Goal: Task Accomplishment & Management: Manage account settings

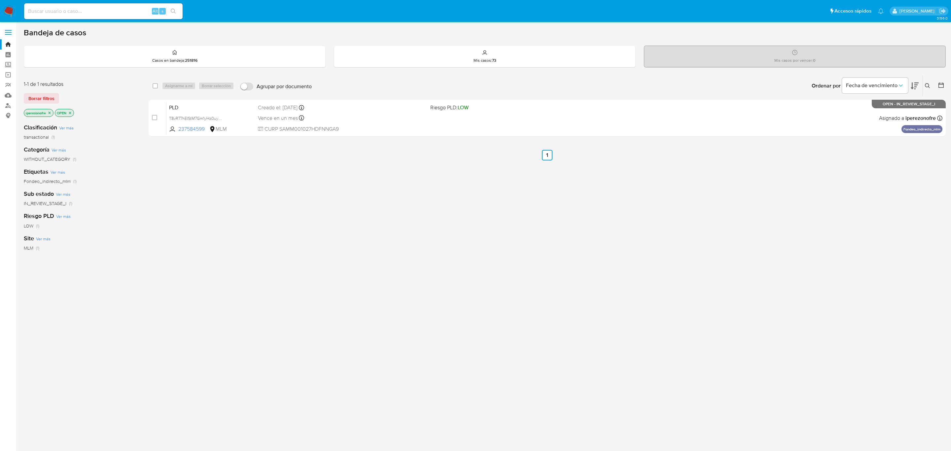
click at [248, 197] on div "select-all-cases-checkbox Asignarme a mí Borrar selección Agrupar por documento…" at bounding box center [547, 224] width 797 height 299
click at [368, 242] on div "select-all-cases-checkbox Asignarme a mí Borrar selección Agrupar por documento…" at bounding box center [547, 224] width 797 height 299
click at [8, 64] on label "Screening" at bounding box center [39, 65] width 79 height 10
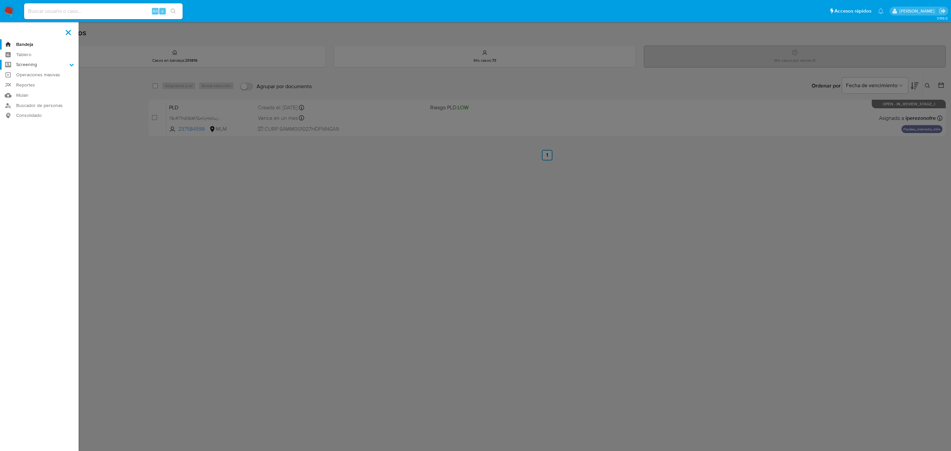
click at [0, 0] on input "Screening" at bounding box center [0, 0] width 0 height 0
click at [29, 92] on link "Herramientas" at bounding box center [39, 91] width 79 height 8
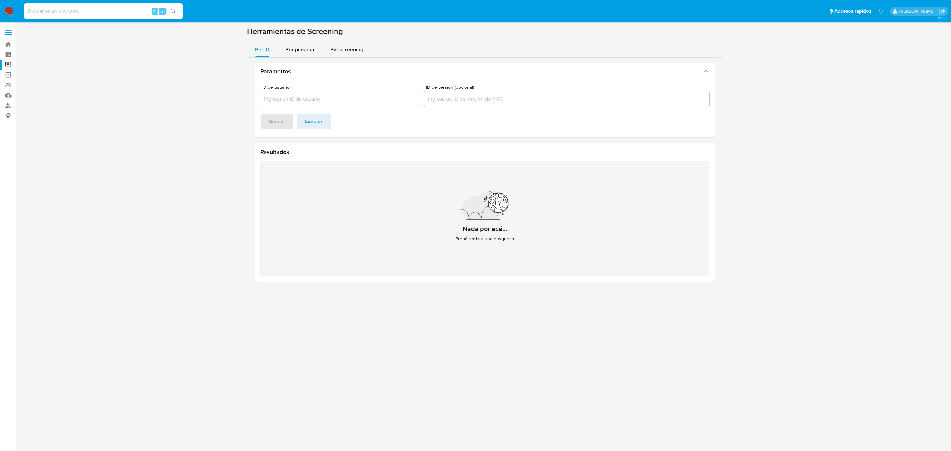
click at [94, 13] on input at bounding box center [103, 11] width 159 height 9
paste input "1813760200"
type input "1813760200"
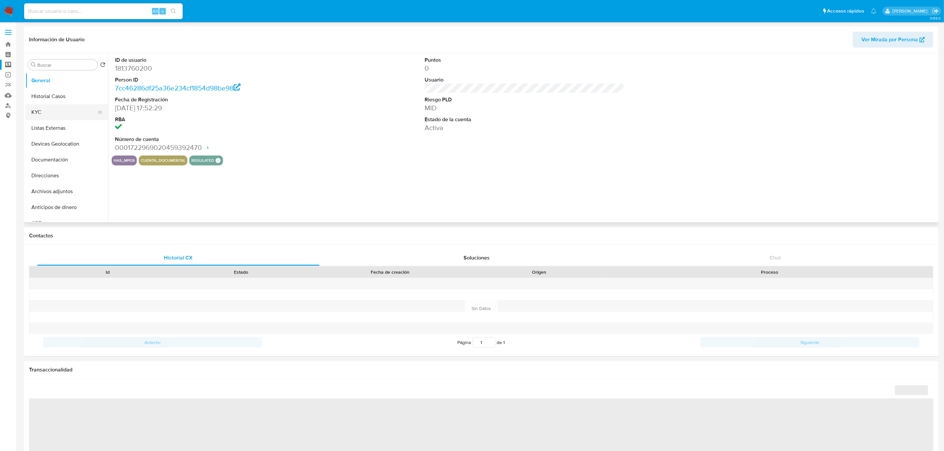
select select "10"
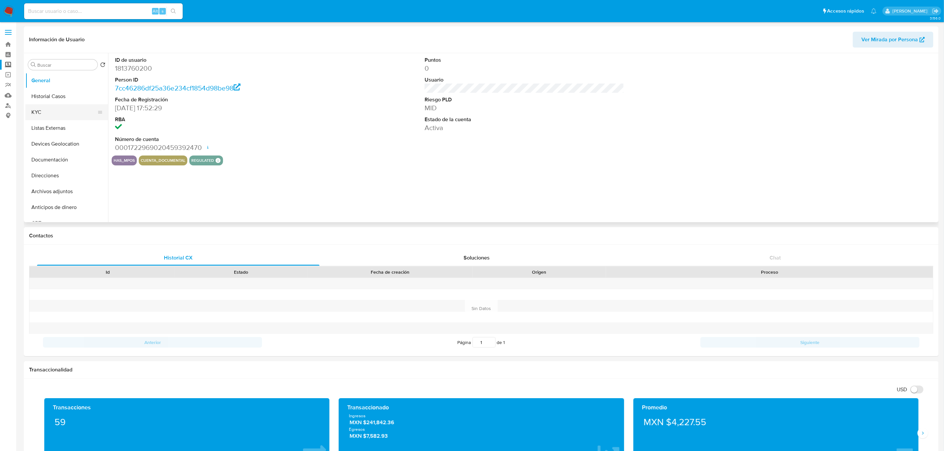
click at [59, 108] on button "KYC" at bounding box center [63, 112] width 77 height 16
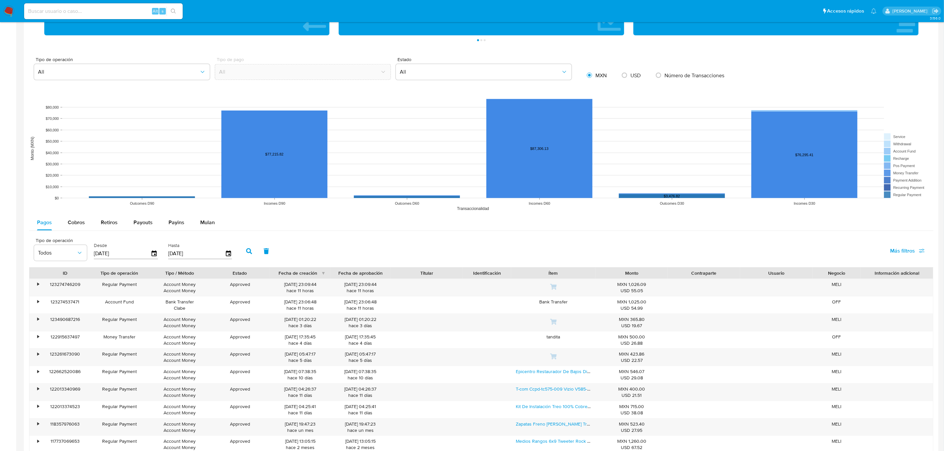
scroll to position [446, 0]
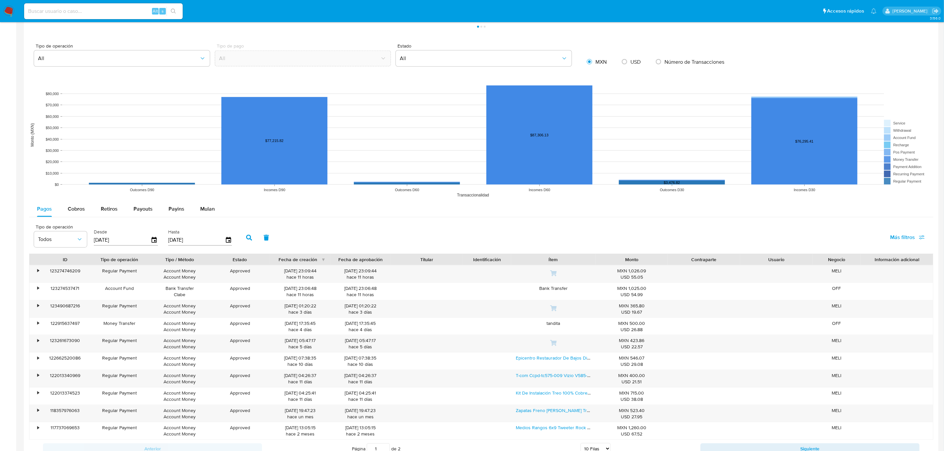
drag, startPoint x: 78, startPoint y: 208, endPoint x: 102, endPoint y: 220, distance: 26.6
click at [78, 208] on span "Cobros" at bounding box center [76, 209] width 17 height 8
select select "10"
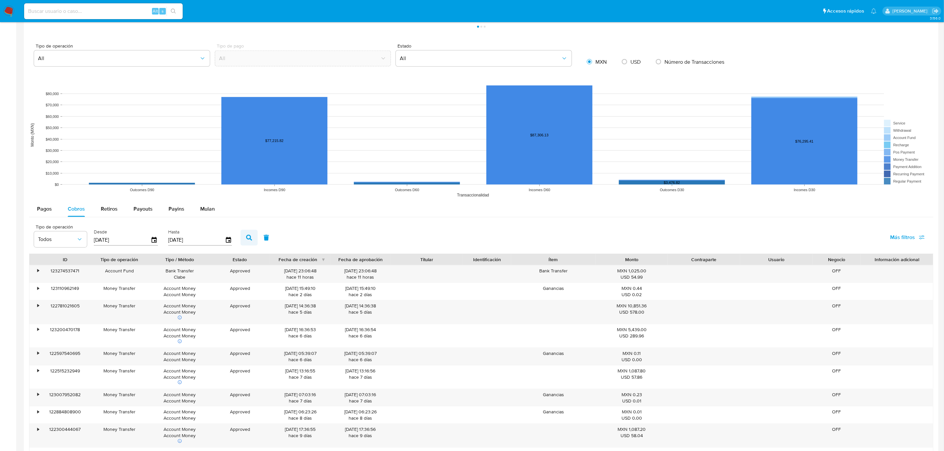
click at [246, 239] on icon "button" at bounding box center [249, 238] width 6 height 6
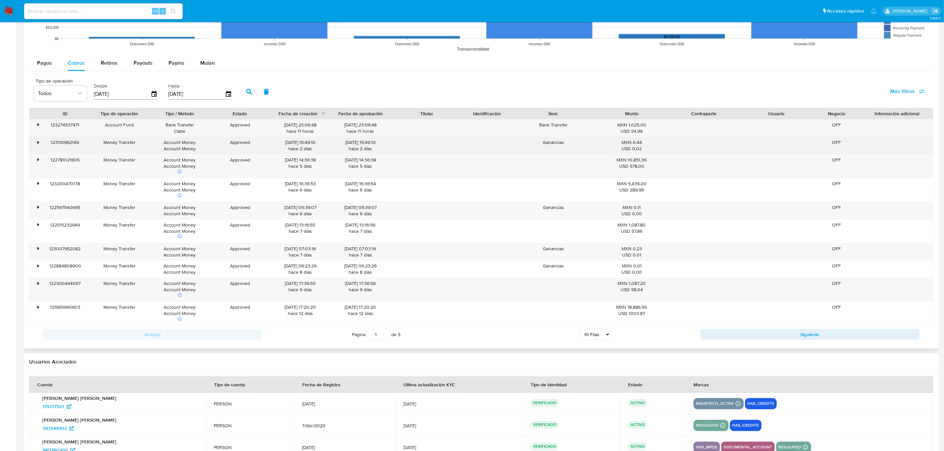
scroll to position [595, 0]
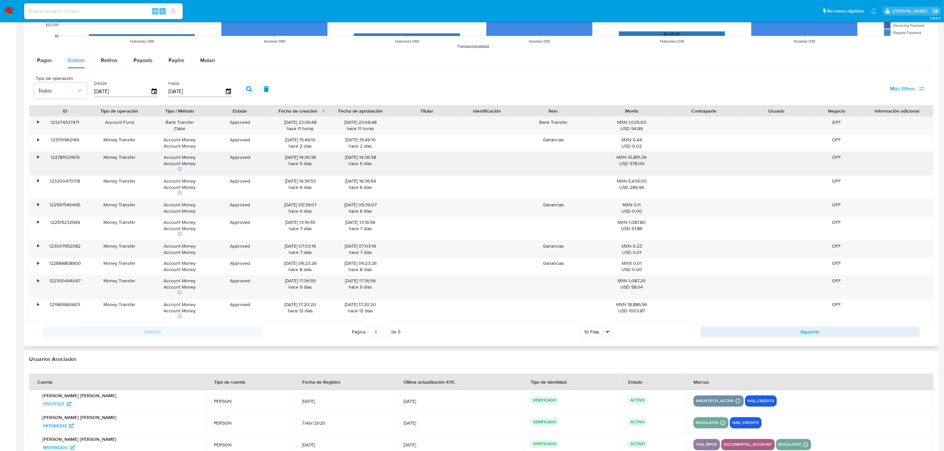
click at [179, 169] on icon at bounding box center [179, 169] width 5 height 5
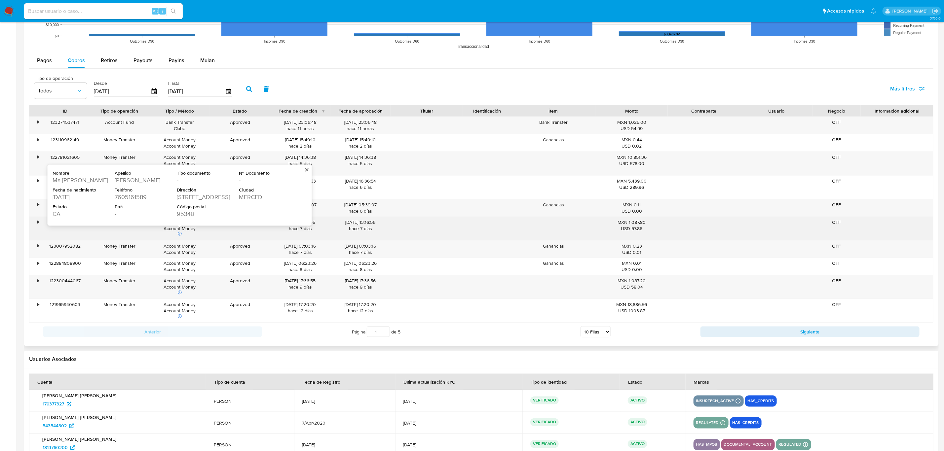
drag, startPoint x: 177, startPoint y: 197, endPoint x: 238, endPoint y: 198, distance: 61.1
click at [238, 198] on div "Dirección 954 WEST 23RD STREET" at bounding box center [208, 194] width 62 height 14
click at [216, 201] on div "954 WEST 23RD STREET" at bounding box center [207, 197] width 61 height 8
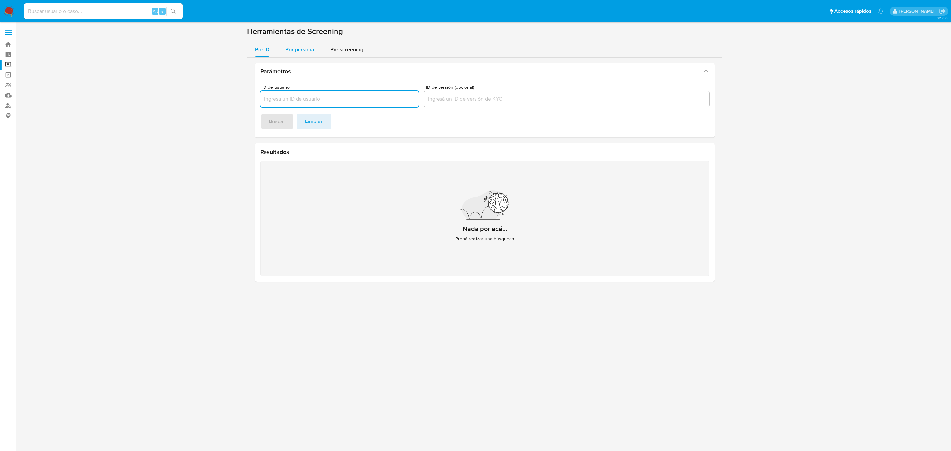
click at [300, 50] on span "Por persona" at bounding box center [299, 50] width 29 height 8
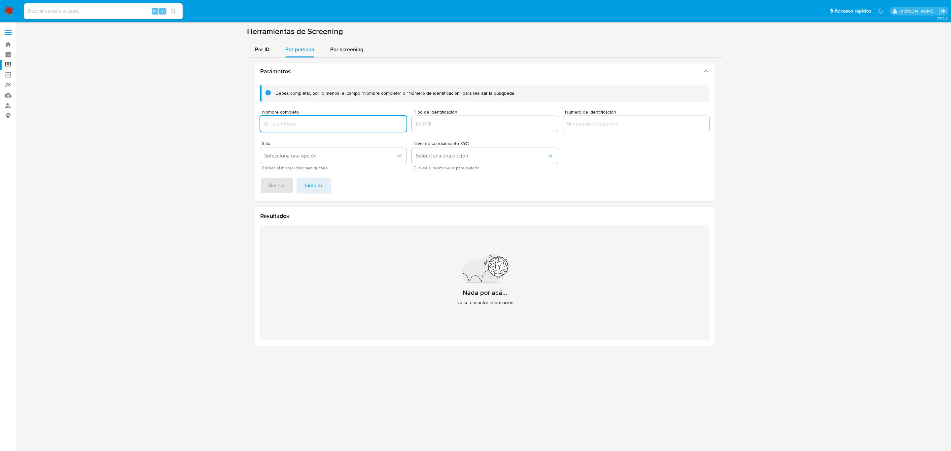
click at [317, 127] on input "Nombre completo" at bounding box center [333, 124] width 146 height 9
type input "Ma Eduviges Torres"
click at [281, 190] on span "Buscar" at bounding box center [277, 185] width 17 height 15
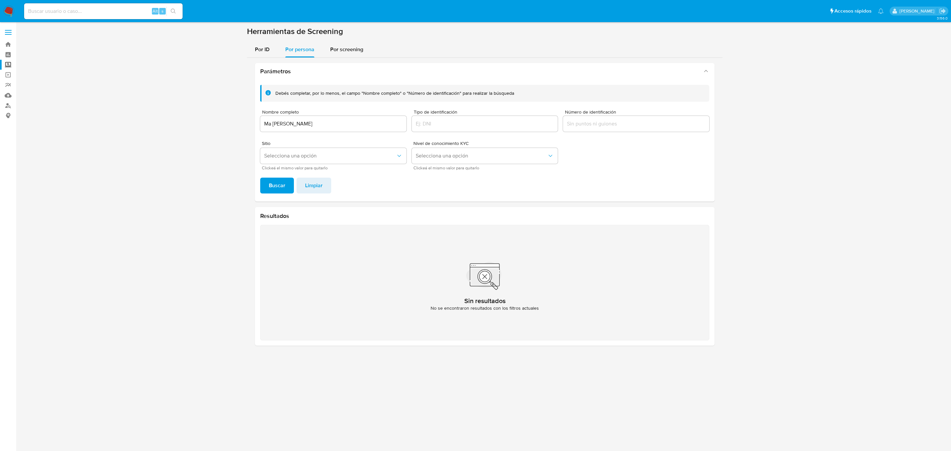
click at [203, 96] on section at bounding box center [485, 188] width 922 height 325
drag, startPoint x: 318, startPoint y: 124, endPoint x: 354, endPoint y: 123, distance: 35.7
click at [320, 124] on input "Ma Eduviges Torres" at bounding box center [333, 124] width 146 height 9
drag, startPoint x: 354, startPoint y: 123, endPoint x: 176, endPoint y: 106, distance: 178.5
click at [176, 106] on section at bounding box center [485, 188] width 922 height 325
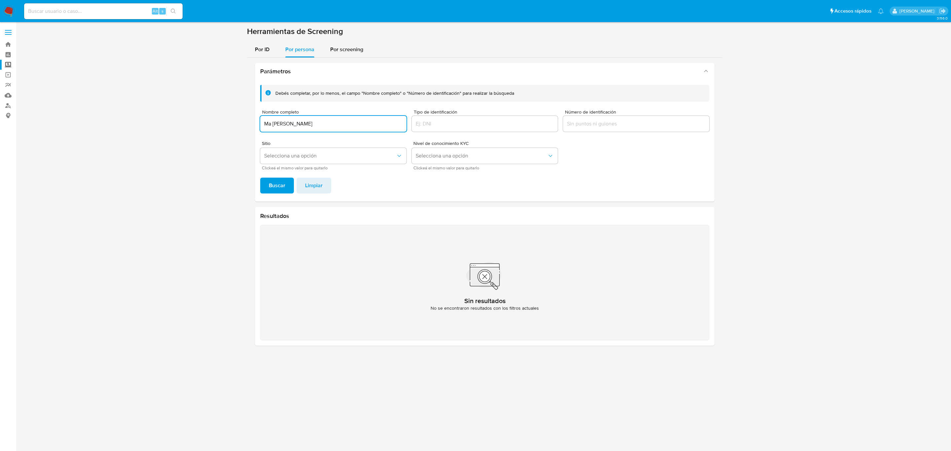
paste input "Jose Alberto Nava"
type input "[PERSON_NAME]"
click at [282, 182] on span "Buscar" at bounding box center [277, 185] width 17 height 15
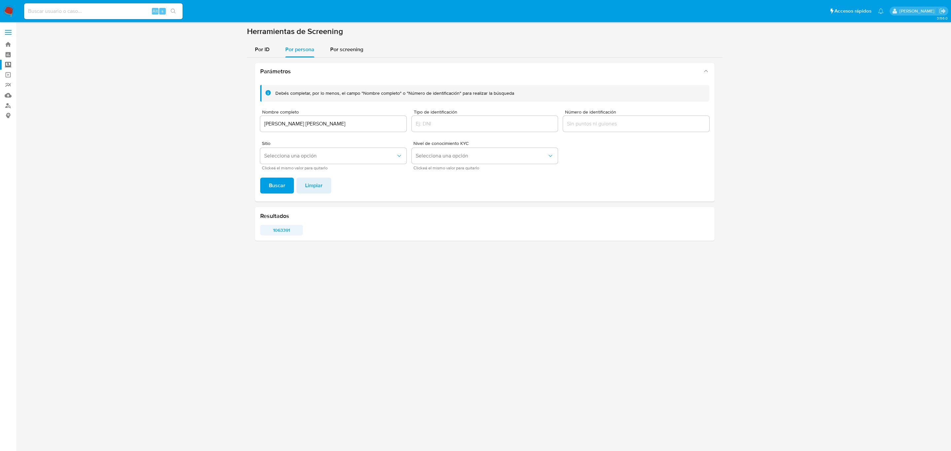
click at [279, 227] on span "1063391" at bounding box center [281, 230] width 33 height 9
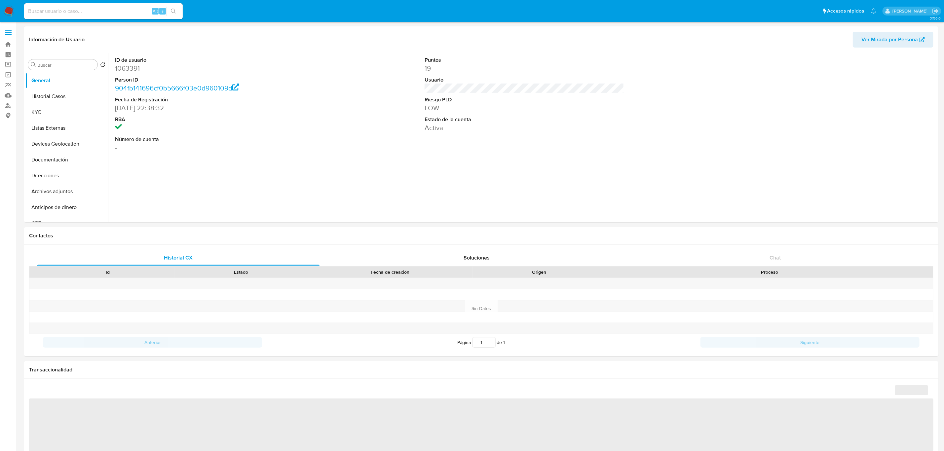
select select "10"
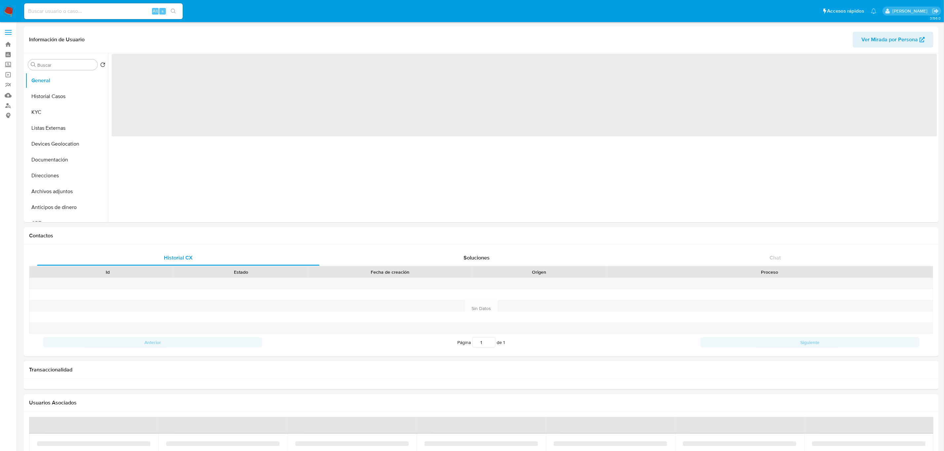
click at [109, 10] on input at bounding box center [103, 11] width 159 height 9
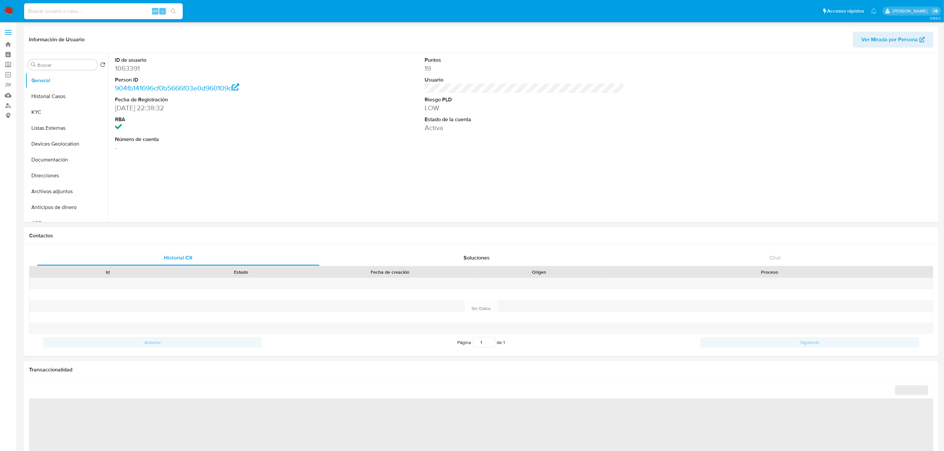
select select "10"
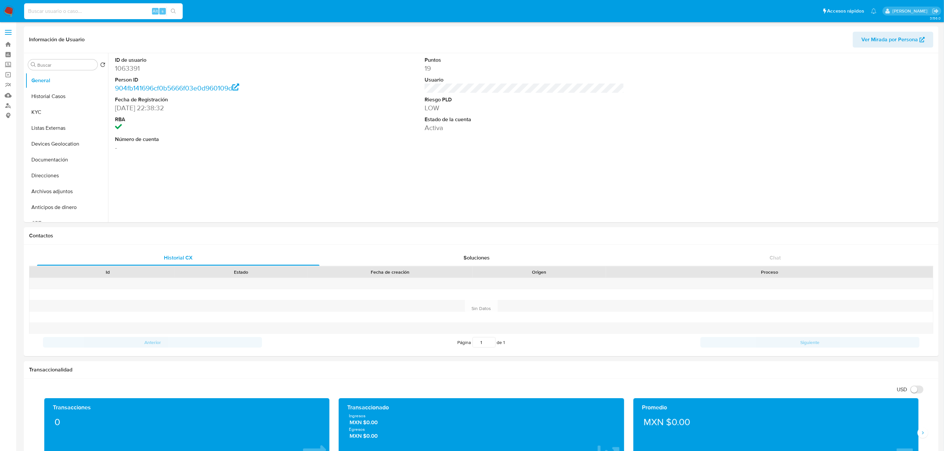
paste input "1813760200"
type input "1813760200"
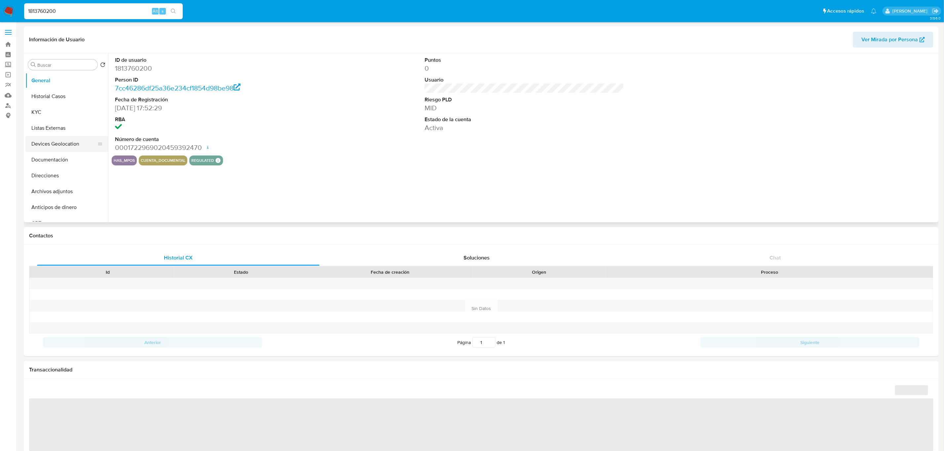
select select "10"
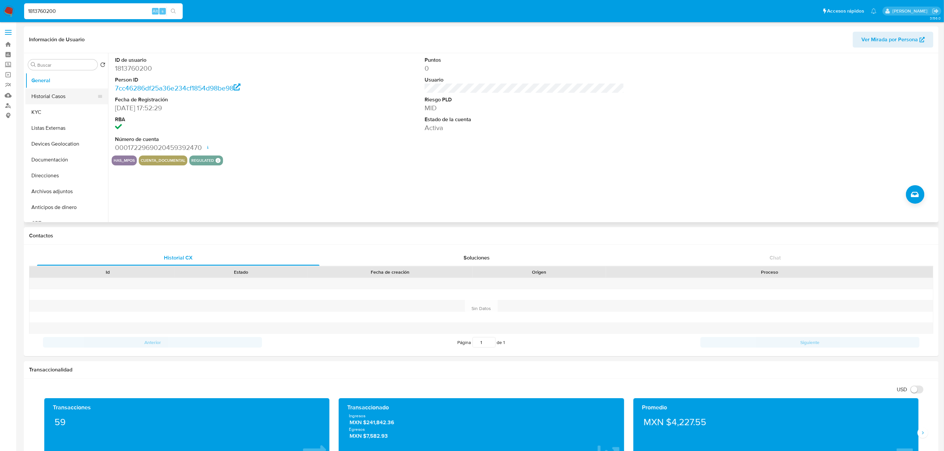
click at [59, 100] on button "Historial Casos" at bounding box center [63, 97] width 77 height 16
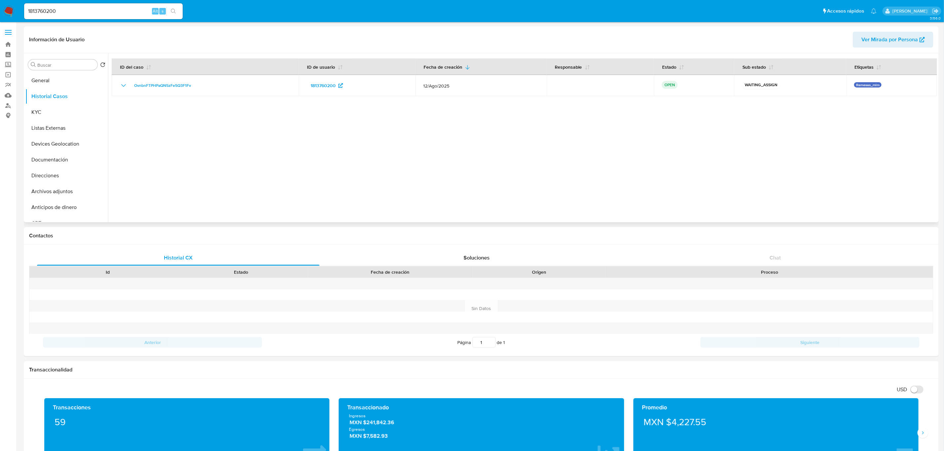
drag, startPoint x: 522, startPoint y: 146, endPoint x: 516, endPoint y: 144, distance: 6.3
click at [522, 146] on div at bounding box center [522, 137] width 829 height 169
click at [5, 8] on img at bounding box center [8, 11] width 11 height 11
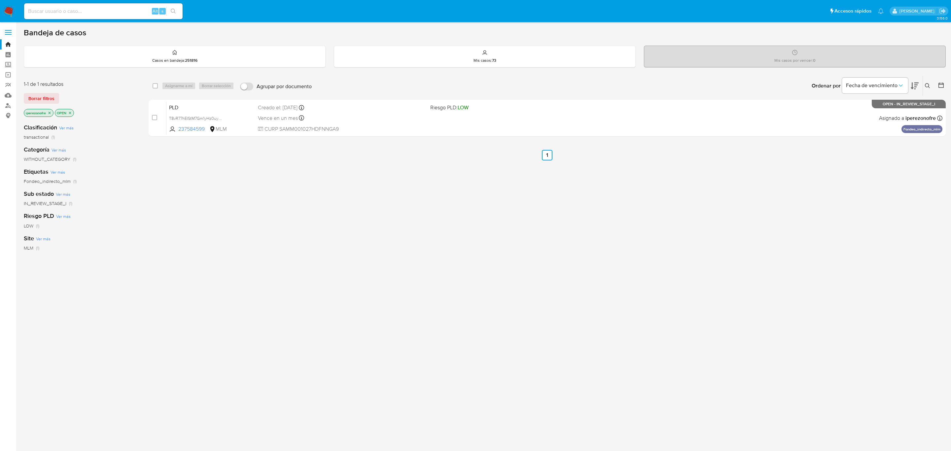
click at [928, 84] on icon at bounding box center [927, 85] width 5 height 5
click at [834, 113] on input at bounding box center [873, 111] width 112 height 9
type input "1813760200"
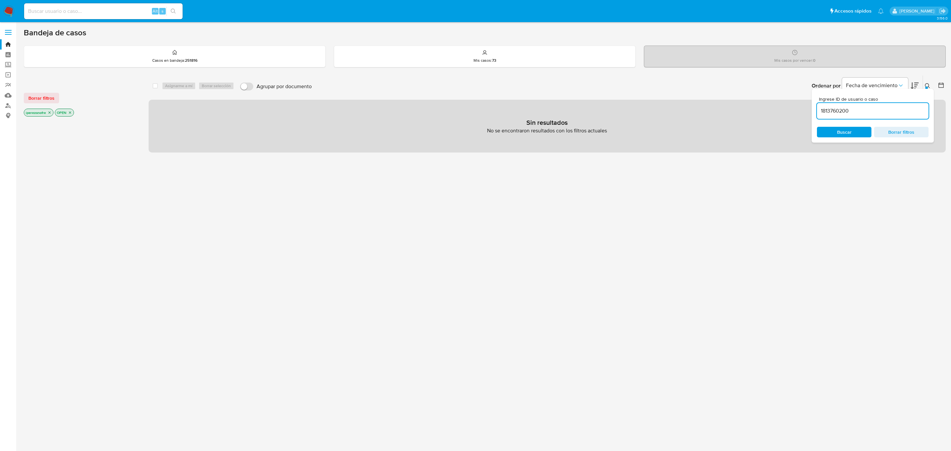
click at [833, 134] on span "Buscar" at bounding box center [844, 131] width 45 height 9
click at [49, 114] on icon "close-filter" at bounding box center [50, 113] width 4 height 4
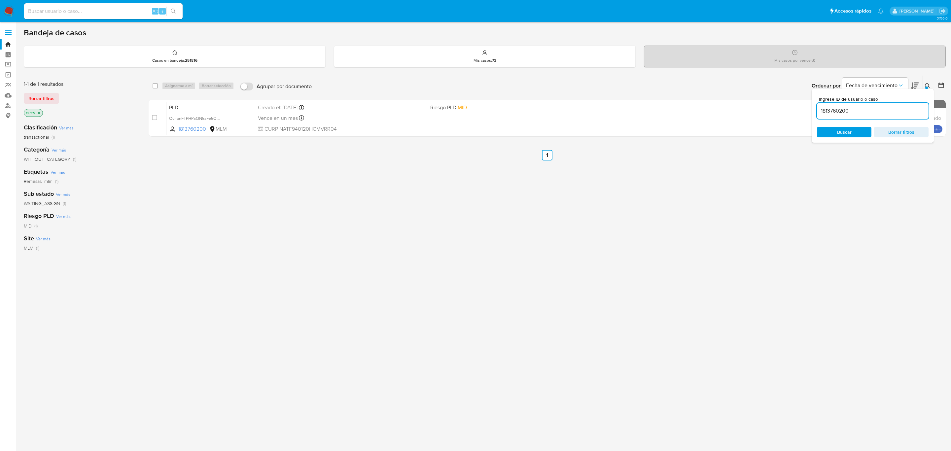
click at [39, 113] on icon "close-filter" at bounding box center [39, 113] width 4 height 4
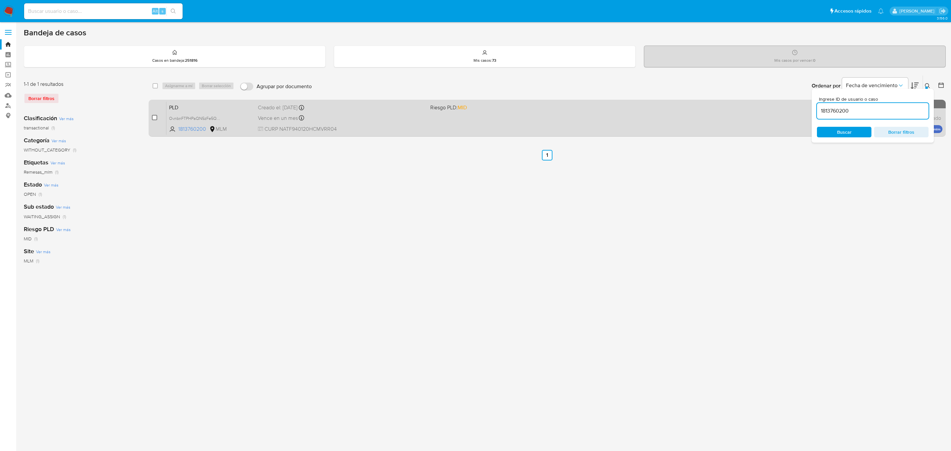
click at [153, 116] on input "checkbox" at bounding box center [154, 117] width 5 height 5
checkbox input "true"
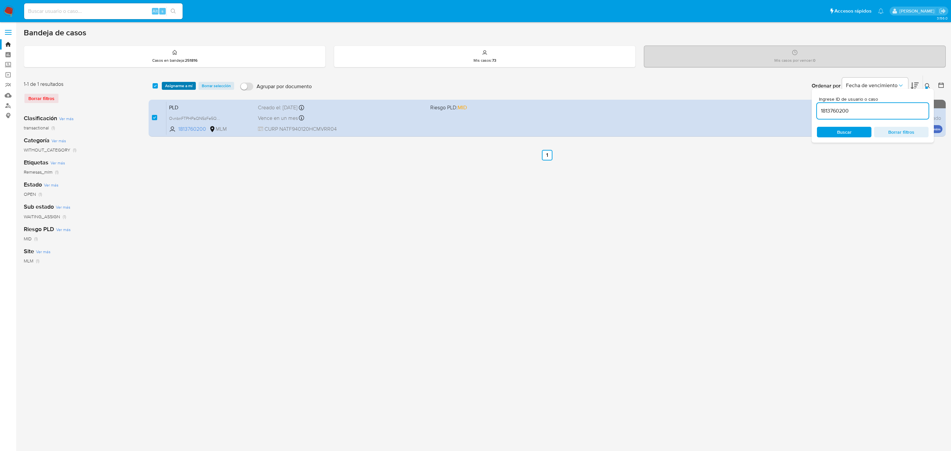
click at [175, 83] on span "Asignarme a mí" at bounding box center [178, 86] width 27 height 7
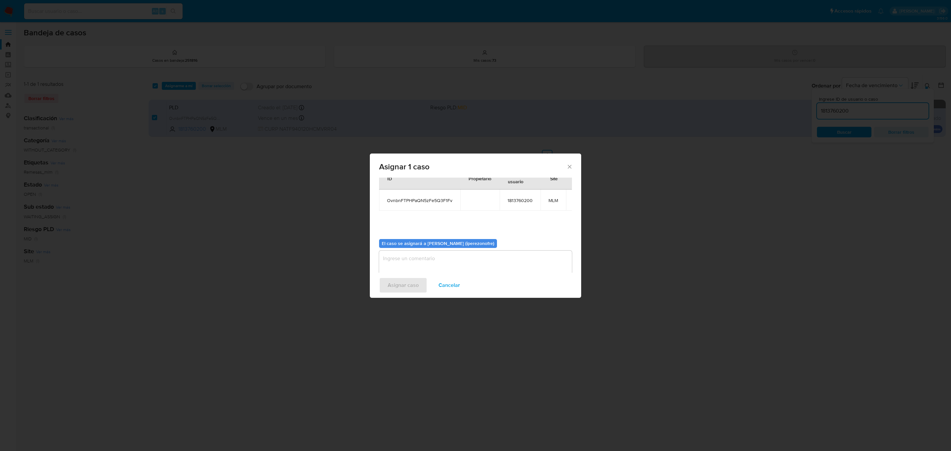
scroll to position [34, 0]
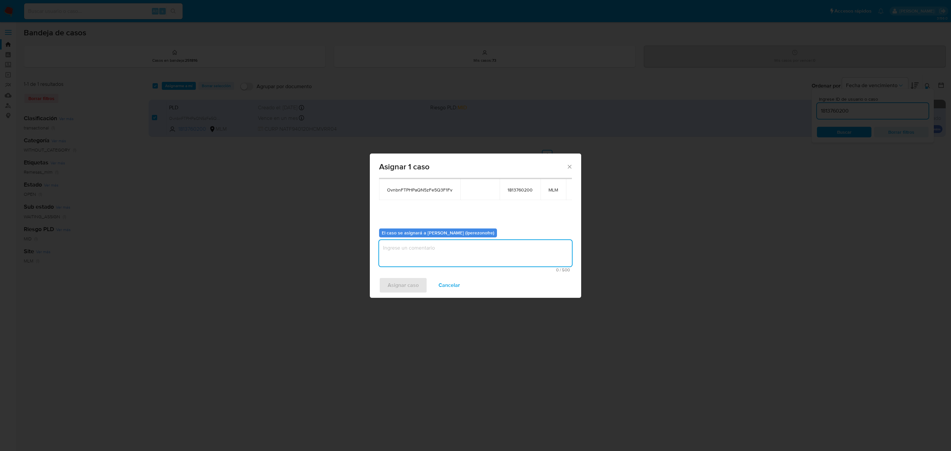
click at [451, 249] on textarea "assign-modal" at bounding box center [475, 253] width 193 height 26
type textarea "IPO"
click at [410, 287] on span "Asignar caso" at bounding box center [403, 285] width 31 height 15
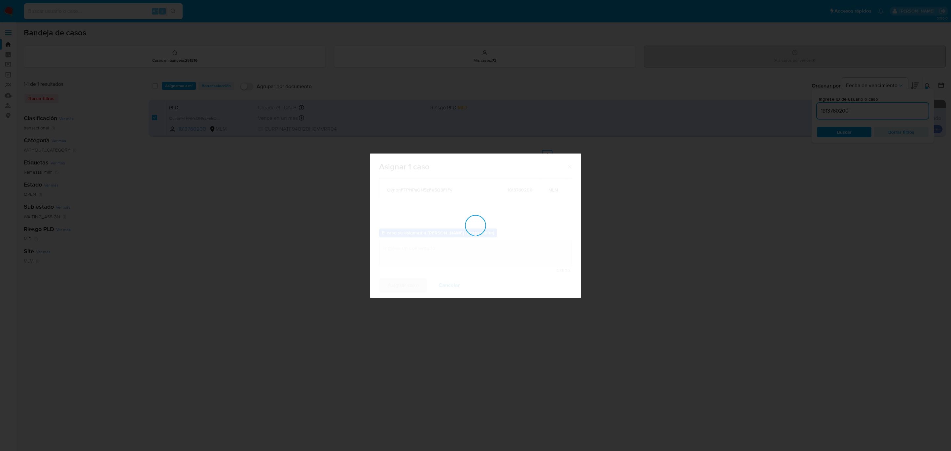
checkbox input "false"
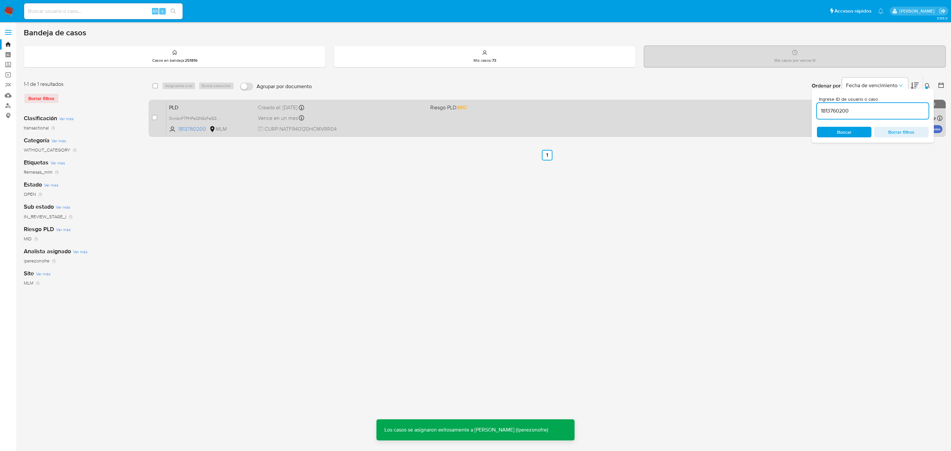
click at [344, 127] on span "CURP NATF940120HCMVRR04" at bounding box center [341, 129] width 167 height 7
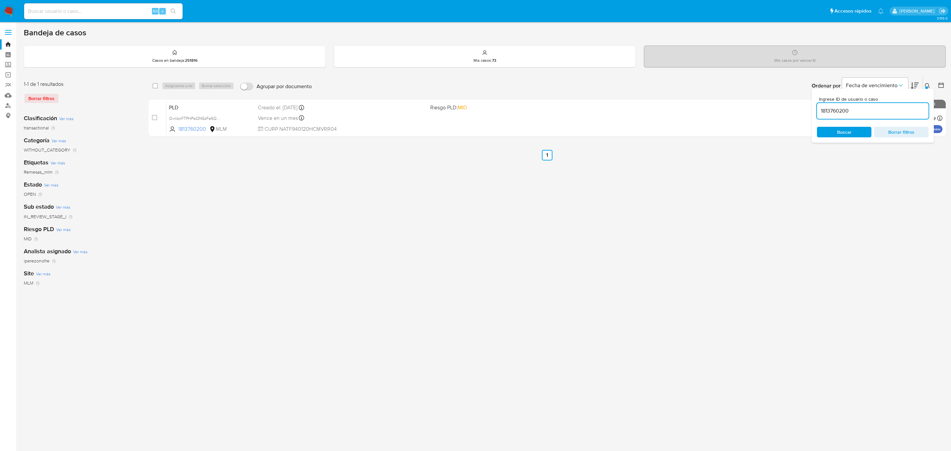
click at [841, 110] on input "1813760200" at bounding box center [873, 111] width 112 height 9
paste input "SCTAI2SCgqJSTPI1LOpyDbqR"
type input "SCTAI2SCgqJSTPI1LOpyDbqR"
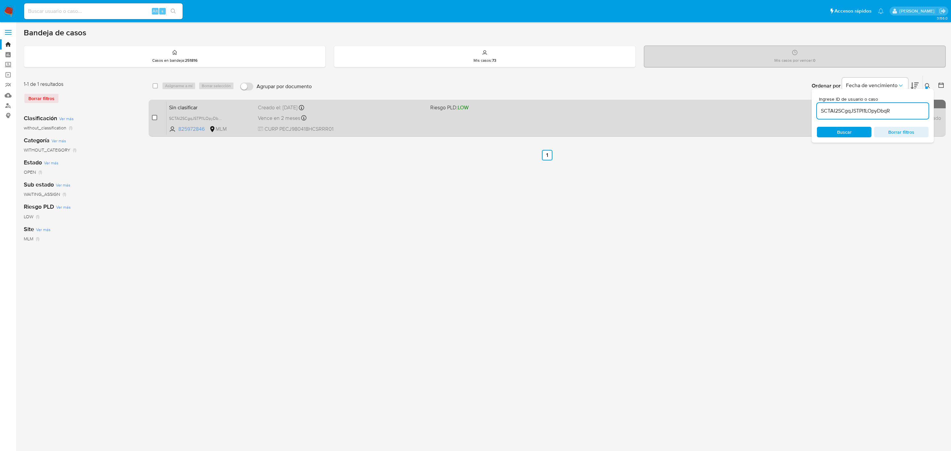
click at [156, 115] on input "checkbox" at bounding box center [154, 117] width 5 height 5
checkbox input "true"
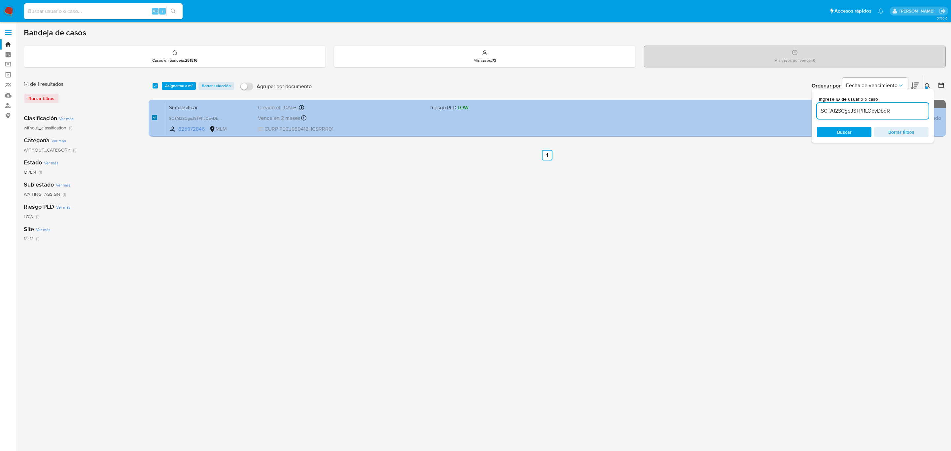
checkbox input "true"
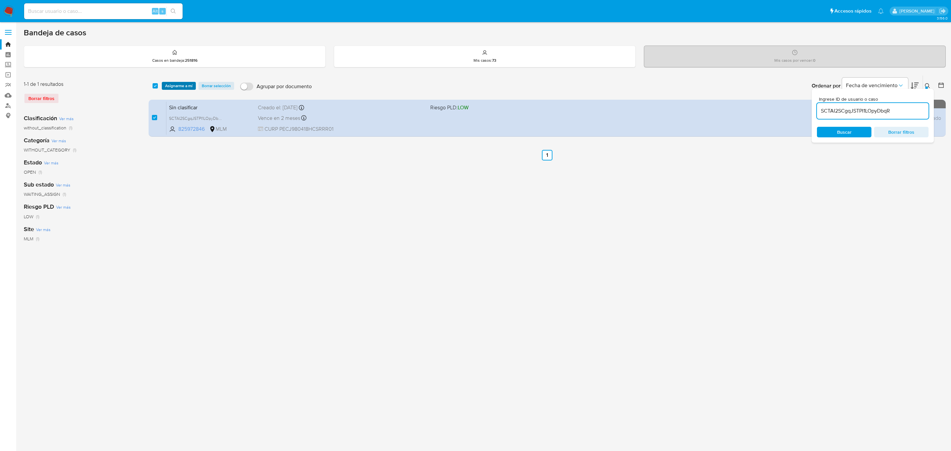
click at [183, 84] on span "Asignarme a mí" at bounding box center [178, 86] width 27 height 7
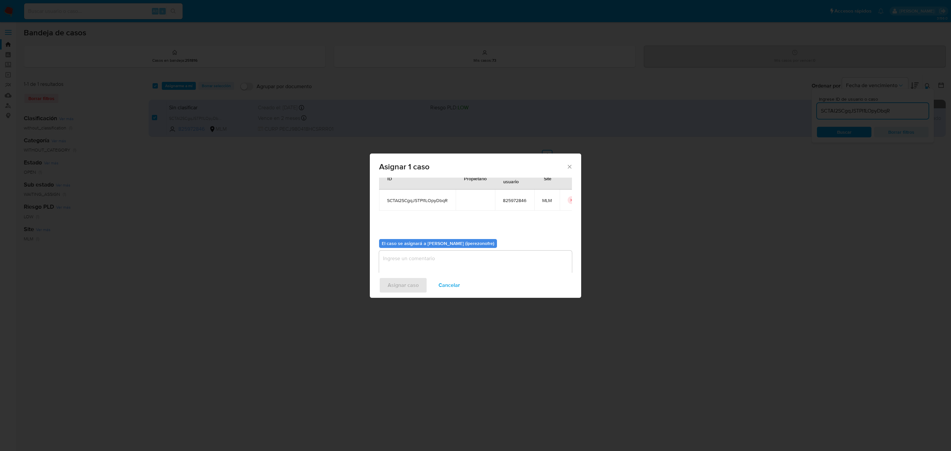
scroll to position [34, 0]
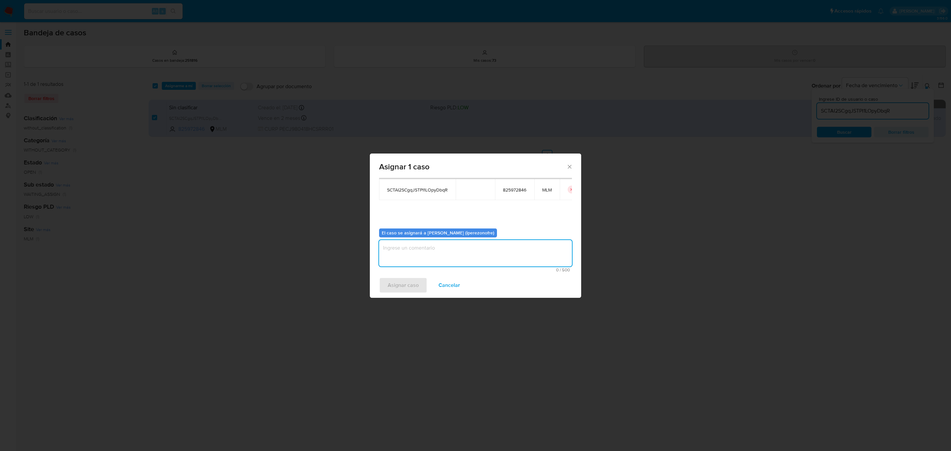
click at [443, 252] on textarea "assign-modal" at bounding box center [475, 253] width 193 height 26
type textarea "IPO"
click at [414, 285] on span "Asignar caso" at bounding box center [403, 285] width 31 height 15
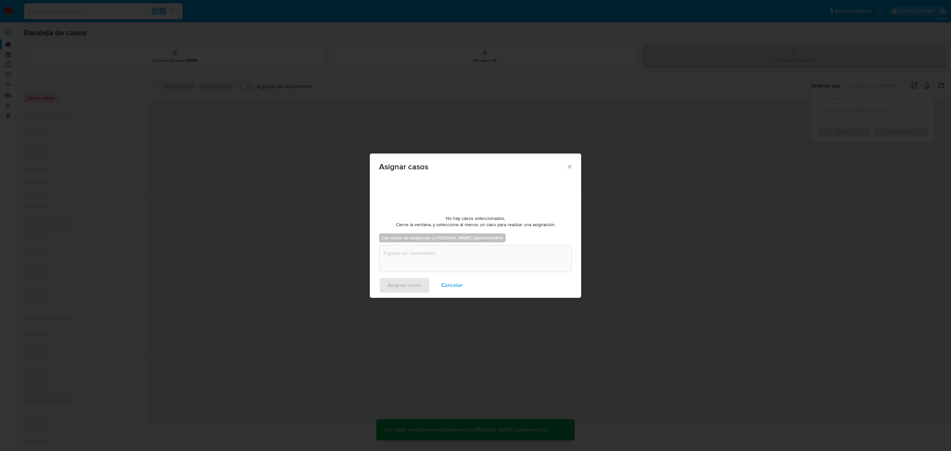
checkbox input "false"
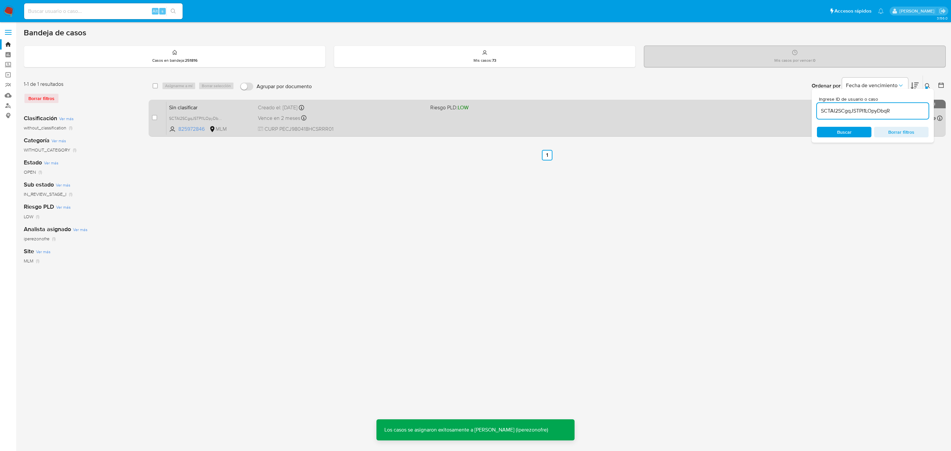
click at [312, 121] on div "Vence en 2 meses Vence el [DATE] 14:34:54" at bounding box center [341, 118] width 167 height 9
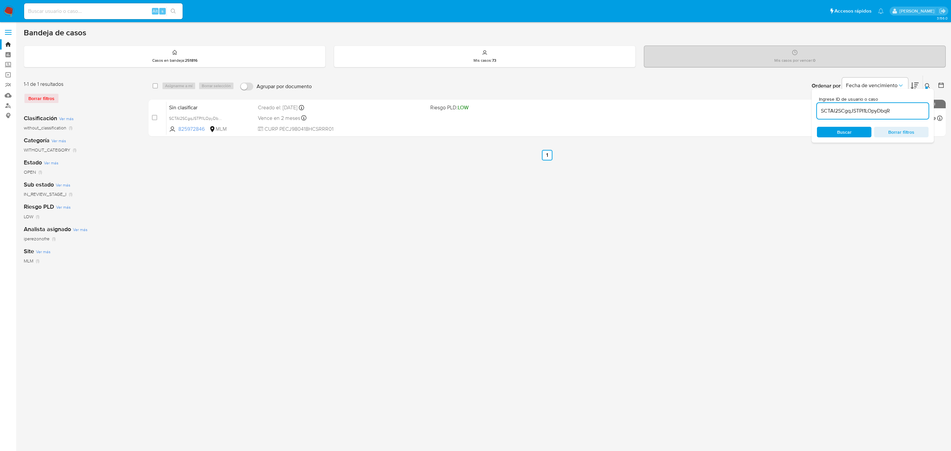
click at [865, 110] on input "SCTAI2SCgqJSTPI1LOpyDbqR" at bounding box center [873, 111] width 112 height 9
paste input "qbMXun60MvpgKGXgmKLMFj58"
type input "qbMXun60MvpgKGXgmKLMFj58"
drag, startPoint x: 155, startPoint y: 116, endPoint x: 169, endPoint y: 98, distance: 22.3
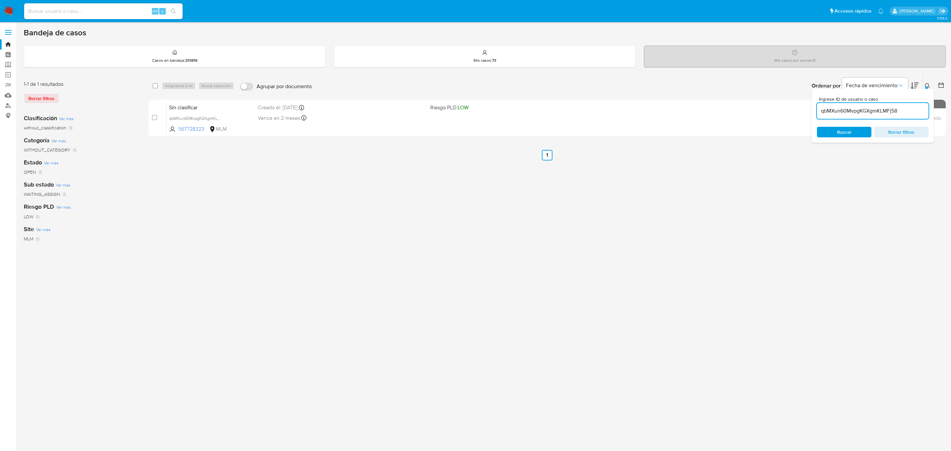
click at [155, 116] on input "checkbox" at bounding box center [154, 117] width 5 height 5
checkbox input "true"
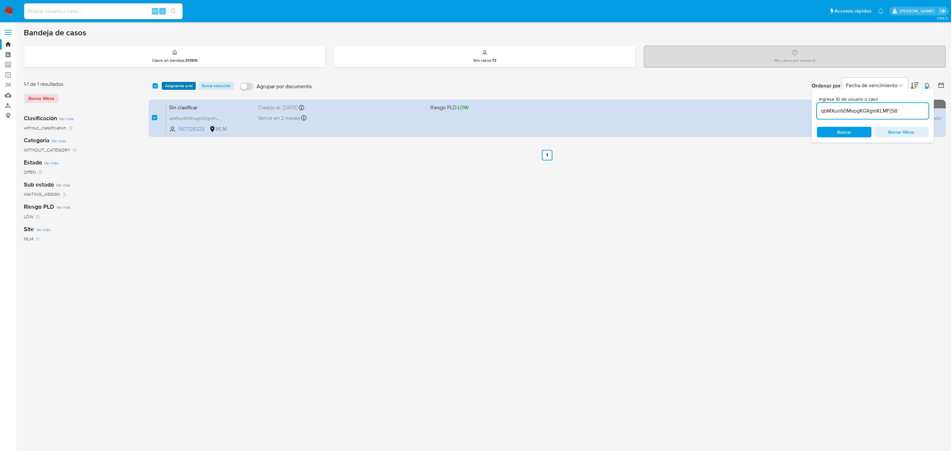
click at [175, 84] on span "Asignarme a mí" at bounding box center [178, 86] width 27 height 7
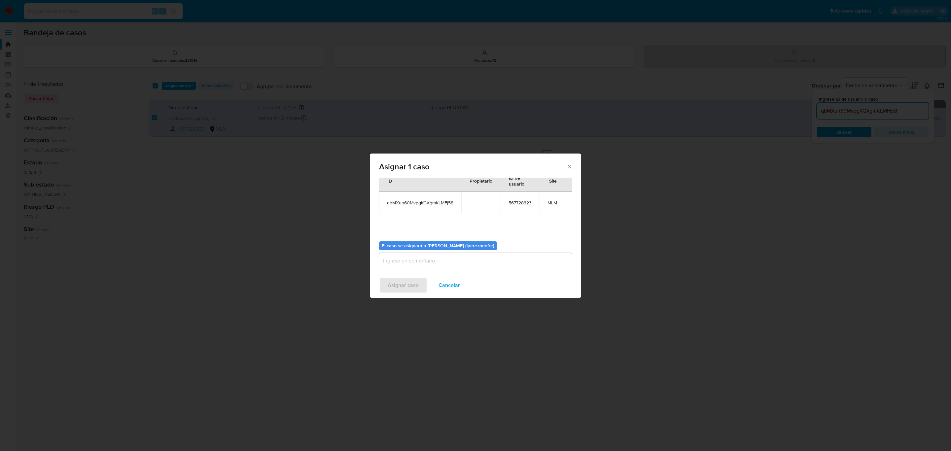
scroll to position [41, 0]
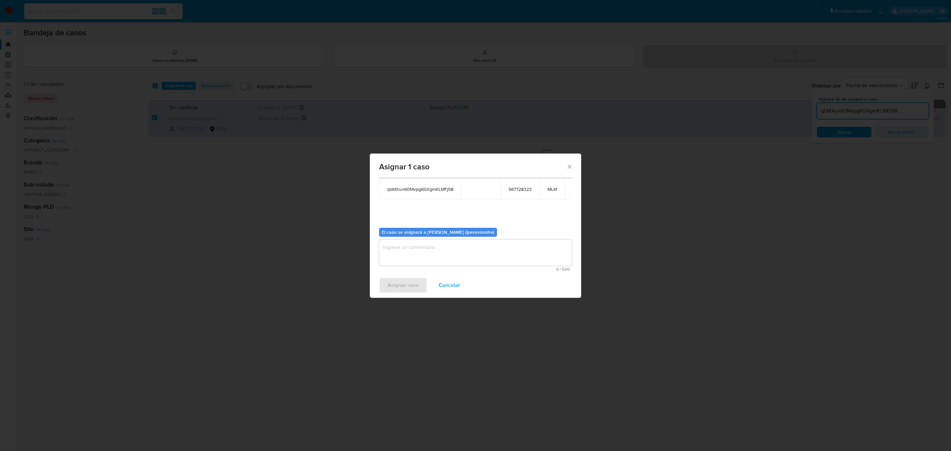
click at [488, 246] on textarea "assign-modal" at bounding box center [475, 252] width 193 height 26
type textarea "IPO"
click at [395, 288] on span "Asignar caso" at bounding box center [403, 285] width 31 height 15
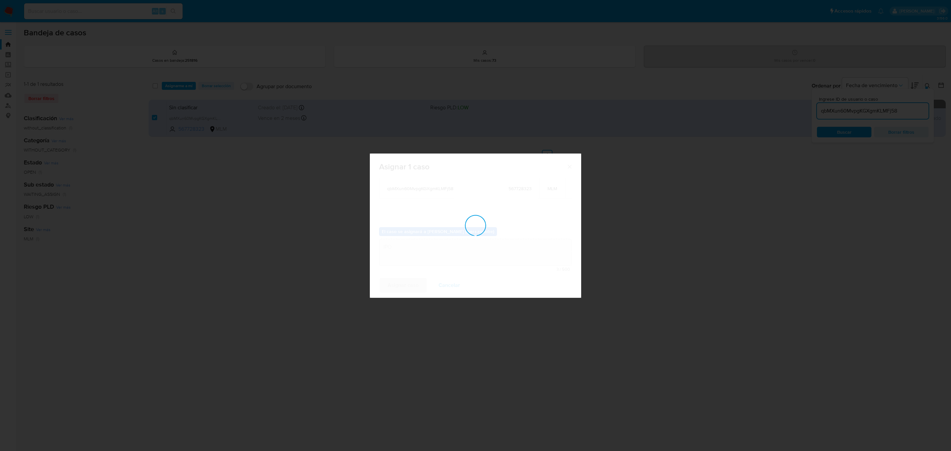
checkbox input "false"
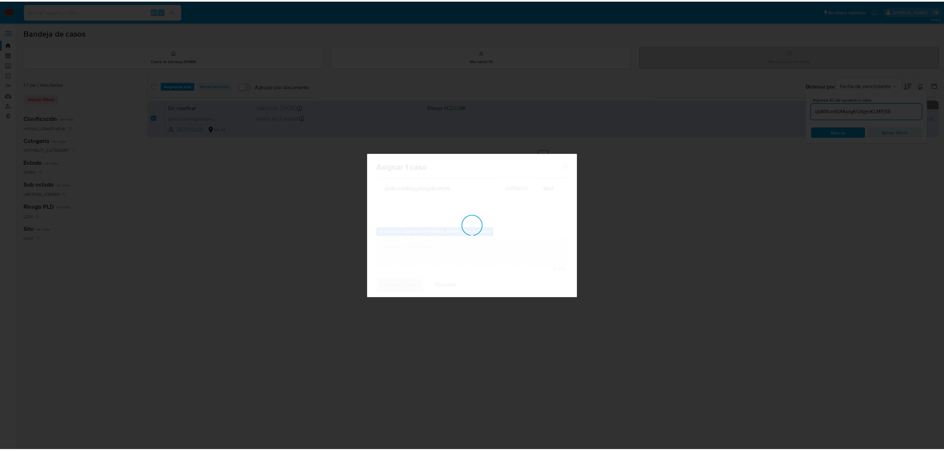
scroll to position [40, 0]
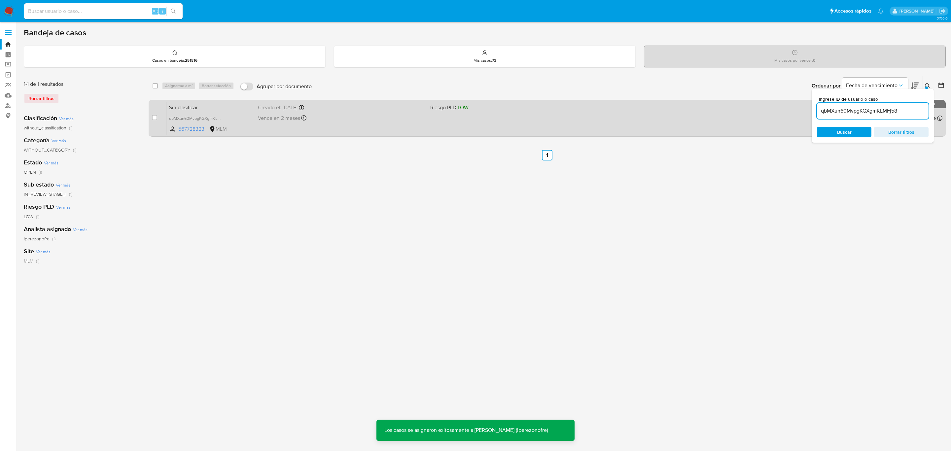
click at [259, 108] on div "Creado el: 26/08/2025 Creado el: 26/08/2025 22:20:04" at bounding box center [341, 107] width 167 height 7
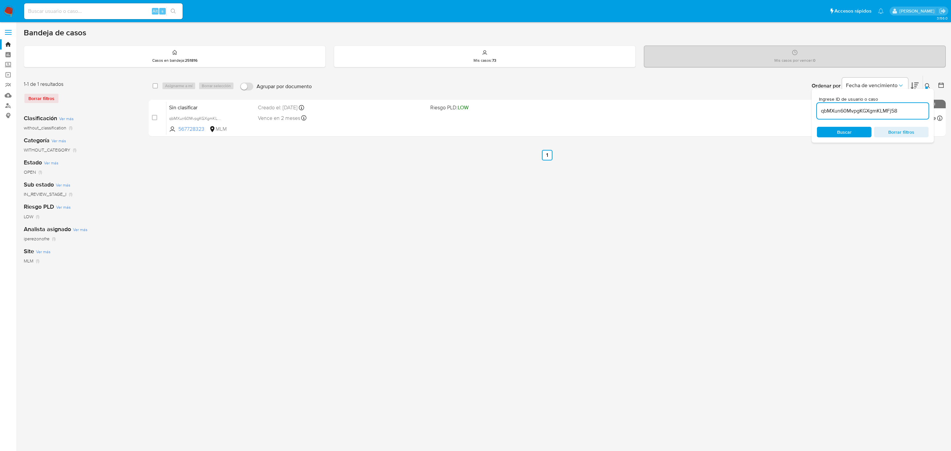
click at [395, 233] on div "select-all-cases-checkbox Asignarme a mí Borrar selección Agrupar por documento…" at bounding box center [547, 220] width 797 height 290
click at [95, 10] on input at bounding box center [103, 11] width 159 height 9
paste input "244025733"
type input "244025733"
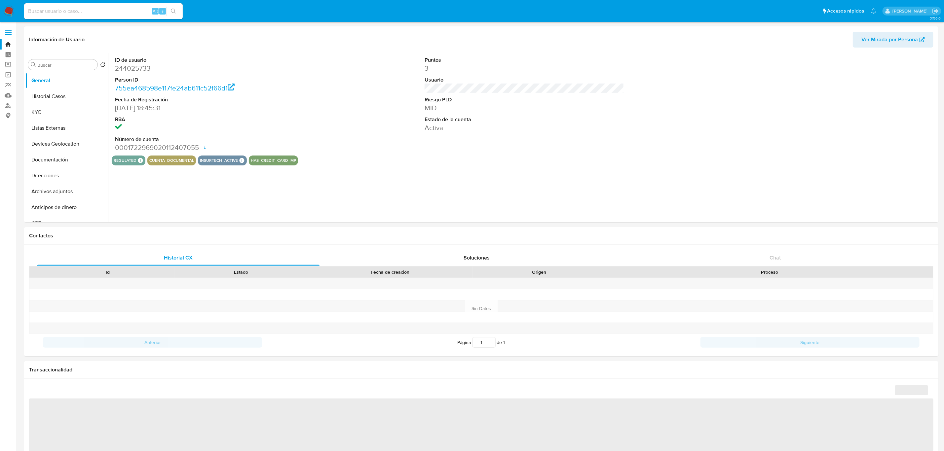
select select "10"
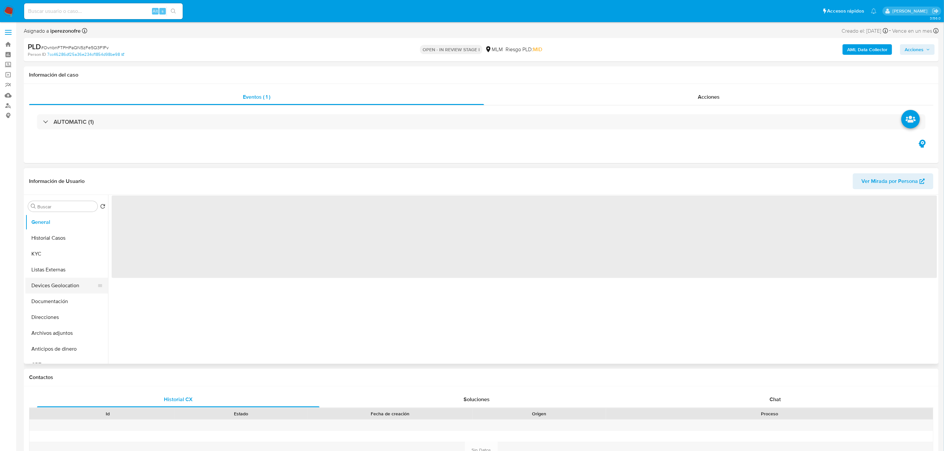
scroll to position [50, 0]
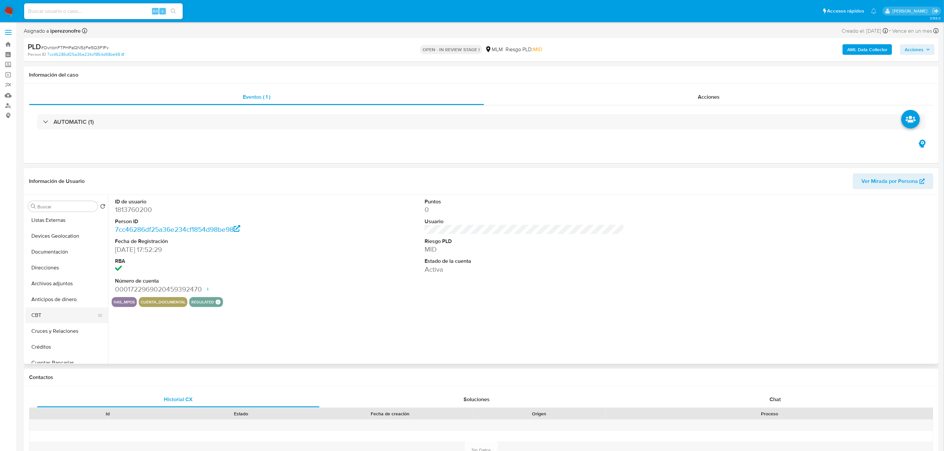
select select "10"
click at [59, 243] on button "Historial Casos" at bounding box center [63, 238] width 77 height 16
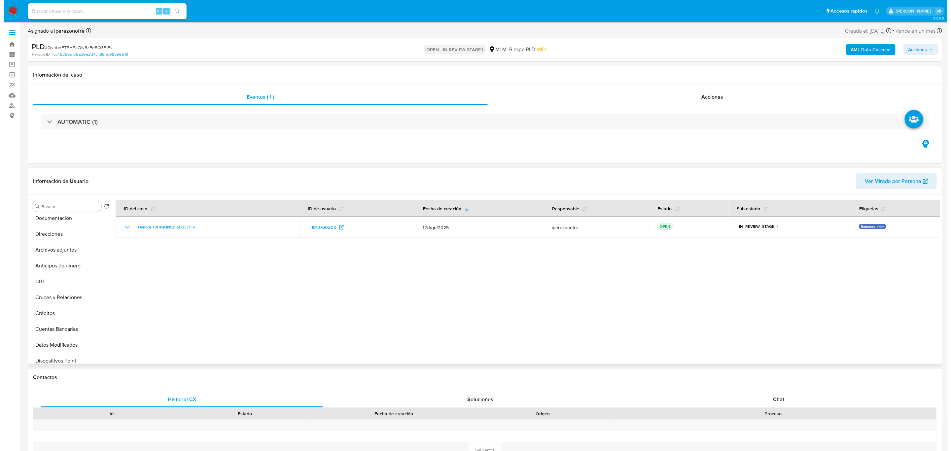
scroll to position [99, 0]
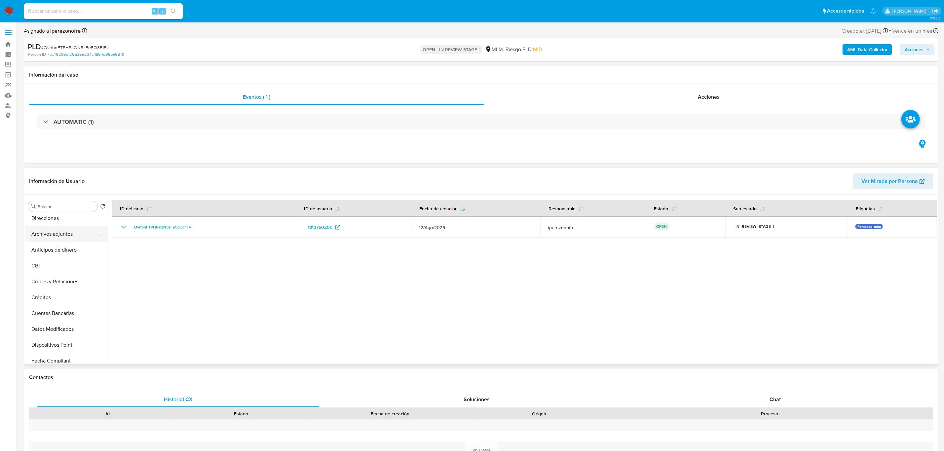
click at [65, 230] on button "Archivos adjuntos" at bounding box center [63, 234] width 77 height 16
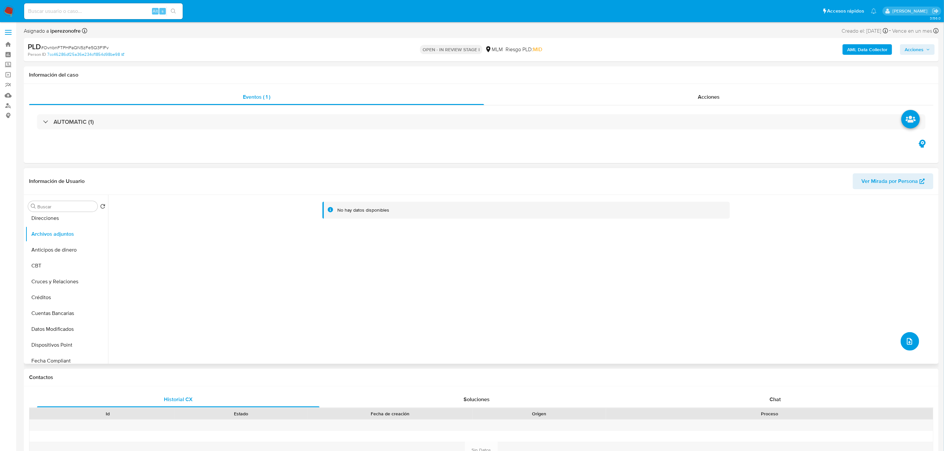
click at [909, 344] on icon "upload-file" at bounding box center [909, 342] width 8 height 8
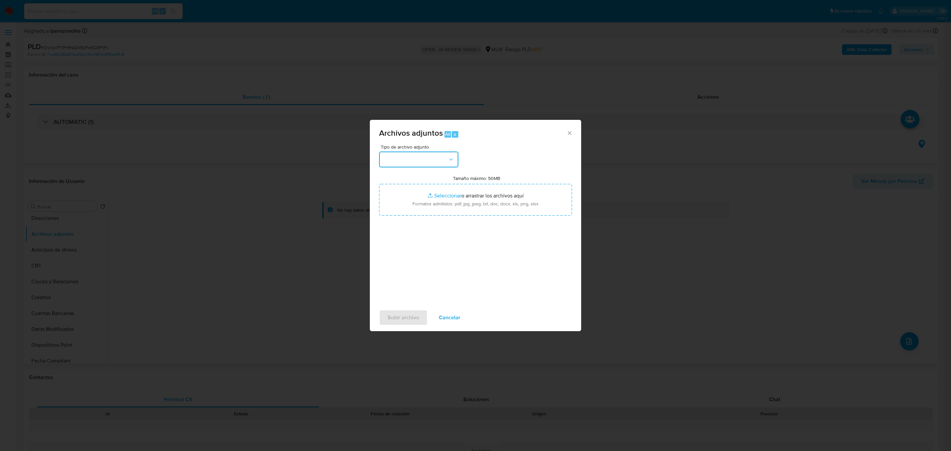
click at [435, 156] on button "button" at bounding box center [418, 160] width 79 height 16
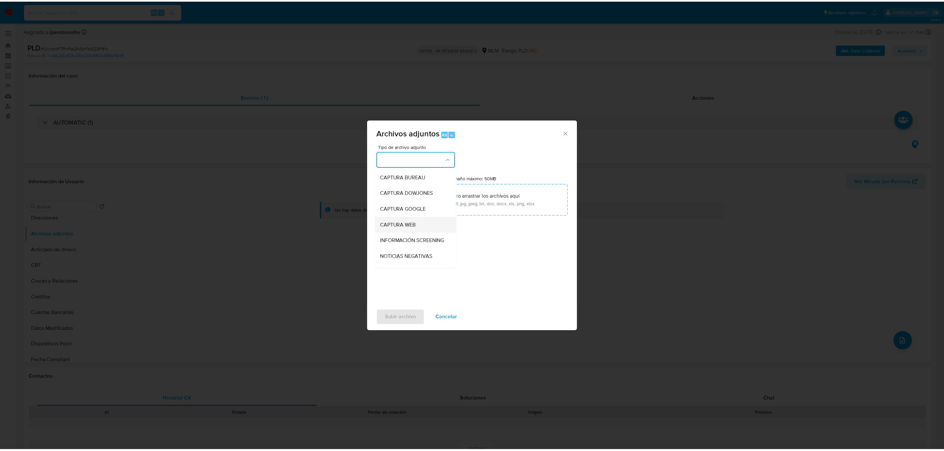
scroll to position [50, 0]
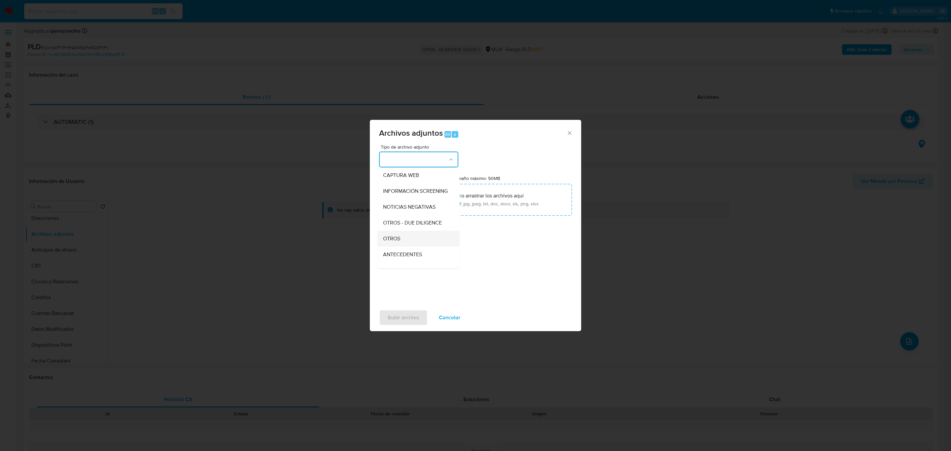
click at [399, 242] on span "OTROS" at bounding box center [391, 238] width 17 height 7
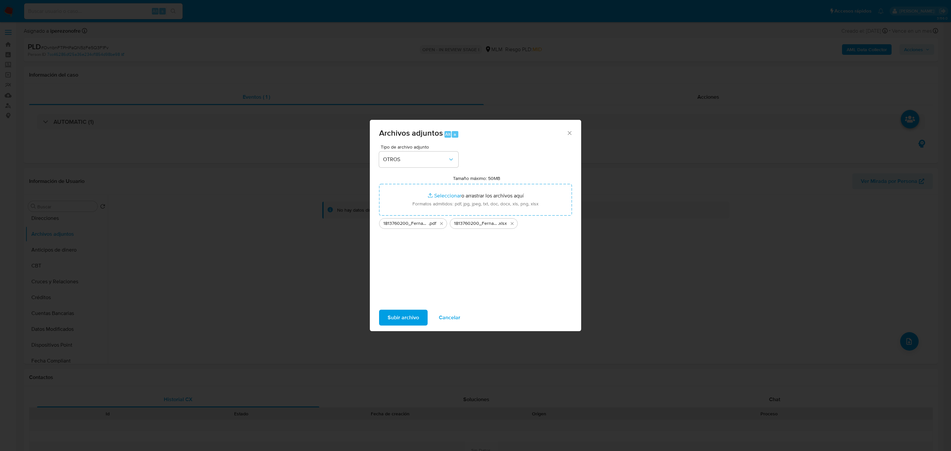
click at [417, 316] on span "Subir archivo" at bounding box center [403, 317] width 31 height 15
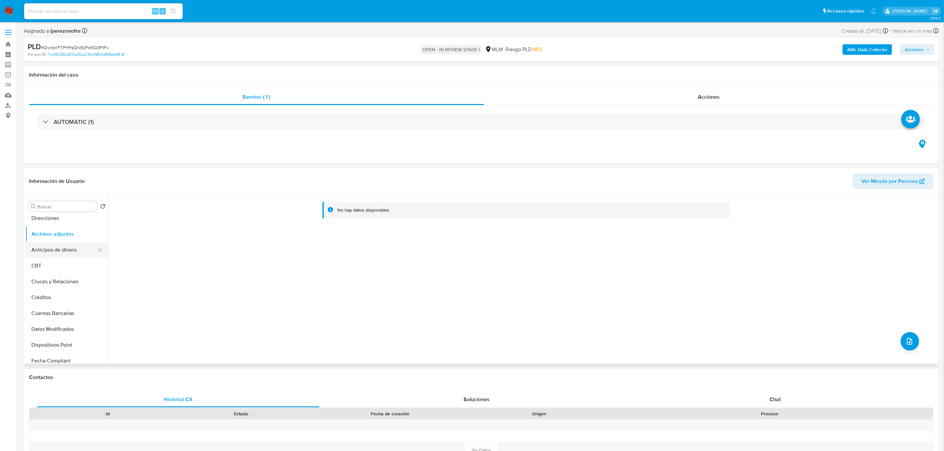
click at [56, 245] on button "Anticipos de dinero" at bounding box center [63, 250] width 77 height 16
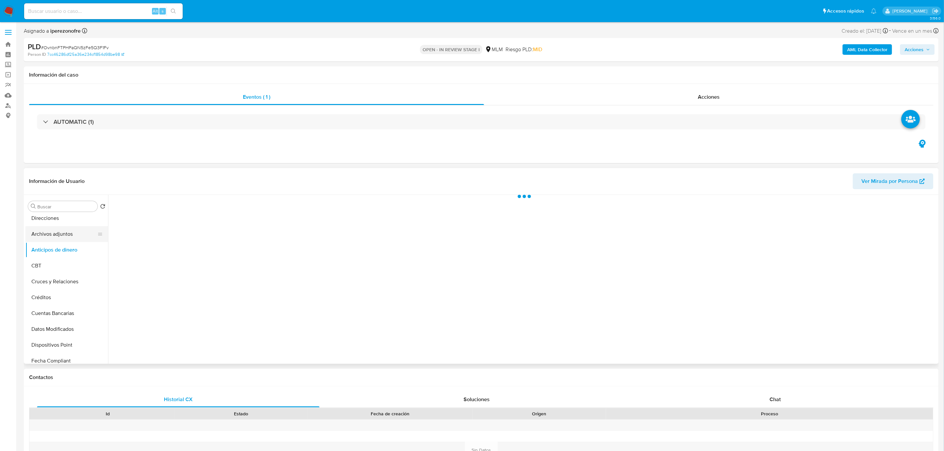
click at [56, 232] on button "Archivos adjuntos" at bounding box center [63, 234] width 77 height 16
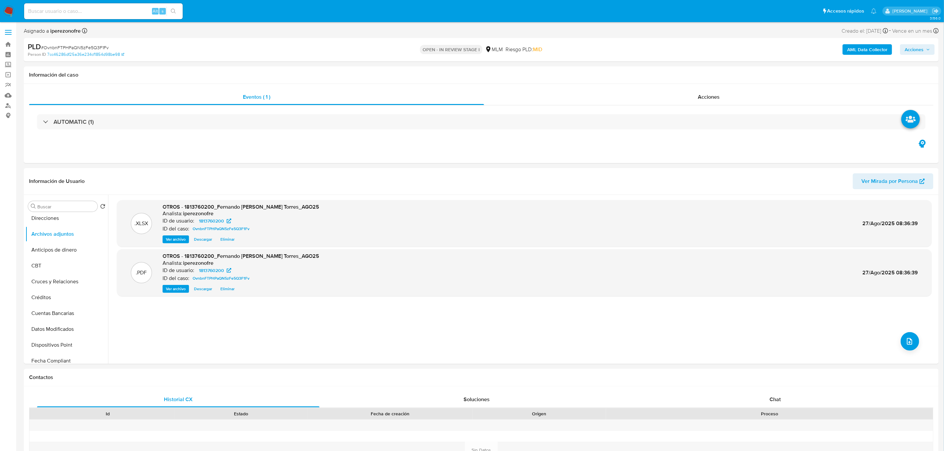
click at [921, 49] on span "Acciones" at bounding box center [913, 49] width 19 height 11
click at [727, 68] on span "Resolución del caso" at bounding box center [729, 71] width 47 height 8
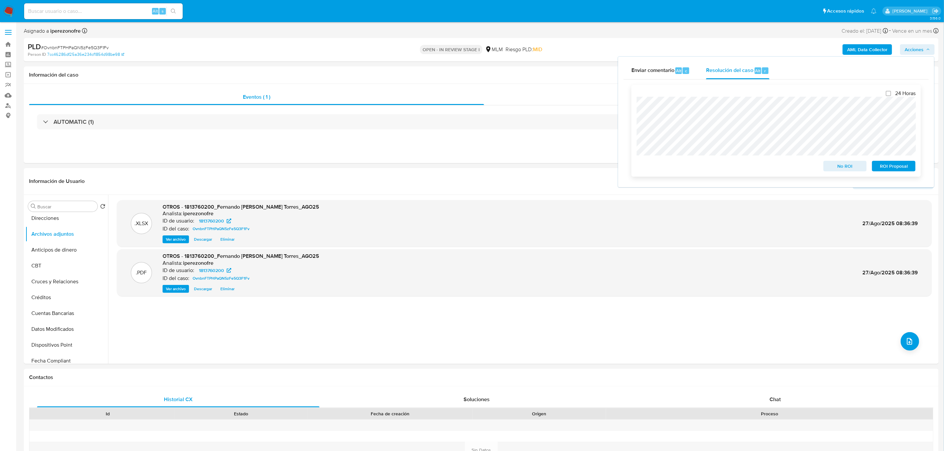
click at [844, 164] on span "No ROI" at bounding box center [845, 166] width 34 height 9
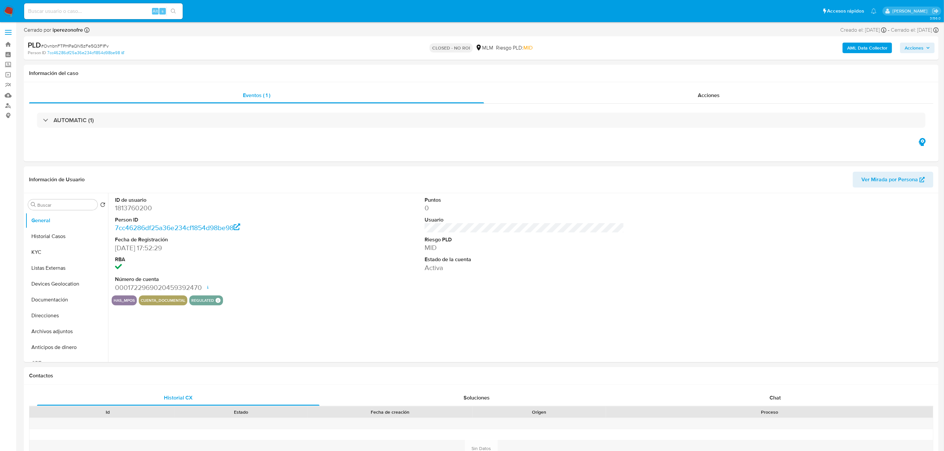
select select "10"
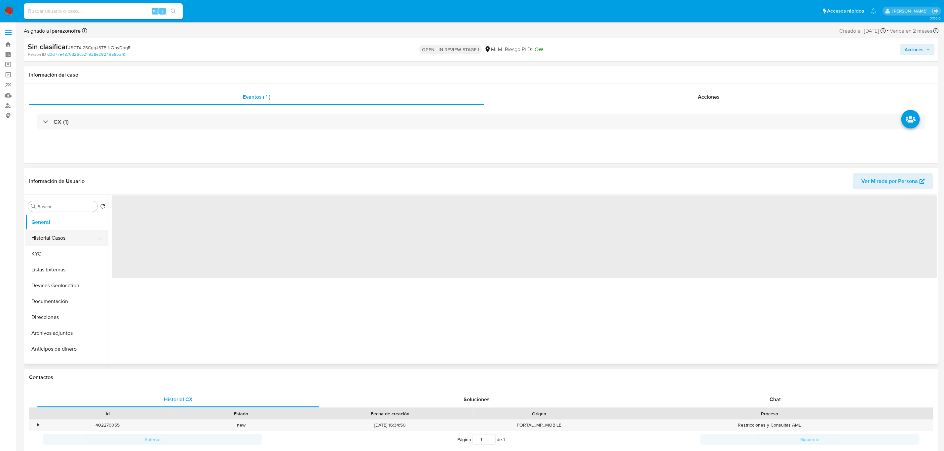
click at [63, 231] on button "Historial Casos" at bounding box center [63, 238] width 77 height 16
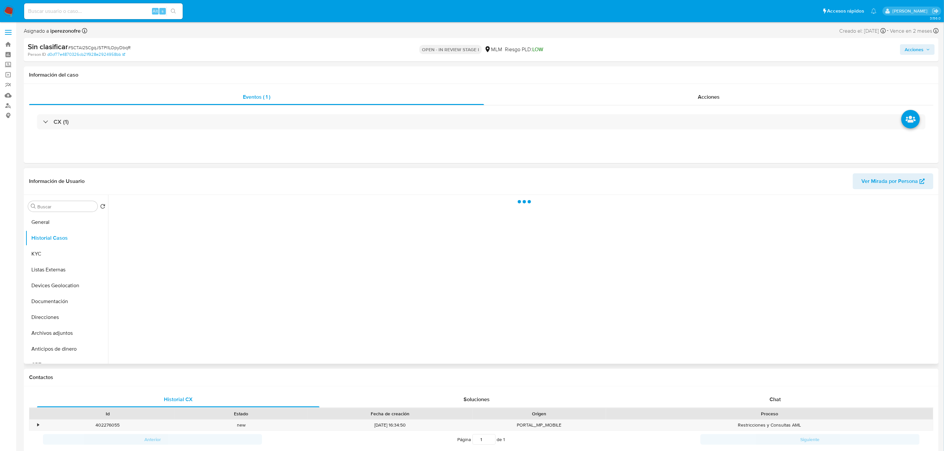
select select "10"
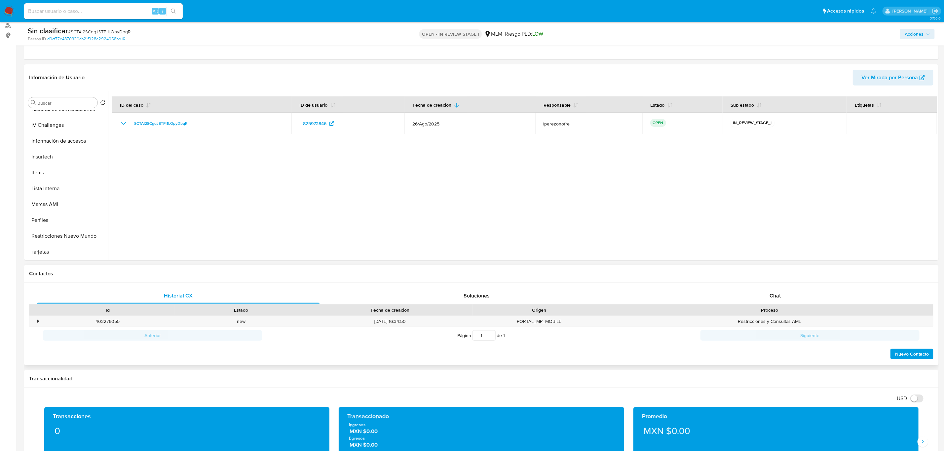
scroll to position [99, 0]
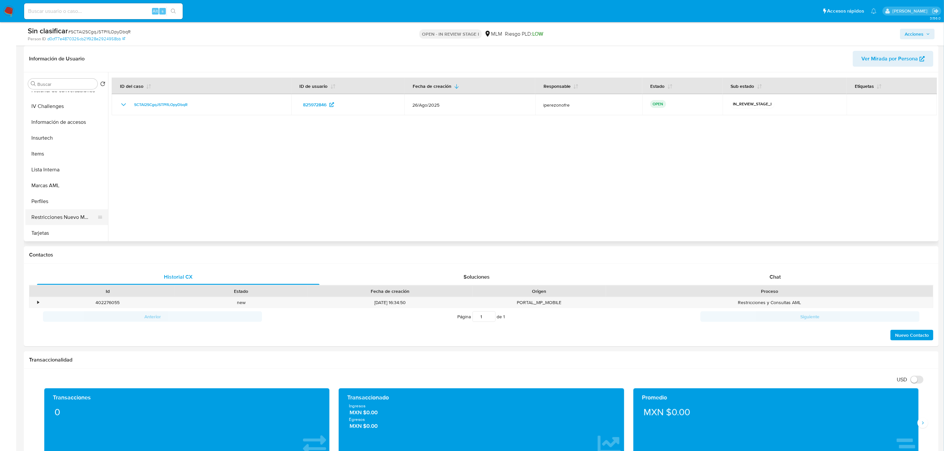
click at [71, 214] on button "Restricciones Nuevo Mundo" at bounding box center [63, 217] width 77 height 16
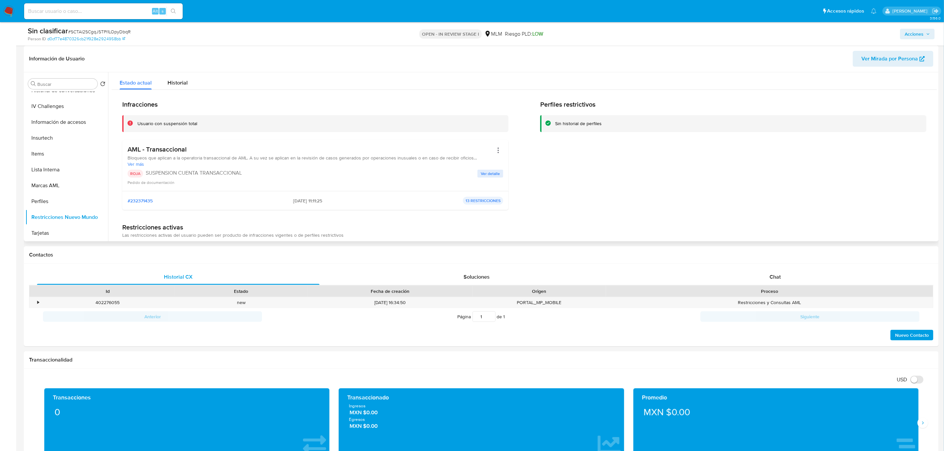
click at [487, 172] on span "Ver detalle" at bounding box center [490, 173] width 19 height 7
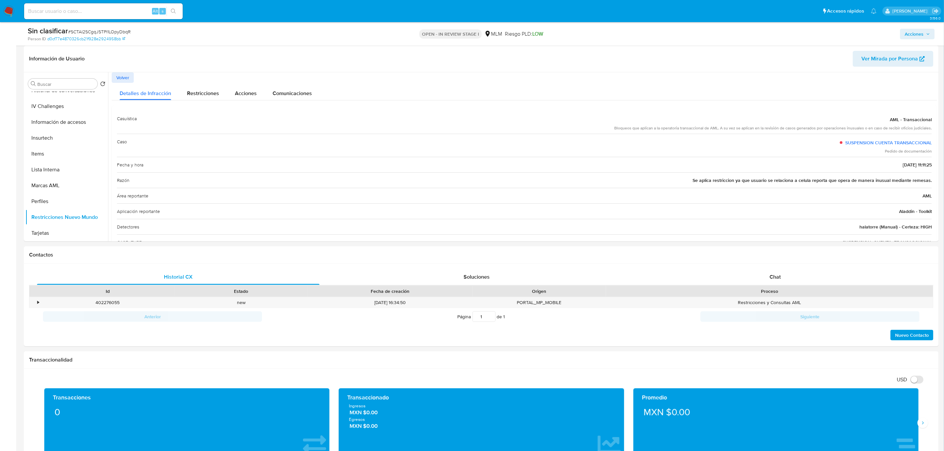
click at [928, 36] on icon "button" at bounding box center [928, 34] width 4 height 4
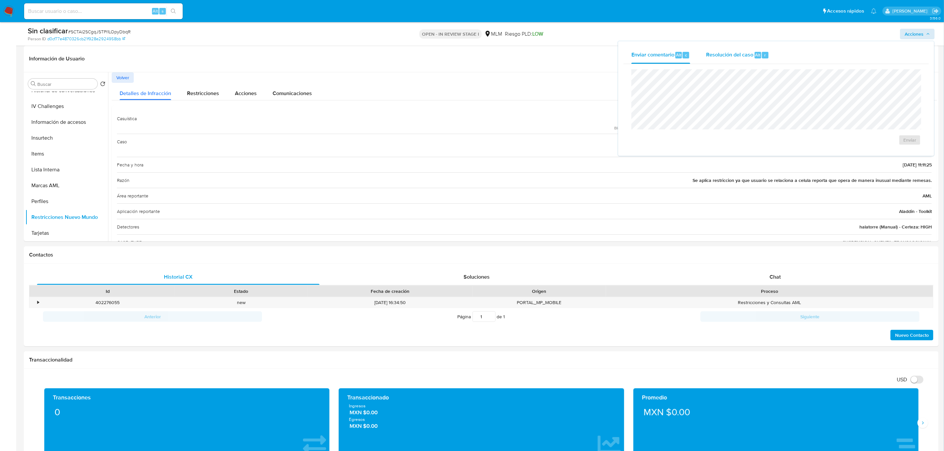
click at [721, 52] on span "Resolución del caso" at bounding box center [729, 55] width 47 height 8
click at [845, 151] on span "No ROI" at bounding box center [845, 150] width 34 height 9
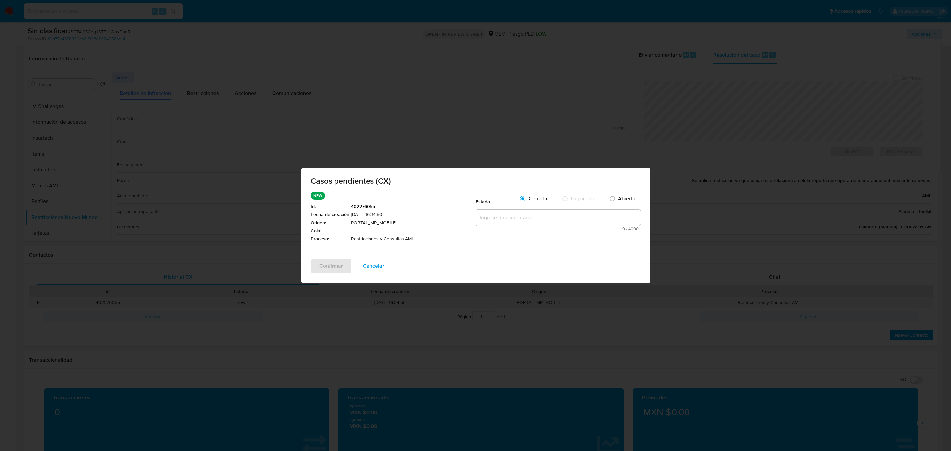
click at [510, 222] on textarea at bounding box center [558, 218] width 165 height 16
paste textarea "Se realiza validación de caso generado por CX en el que se identifica restricci…"
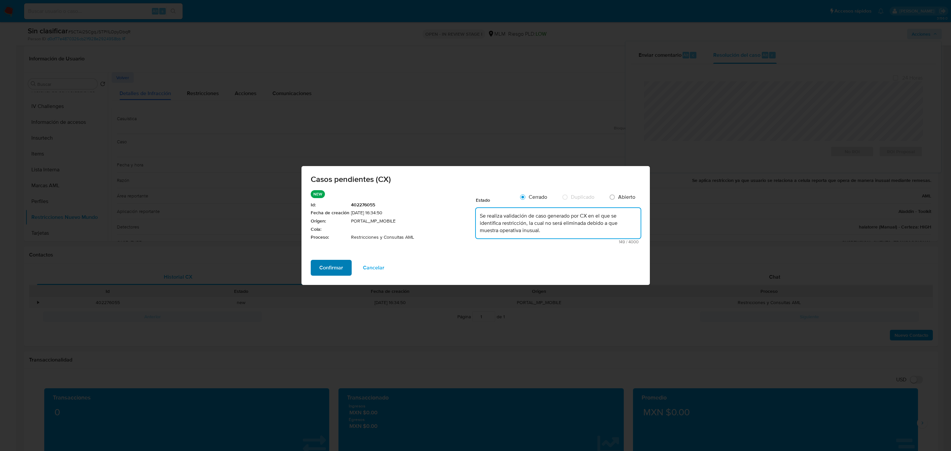
type textarea "Se realiza validación de caso generado por CX en el que se identifica restricci…"
click at [324, 267] on span "Confirmar" at bounding box center [331, 268] width 24 height 15
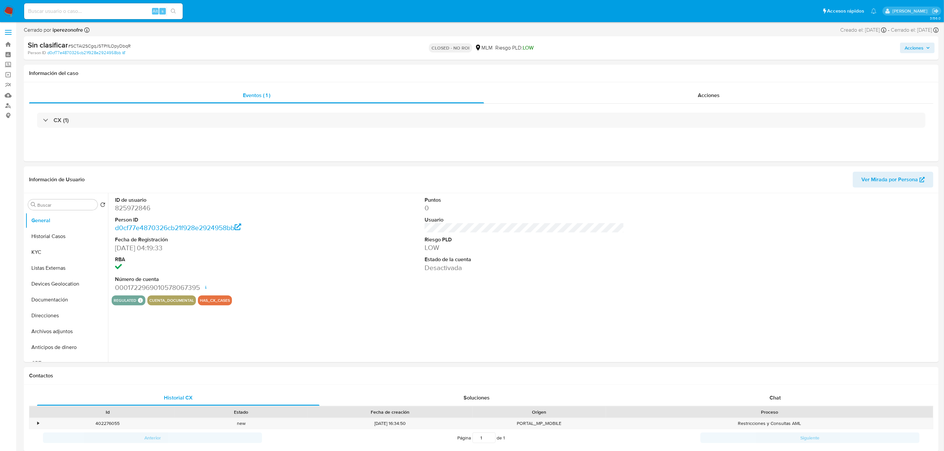
select select "10"
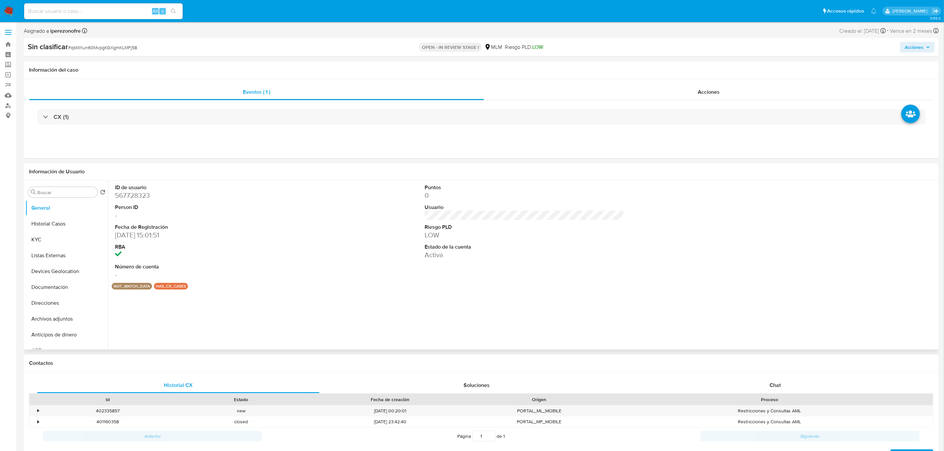
select select "10"
click at [48, 223] on button "Historial Casos" at bounding box center [63, 224] width 77 height 16
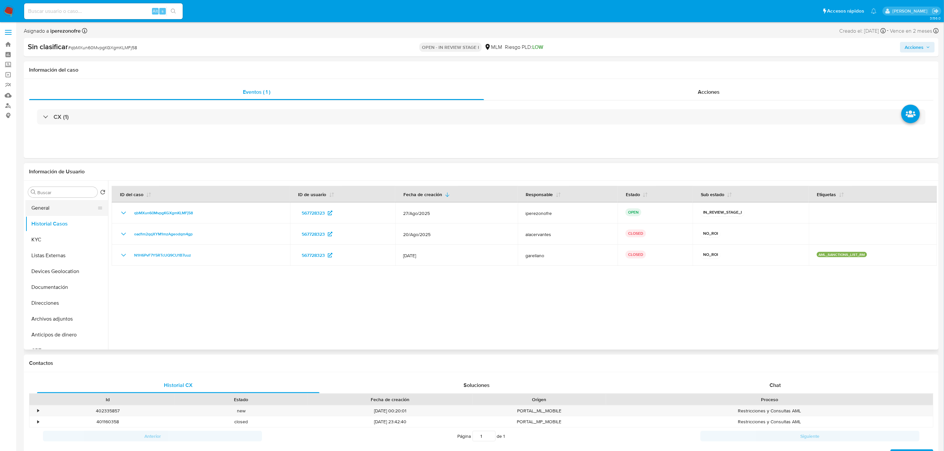
click at [65, 206] on button "General" at bounding box center [63, 208] width 77 height 16
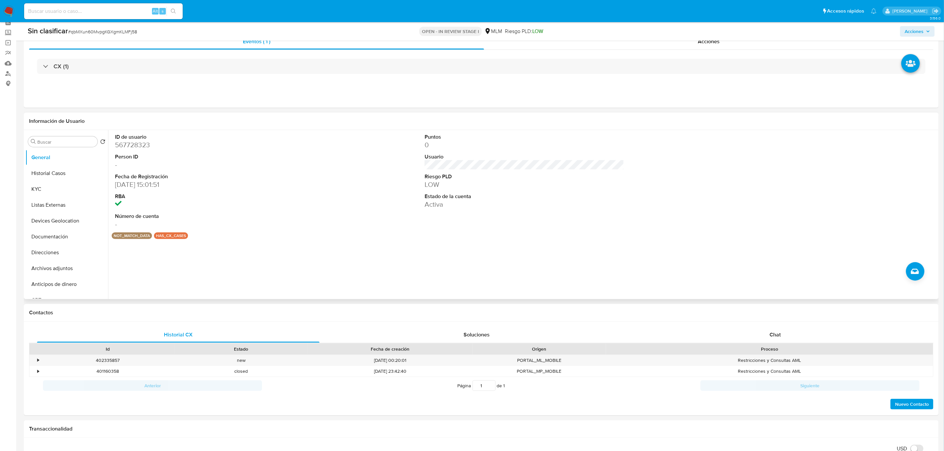
scroll to position [50, 0]
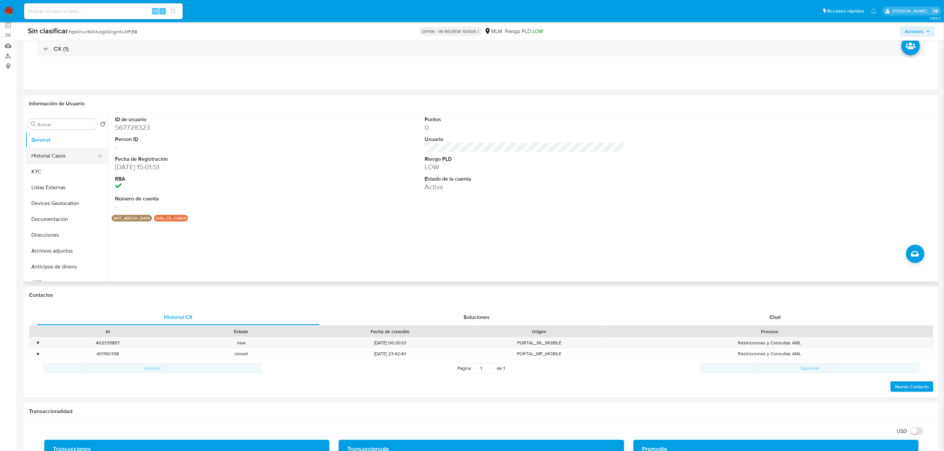
click at [60, 153] on button "Historial Casos" at bounding box center [63, 156] width 77 height 16
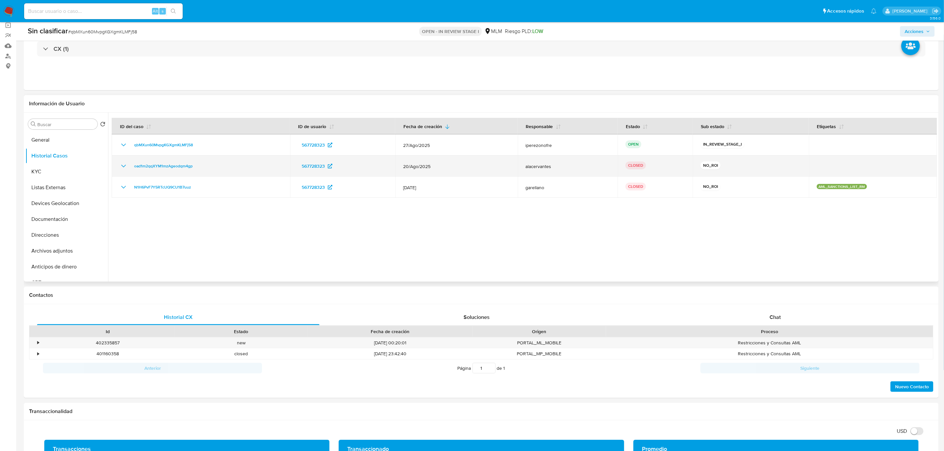
click at [123, 167] on icon "Mostrar/Ocultar" at bounding box center [123, 166] width 5 height 3
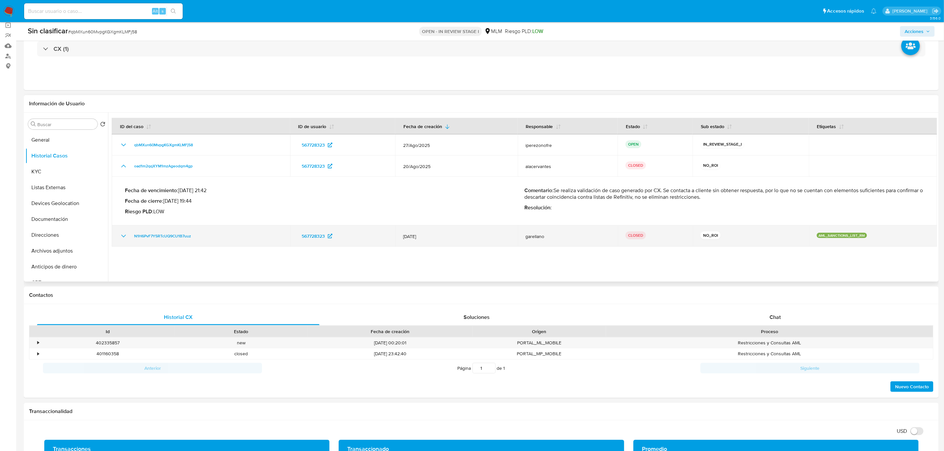
click at [121, 237] on icon "Mostrar/Ocultar" at bounding box center [124, 236] width 8 height 8
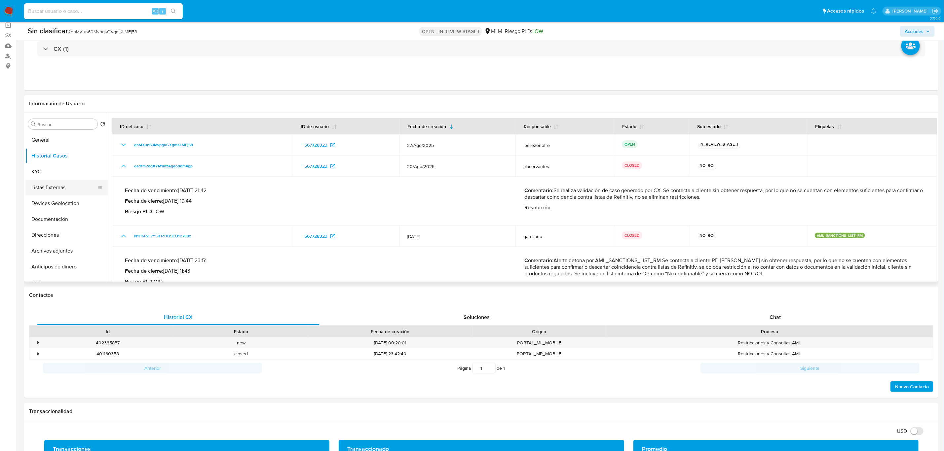
click at [59, 188] on button "Listas Externas" at bounding box center [63, 188] width 77 height 16
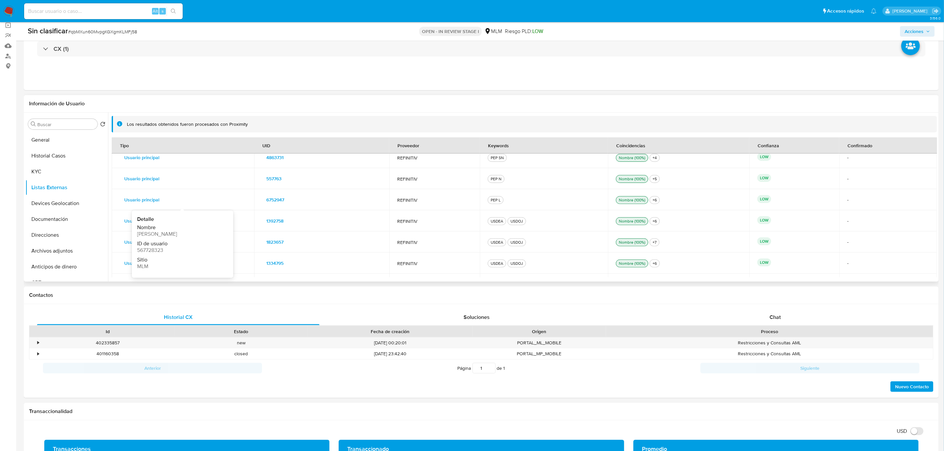
click at [143, 198] on span "Usuario principal" at bounding box center [141, 199] width 35 height 9
click at [43, 173] on button "KYC" at bounding box center [63, 172] width 77 height 16
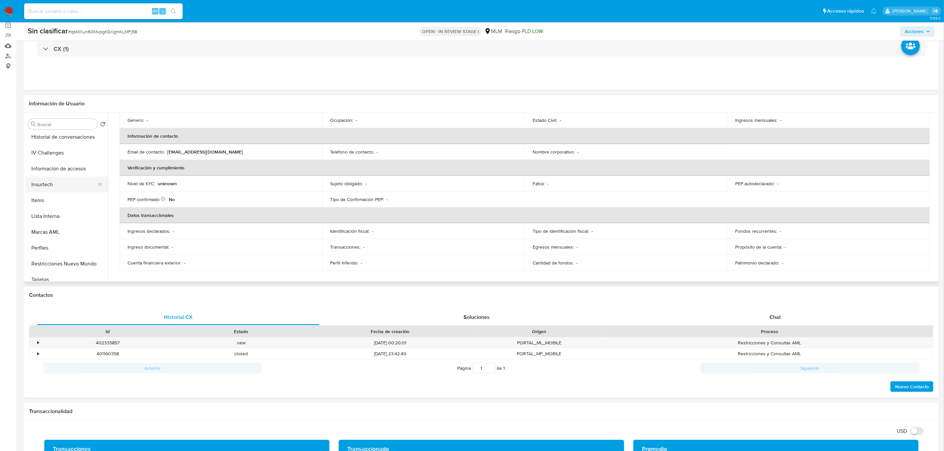
scroll to position [279, 0]
click at [69, 260] on button "Restricciones Nuevo Mundo" at bounding box center [63, 258] width 77 height 16
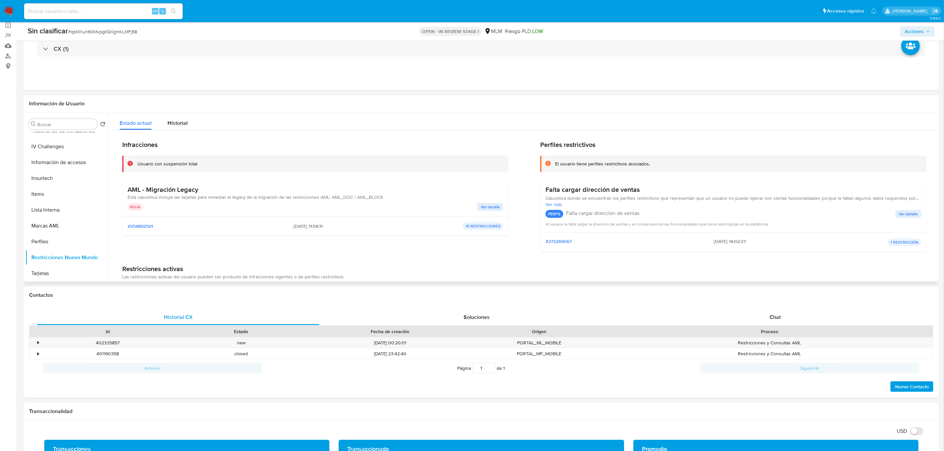
click at [485, 208] on span "Ver detalle" at bounding box center [490, 207] width 19 height 7
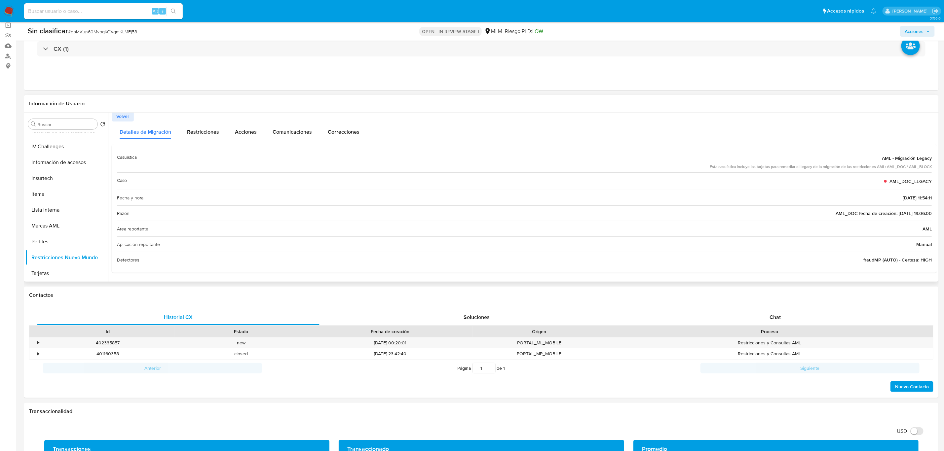
scroll to position [2, 0]
click at [68, 260] on button "Restricciones Nuevo Mundo" at bounding box center [63, 258] width 77 height 16
click at [50, 235] on button "Perfiles" at bounding box center [63, 242] width 77 height 16
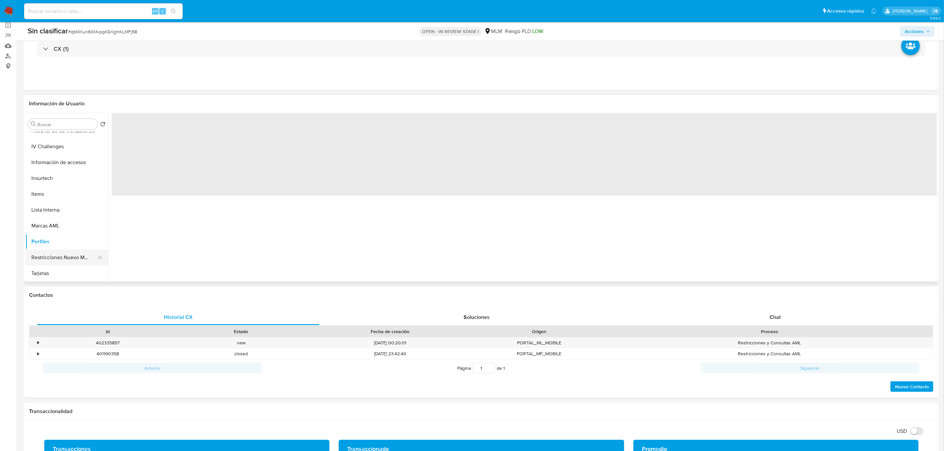
click at [54, 261] on button "Restricciones Nuevo Mundo" at bounding box center [63, 258] width 77 height 16
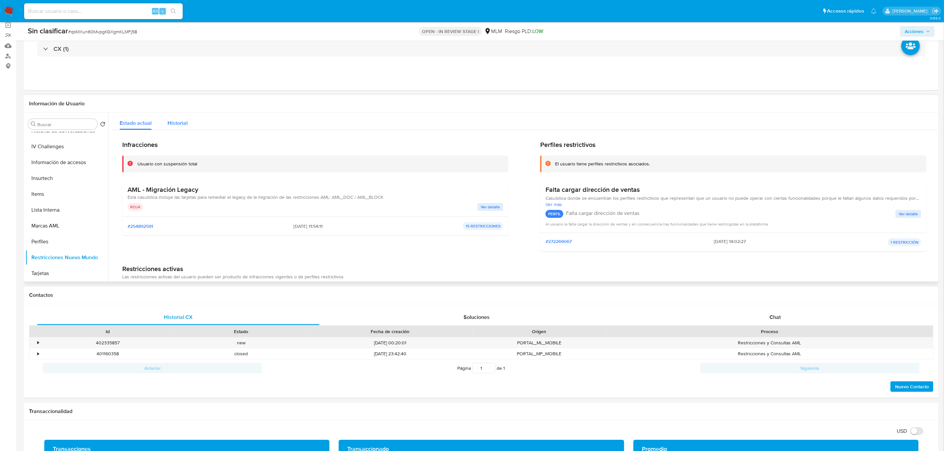
click at [181, 122] on span "Historial" at bounding box center [177, 123] width 20 height 8
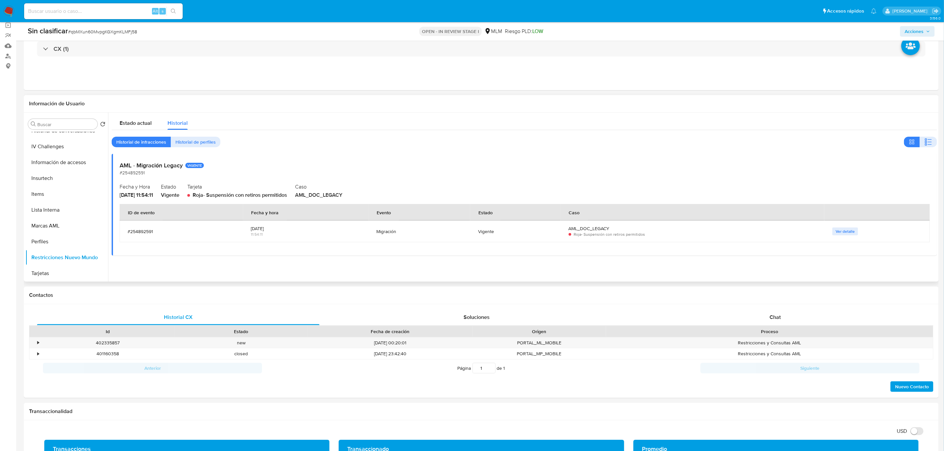
click at [847, 232] on span "Ver detalle" at bounding box center [844, 231] width 19 height 7
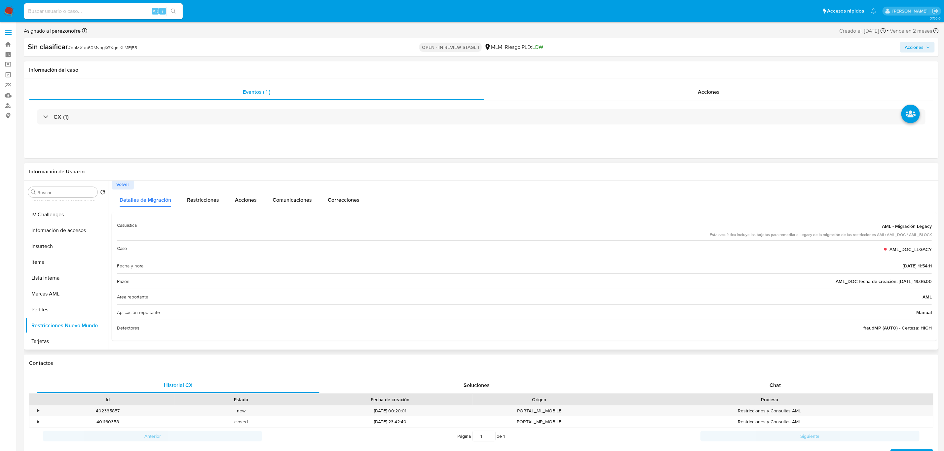
click at [126, 184] on span "Volver" at bounding box center [122, 184] width 13 height 9
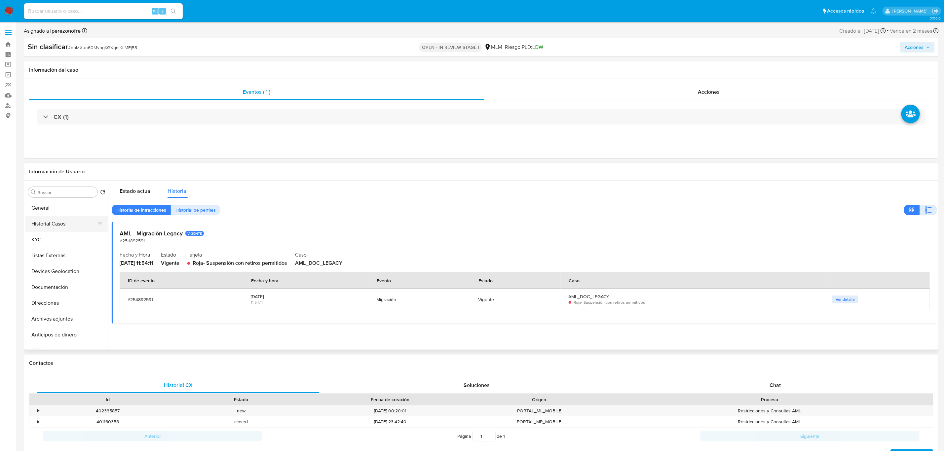
click at [59, 226] on button "Historial Casos" at bounding box center [63, 224] width 77 height 16
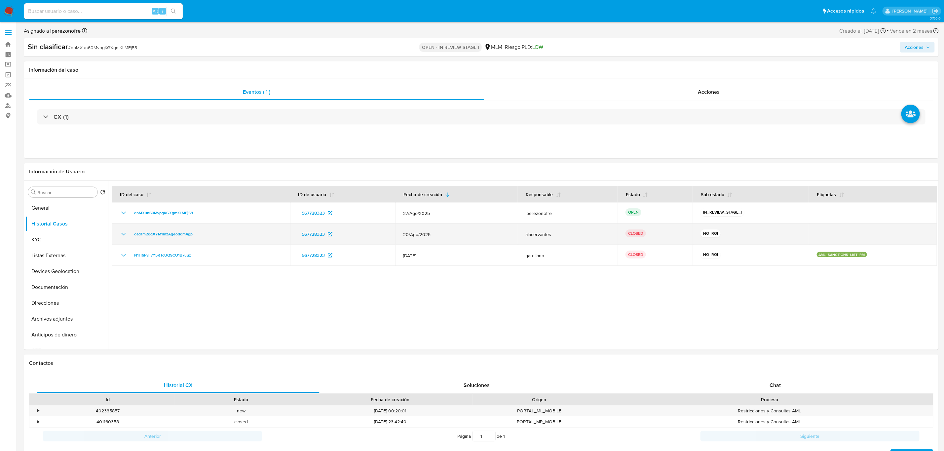
drag, startPoint x: 123, startPoint y: 232, endPoint x: 170, endPoint y: 238, distance: 47.6
click at [123, 232] on icon "Mostrar/Ocultar" at bounding box center [124, 234] width 8 height 8
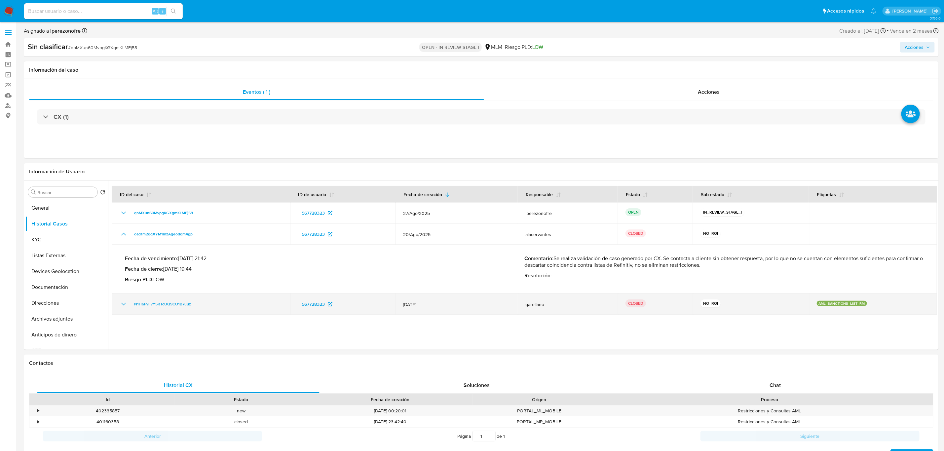
click at [124, 303] on icon "Mostrar/Ocultar" at bounding box center [124, 304] width 8 height 8
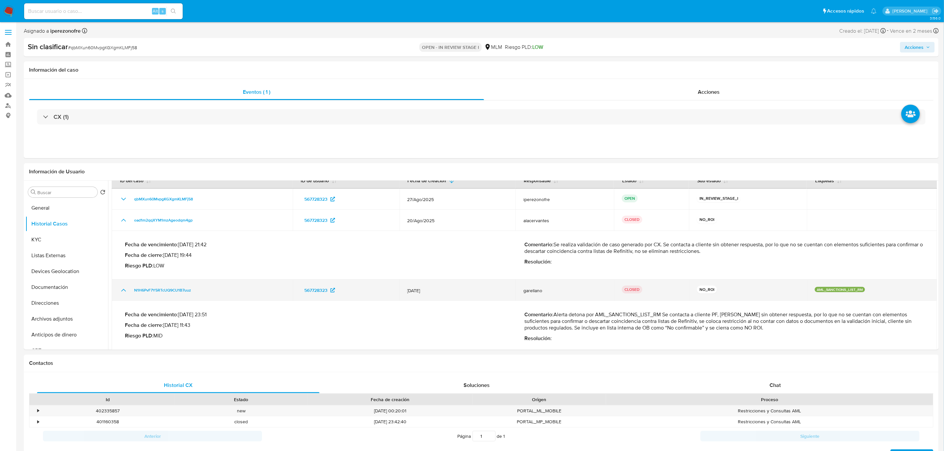
scroll to position [20, 0]
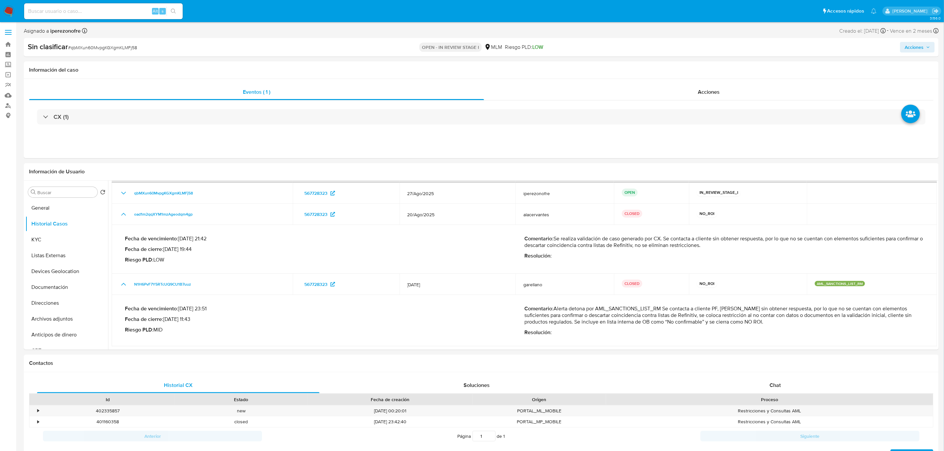
drag, startPoint x: 555, startPoint y: 310, endPoint x: 741, endPoint y: 322, distance: 186.7
click at [734, 322] on p "Comentario : Alerta detona por AML_SANCTIONS_LIST_RM Se contacta a cliente PF, …" at bounding box center [723, 316] width 399 height 20
drag, startPoint x: 741, startPoint y: 322, endPoint x: 763, endPoint y: 323, distance: 22.2
click at [763, 323] on p "Comentario : Alerta detona por AML_SANCTIONS_LIST_RM Se contacta a cliente PF, …" at bounding box center [723, 316] width 399 height 20
click at [772, 321] on p "Comentario : Alerta detona por AML_SANCTIONS_LIST_RM Se contacta a cliente PF, …" at bounding box center [723, 316] width 399 height 20
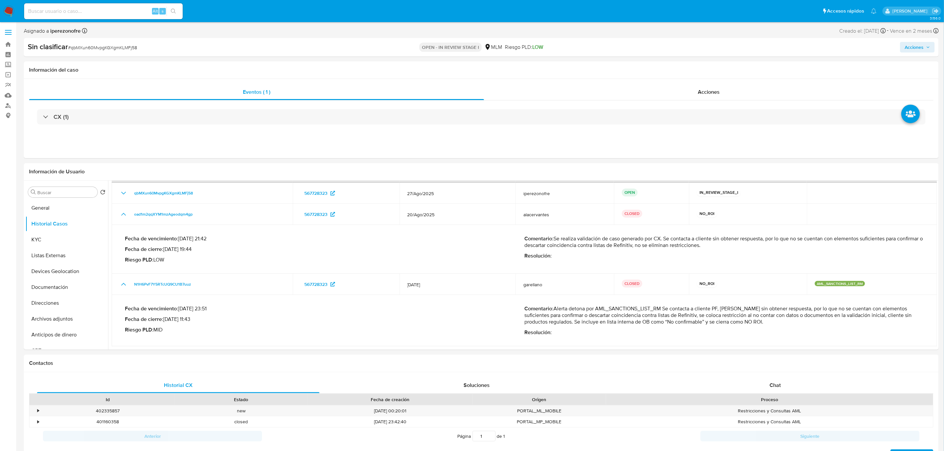
drag, startPoint x: 554, startPoint y: 309, endPoint x: 761, endPoint y: 317, distance: 206.9
click at [761, 317] on p "Comentario : Alerta detona por AML_SANCTIONS_LIST_RM Se contacta a cliente PF, …" at bounding box center [723, 316] width 399 height 20
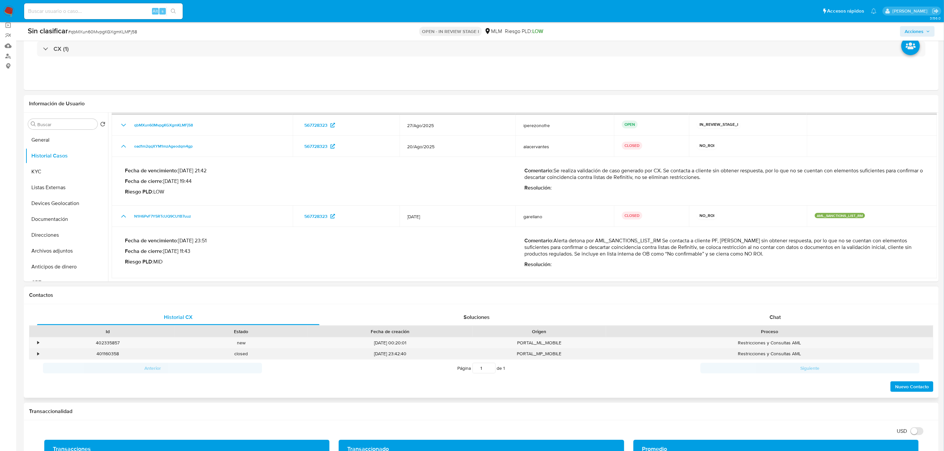
click at [35, 353] on div "•" at bounding box center [35, 353] width 12 height 11
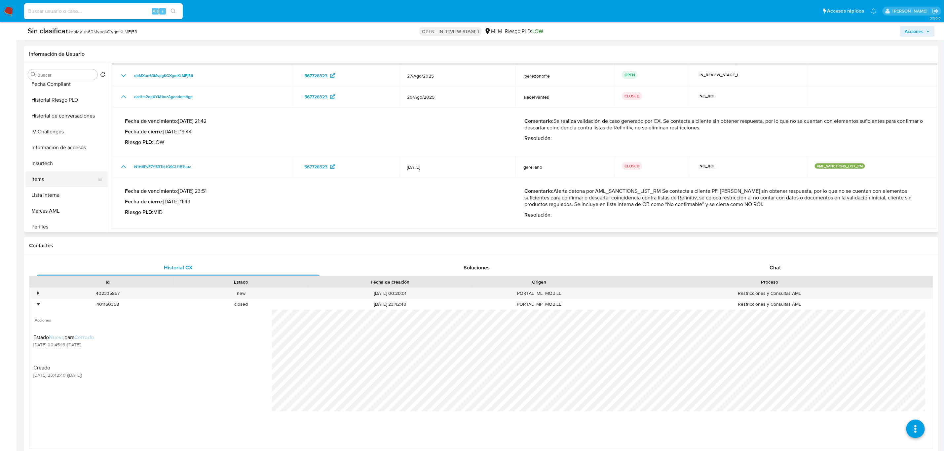
scroll to position [248, 0]
click at [76, 110] on button "Historial de conversaciones" at bounding box center [63, 112] width 77 height 16
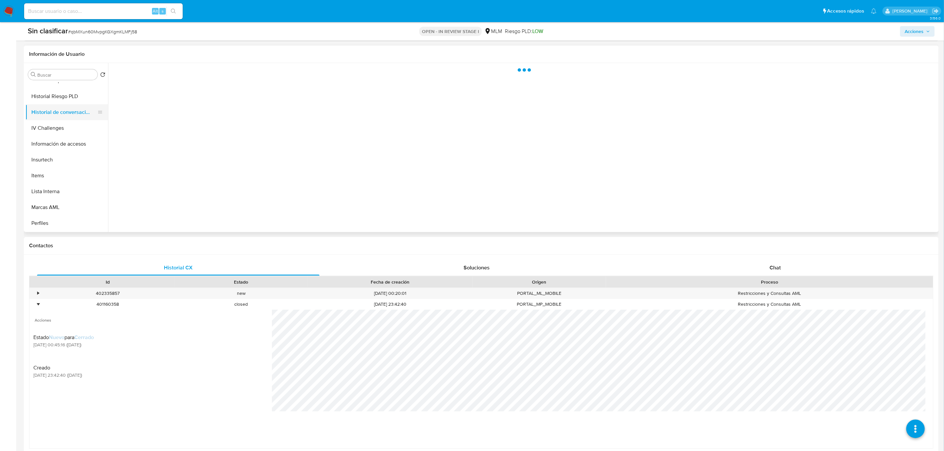
scroll to position [0, 0]
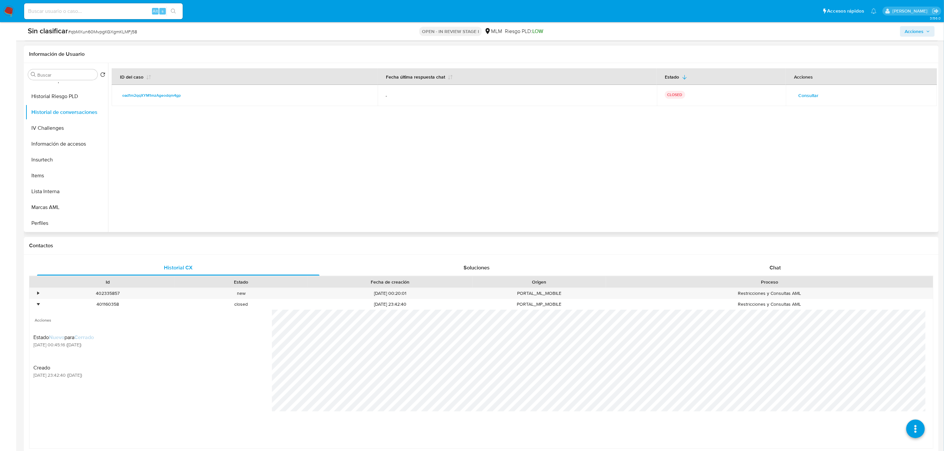
click at [804, 96] on span "Consultar" at bounding box center [808, 95] width 20 height 9
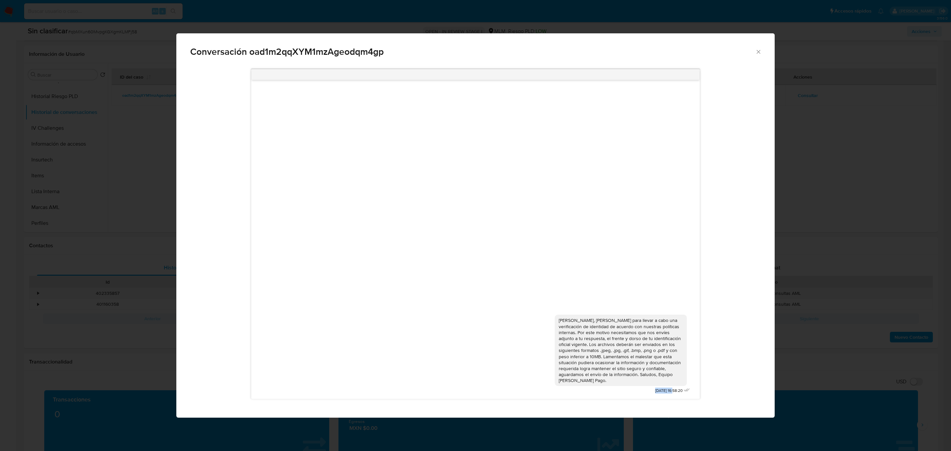
drag, startPoint x: 645, startPoint y: 391, endPoint x: 666, endPoint y: 390, distance: 20.8
click at [666, 390] on span "20/08/2025 16:58:20" at bounding box center [668, 391] width 27 height 6
copy span "20/08/2025"
click at [755, 51] on icon "Cerrar" at bounding box center [758, 52] width 7 height 7
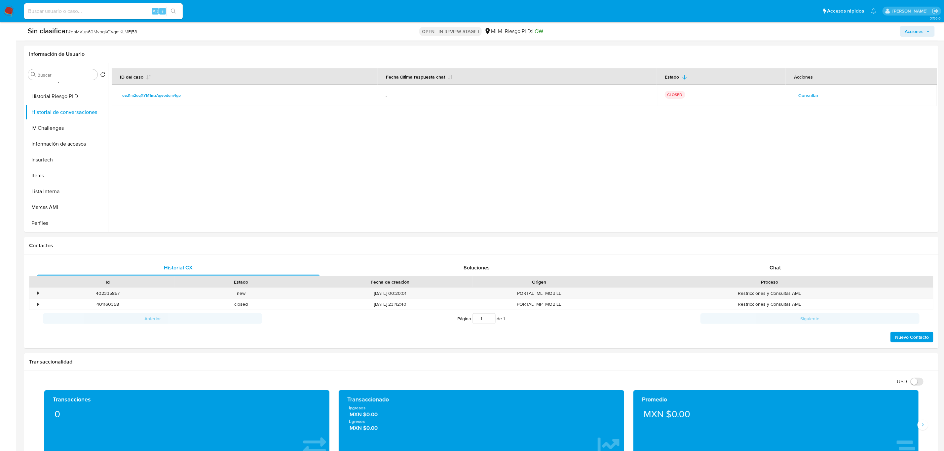
click at [919, 31] on span "Acciones" at bounding box center [913, 31] width 19 height 11
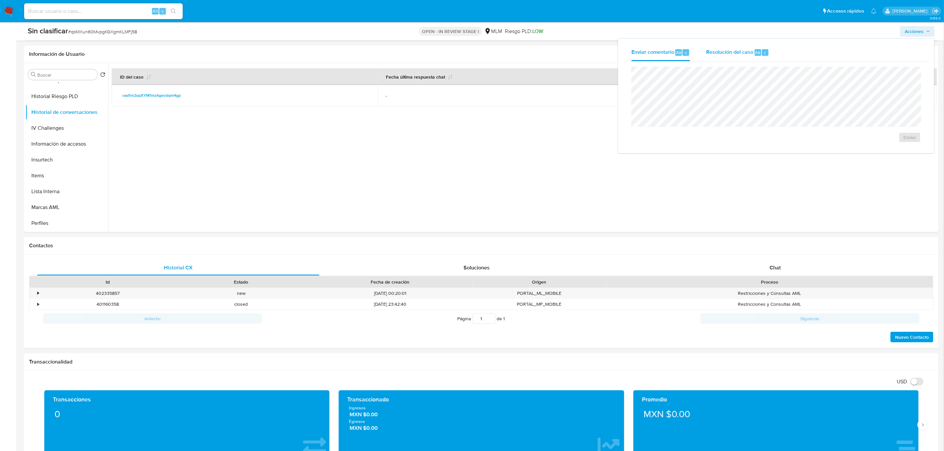
click at [724, 50] on span "Resolución del caso" at bounding box center [729, 53] width 47 height 8
click at [841, 149] on span "No ROI" at bounding box center [845, 147] width 34 height 9
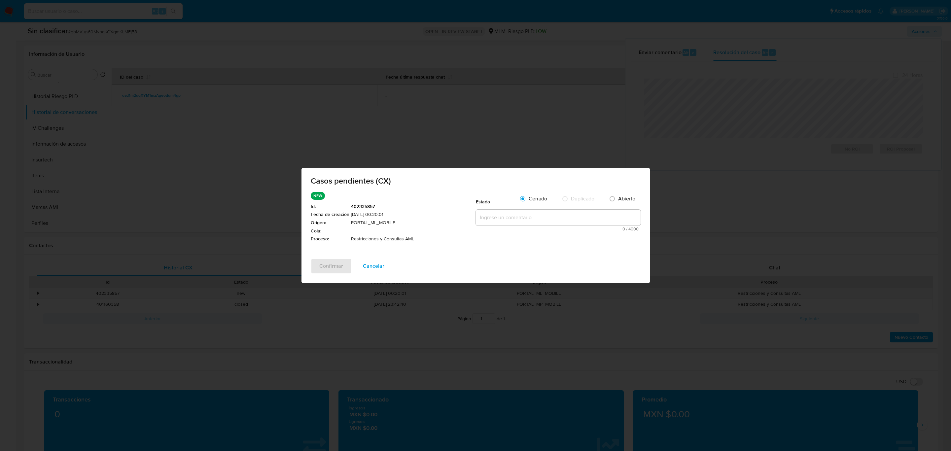
click at [522, 225] on textarea at bounding box center [558, 218] width 165 height 16
paste textarea "EL 20/08/2025 SE SOLICITO INORMACION DE IDENTIFICACION AL CIENTE SIN OBTENER RE…"
type textarea "EL 20/08/2025 SE SOLICITO INORMACION DE IDENTIFICACION AL CIENTE SIN OBTENER RE…"
click at [325, 266] on span "Confirmar" at bounding box center [331, 266] width 24 height 15
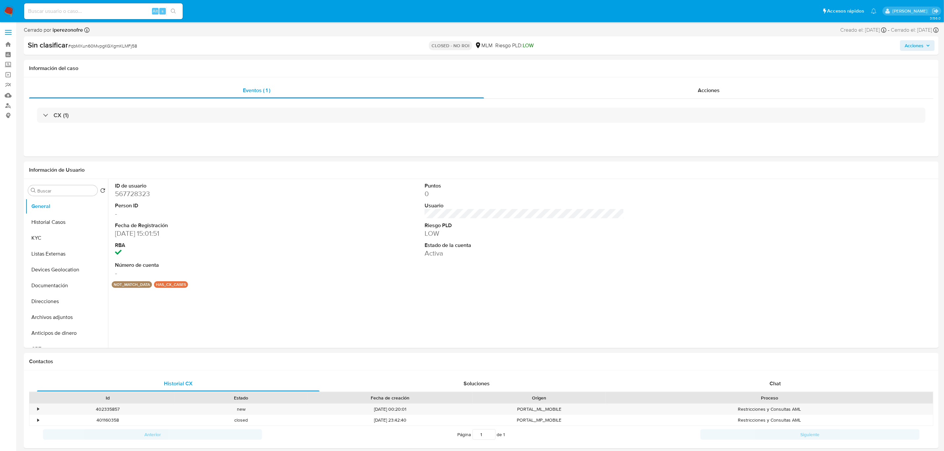
select select "10"
drag, startPoint x: 284, startPoint y: 183, endPoint x: 186, endPoint y: 23, distance: 188.1
click at [283, 183] on dt "ID de usuario" at bounding box center [215, 185] width 200 height 7
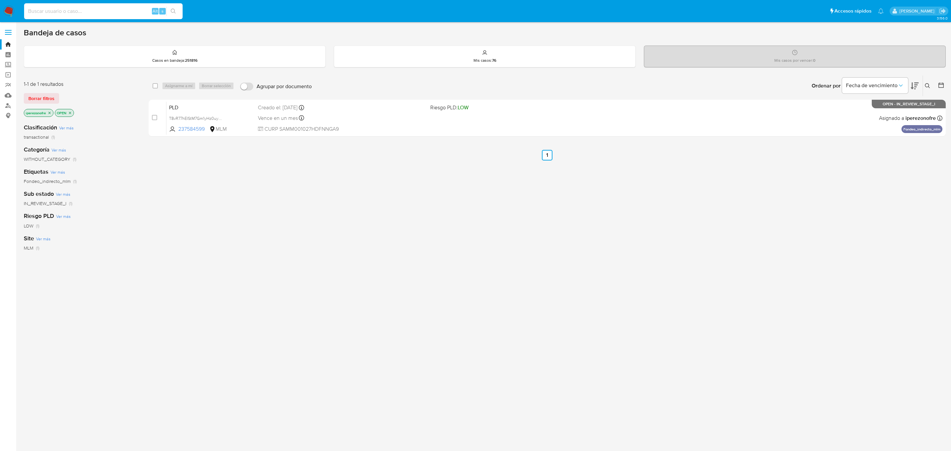
click at [77, 10] on input at bounding box center [103, 11] width 159 height 9
paste input "244025733"
type input "244025733"
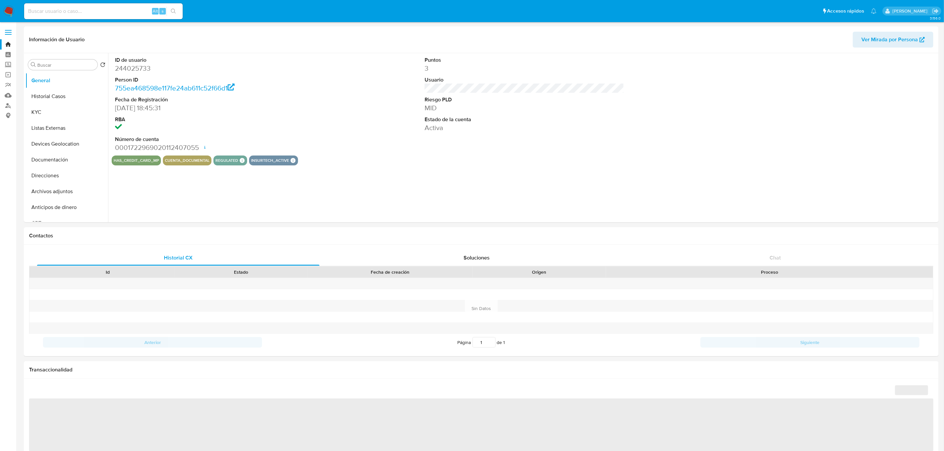
select select "10"
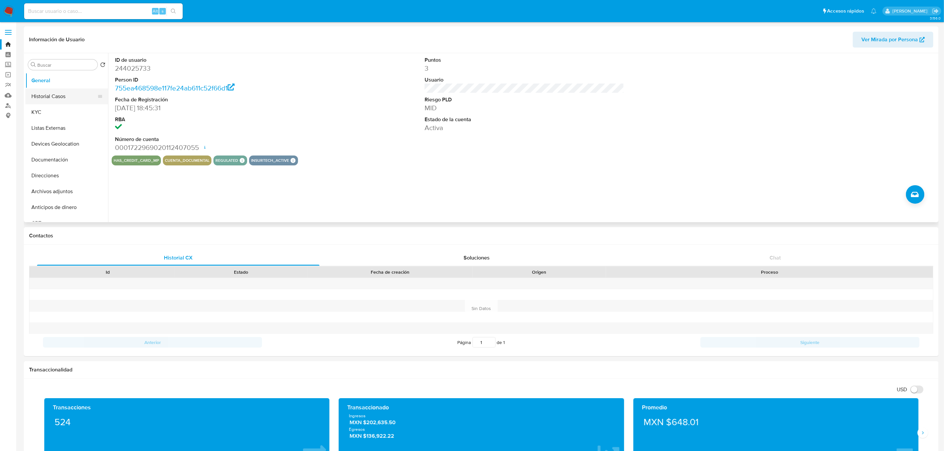
click at [54, 90] on button "Historial Casos" at bounding box center [63, 97] width 77 height 16
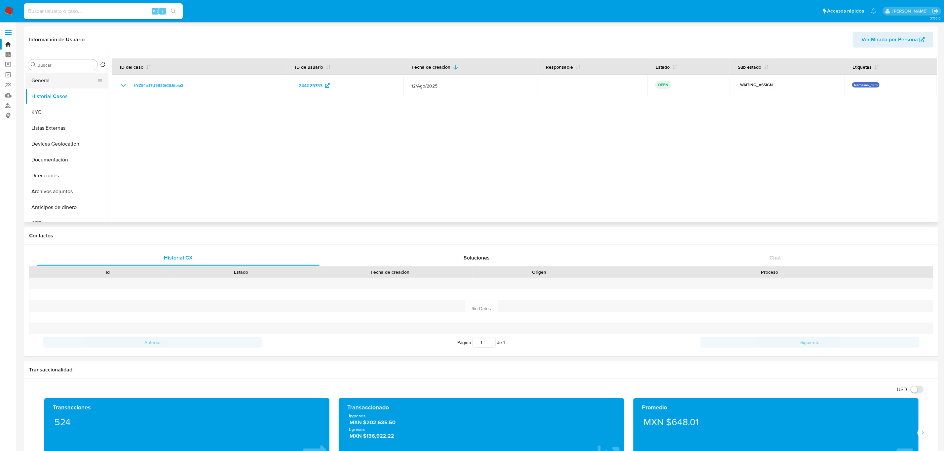
drag, startPoint x: 257, startPoint y: 153, endPoint x: 65, endPoint y: 78, distance: 205.7
click at [257, 153] on div at bounding box center [522, 137] width 829 height 169
click at [47, 111] on button "KYC" at bounding box center [63, 112] width 77 height 16
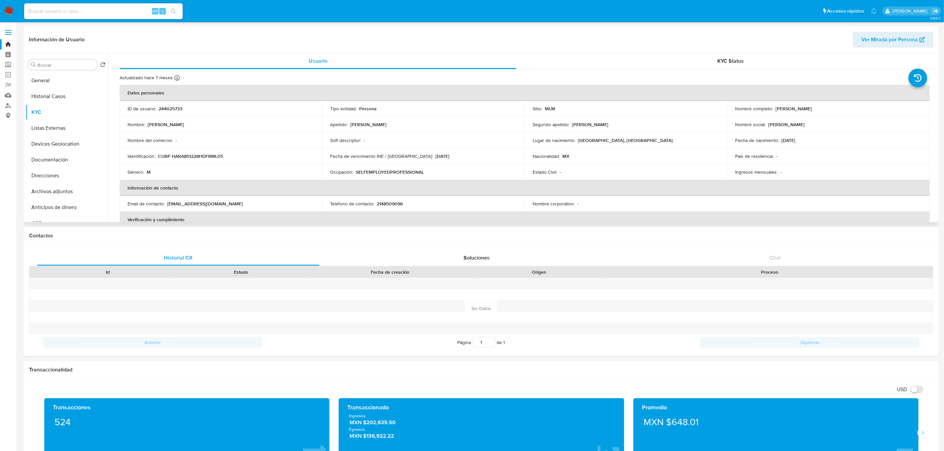
click at [391, 205] on p "2148509096" at bounding box center [390, 204] width 26 height 6
copy p "2148509096"
drag, startPoint x: 226, startPoint y: 204, endPoint x: 166, endPoint y: 202, distance: 59.8
click at [166, 202] on div "Email de contacto : harito16@me.com" at bounding box center [220, 204] width 187 height 6
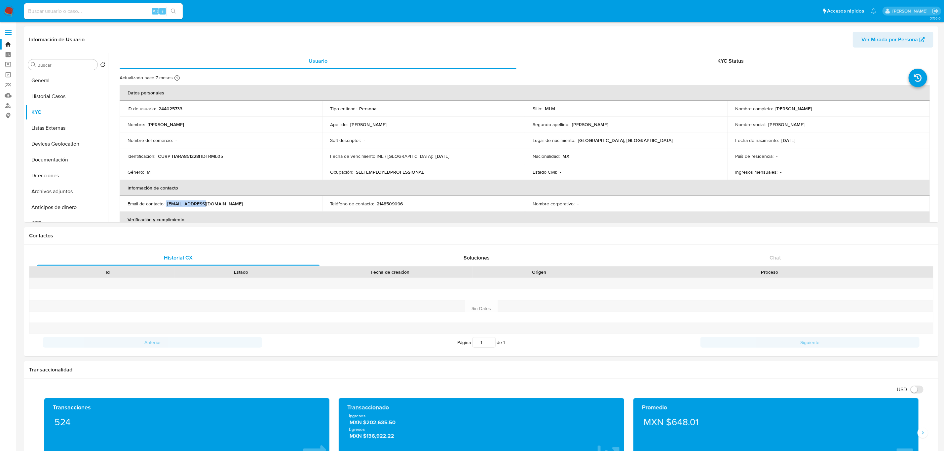
copy div "harito16@me.com"
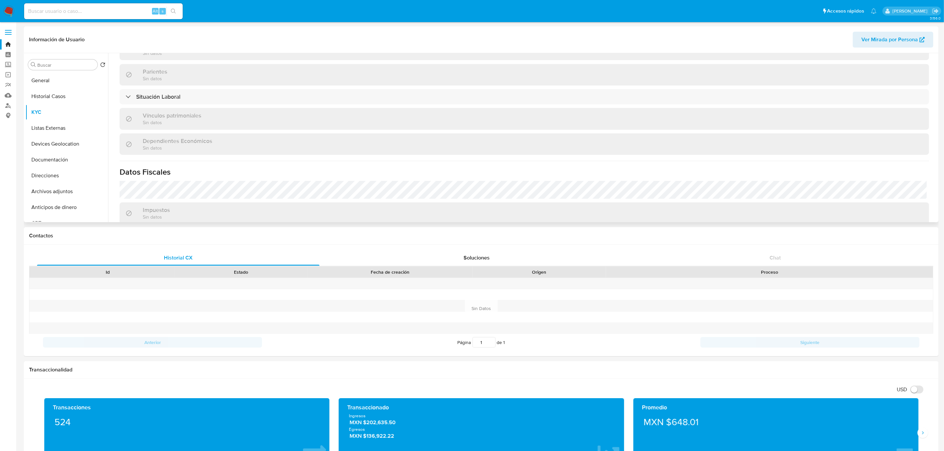
scroll to position [317, 0]
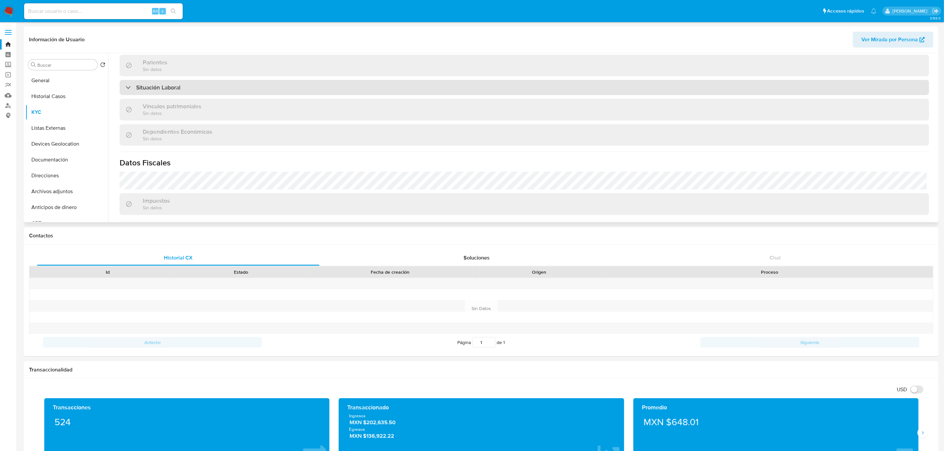
click at [184, 88] on div "Situación Laboral" at bounding box center [524, 87] width 809 height 15
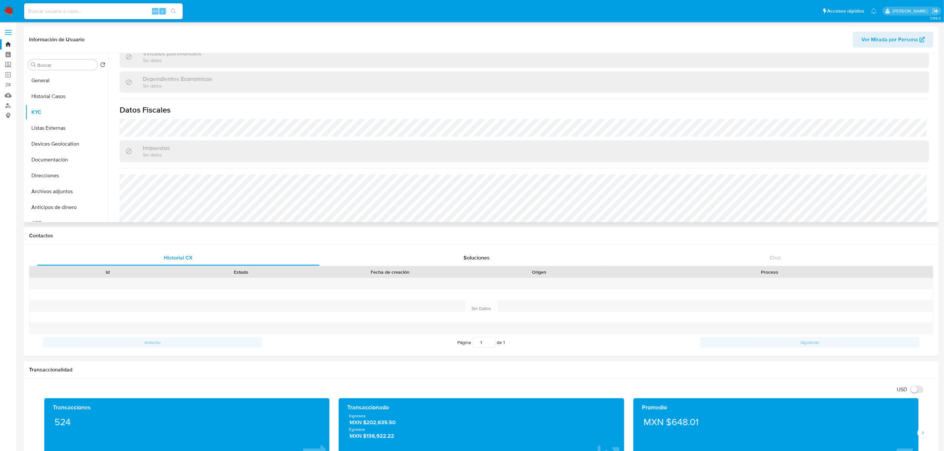
scroll to position [498, 0]
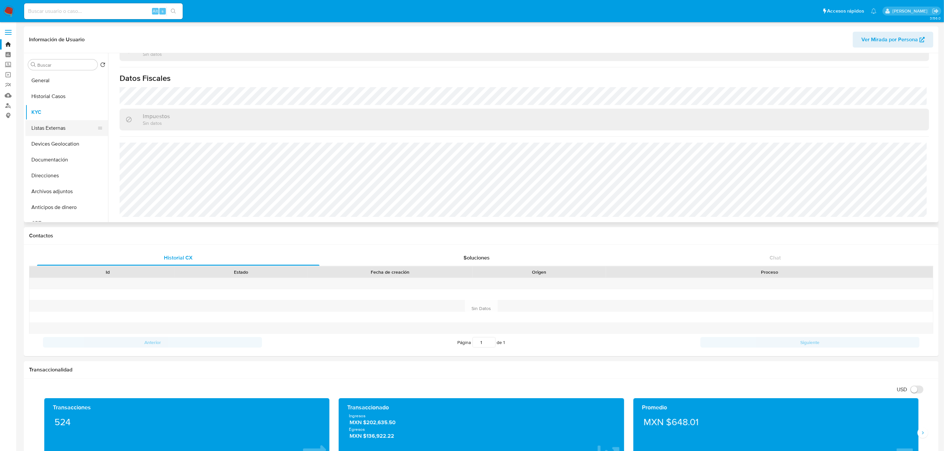
click at [46, 127] on button "Listas Externas" at bounding box center [63, 128] width 77 height 16
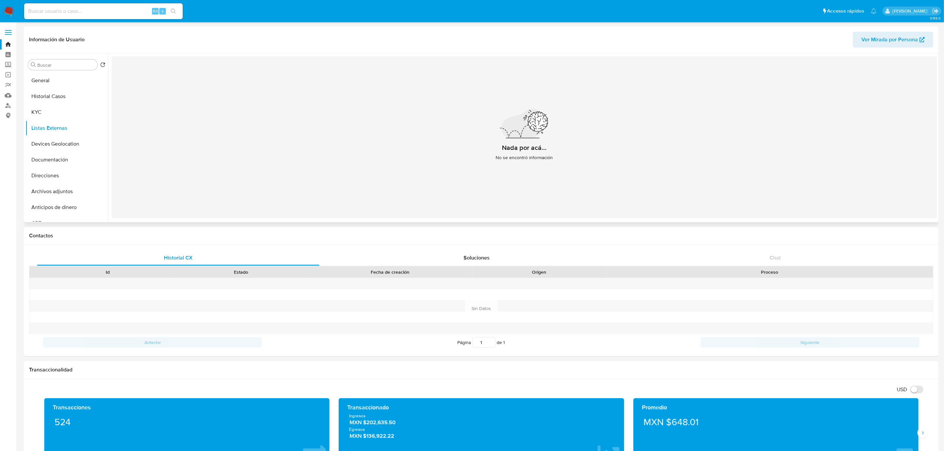
drag, startPoint x: 57, startPoint y: 142, endPoint x: 171, endPoint y: 141, distance: 114.0
click at [57, 142] on button "Devices Geolocation" at bounding box center [66, 144] width 83 height 16
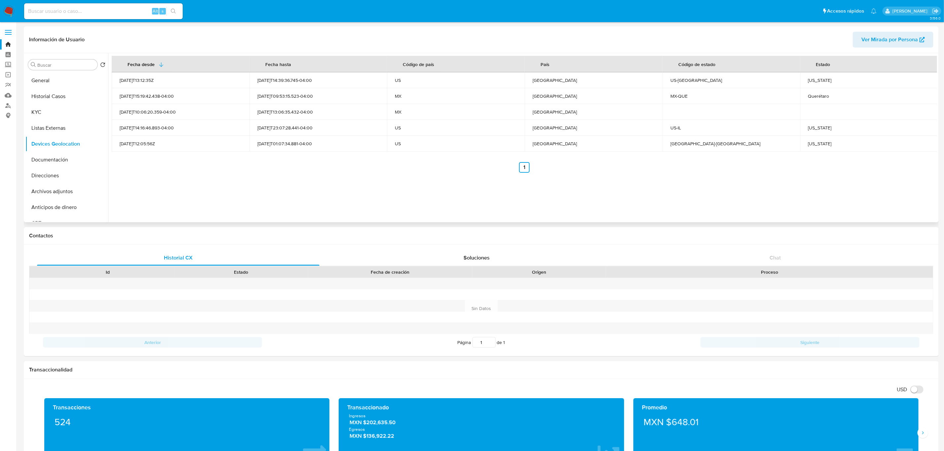
click at [816, 82] on div "California" at bounding box center [869, 80] width 122 height 6
copy div "California"
click at [814, 129] on div "Illinois" at bounding box center [869, 128] width 122 height 6
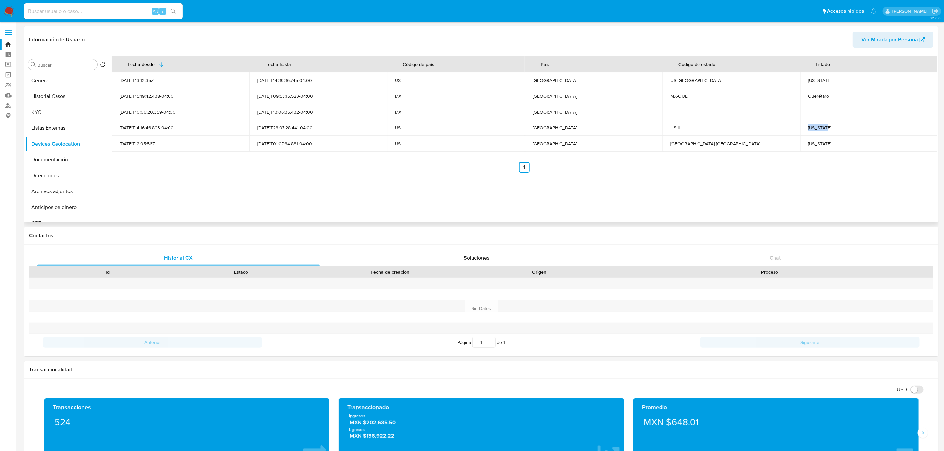
copy div "Illinois"
click at [813, 144] on div "Texas" at bounding box center [869, 144] width 122 height 6
copy div "Texas"
click at [440, 191] on div "Fecha desde Fecha hasta Código de país País Código de estado Estado 2021-09-22T…" at bounding box center [522, 137] width 829 height 169
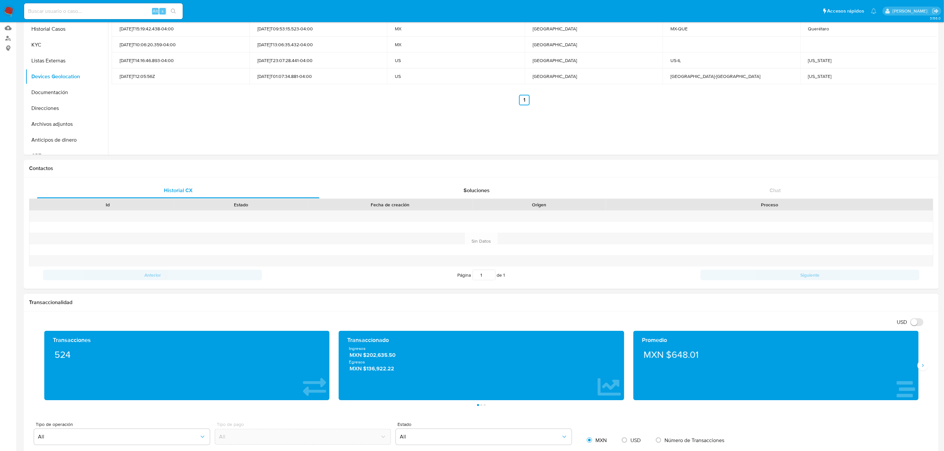
scroll to position [198, 0]
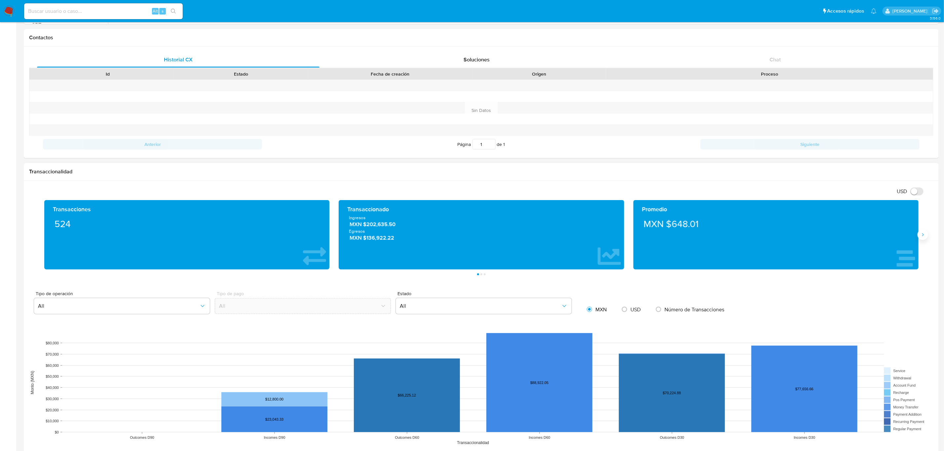
click at [924, 234] on icon "Siguiente" at bounding box center [922, 234] width 5 height 5
drag, startPoint x: 104, startPoint y: 231, endPoint x: 73, endPoint y: 226, distance: 31.8
click at [73, 226] on div "Total MXN $2,007.65 Disponible MXN $47.46 No disponible MXN $1,960.19" at bounding box center [187, 235] width 274 height 40
click at [76, 226] on span "MXN $2,007.65" at bounding box center [187, 225] width 264 height 8
click at [97, 224] on span "MXN $2,007.65" at bounding box center [187, 225] width 264 height 8
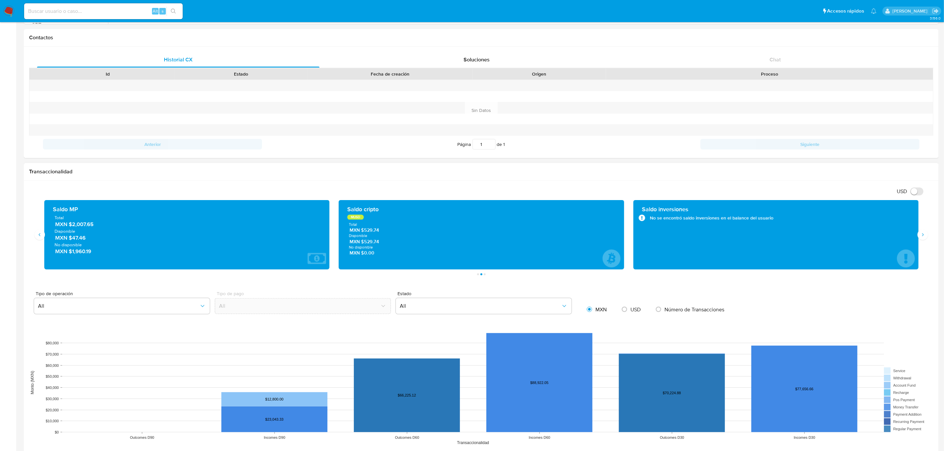
drag, startPoint x: 97, startPoint y: 226, endPoint x: 72, endPoint y: 226, distance: 25.8
click at [72, 226] on span "MXN $2,007.65" at bounding box center [187, 225] width 264 height 8
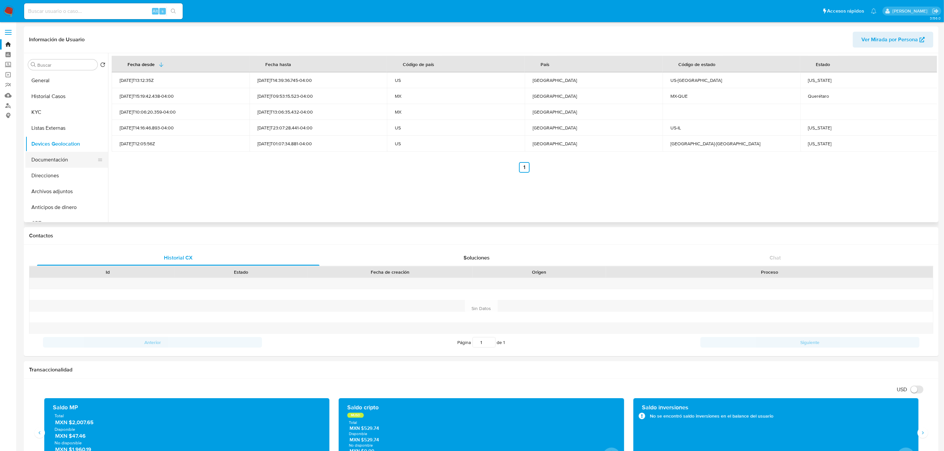
click at [37, 153] on button "Documentación" at bounding box center [63, 160] width 77 height 16
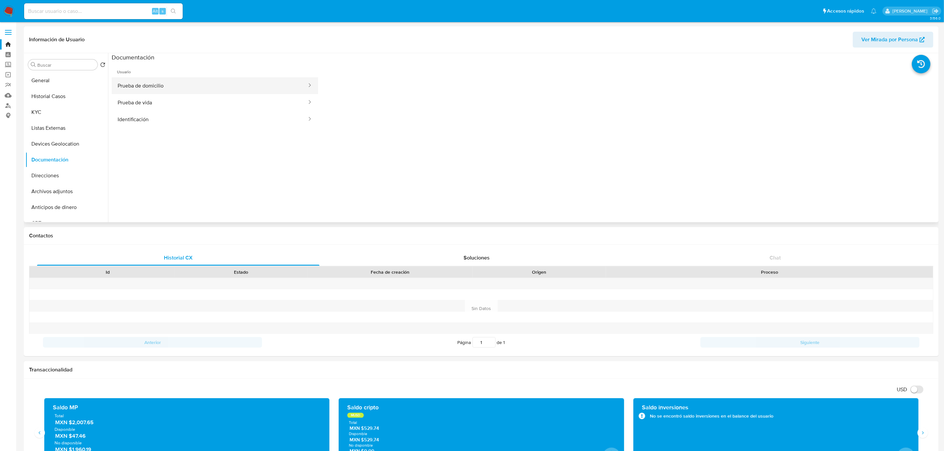
click at [175, 91] on button "Prueba de domicilio" at bounding box center [210, 85] width 196 height 17
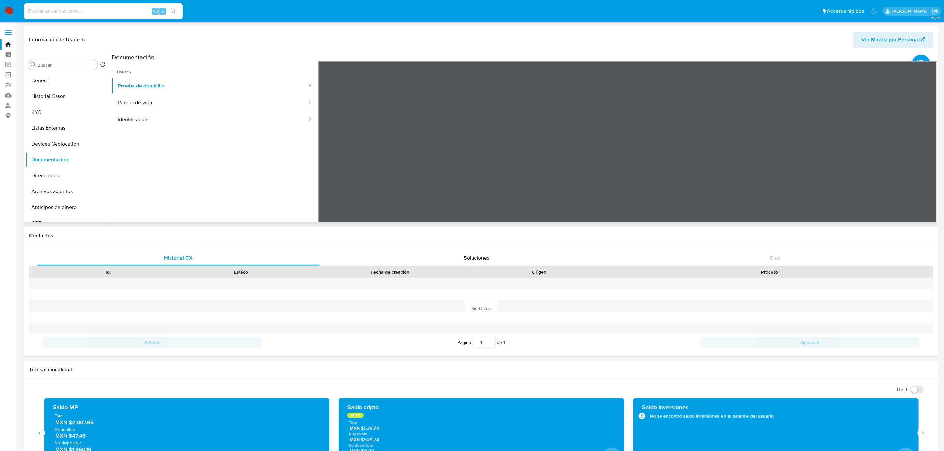
scroll to position [149, 0]
click at [191, 103] on button "Prueba de vida" at bounding box center [210, 102] width 196 height 17
click at [268, 118] on button "Identificación" at bounding box center [210, 119] width 196 height 17
click at [143, 88] on button "Prueba de domicilio" at bounding box center [210, 85] width 196 height 17
click at [53, 174] on button "Direcciones" at bounding box center [63, 176] width 77 height 16
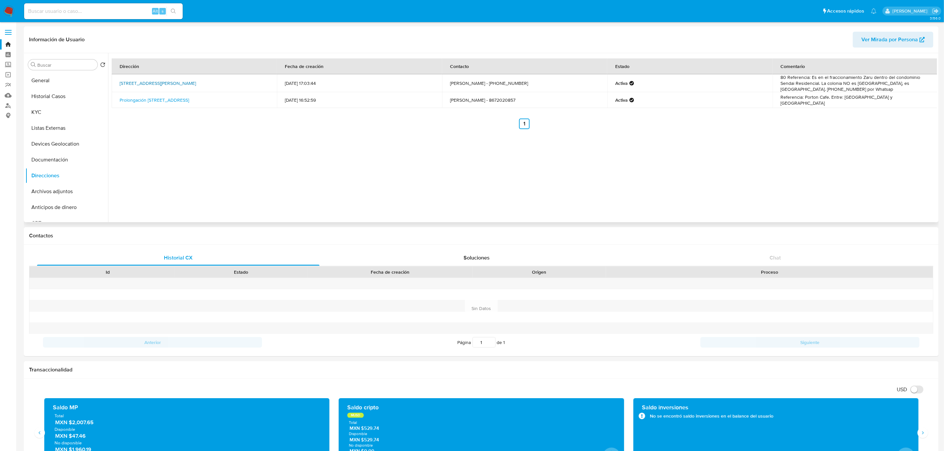
click at [190, 85] on link "Circuito Lirio 301, El Marques, Querétaro, 76269, Mexico 301" at bounding box center [158, 83] width 76 height 7
drag, startPoint x: 114, startPoint y: 83, endPoint x: 215, endPoint y: 83, distance: 101.4
click at [215, 83] on td "Circuito Lirio 301, El Marques, Querétaro, 76269, Mexico 301" at bounding box center [194, 83] width 165 height 18
copy link "Circuito Lirio 301, El Marques, Querétaro, 76269"
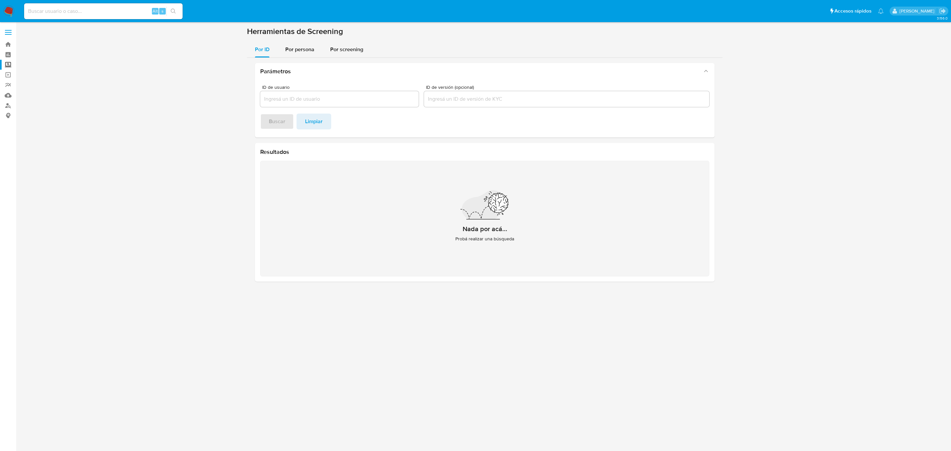
click at [166, 99] on section at bounding box center [485, 156] width 922 height 261
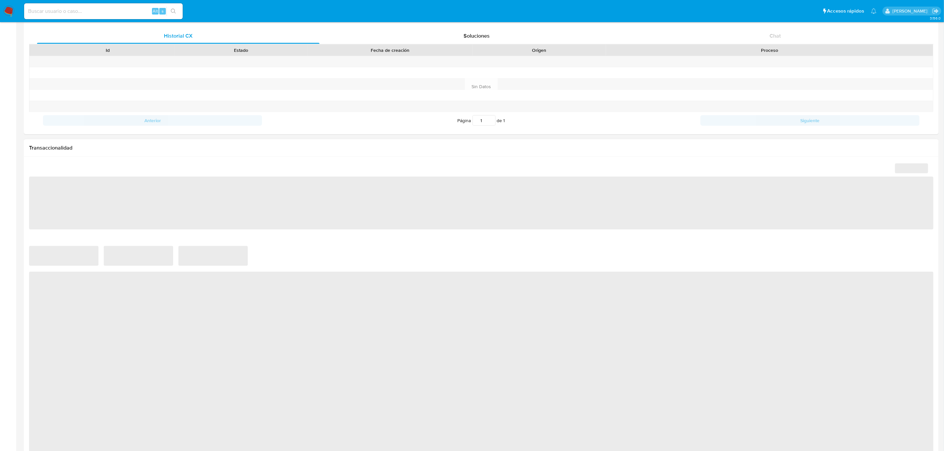
scroll to position [297, 0]
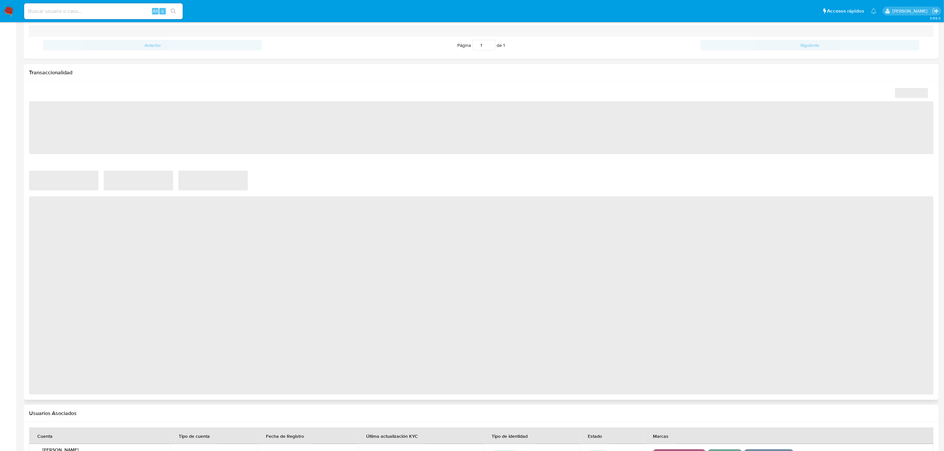
select select "10"
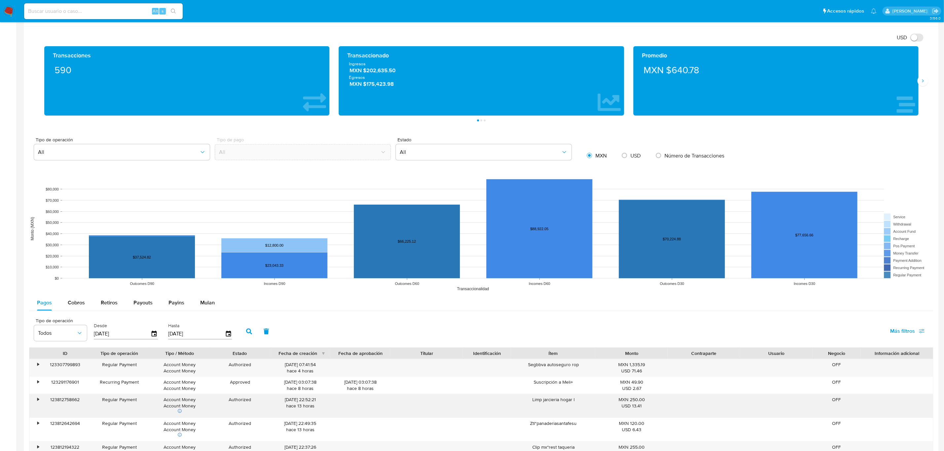
scroll to position [588, 0]
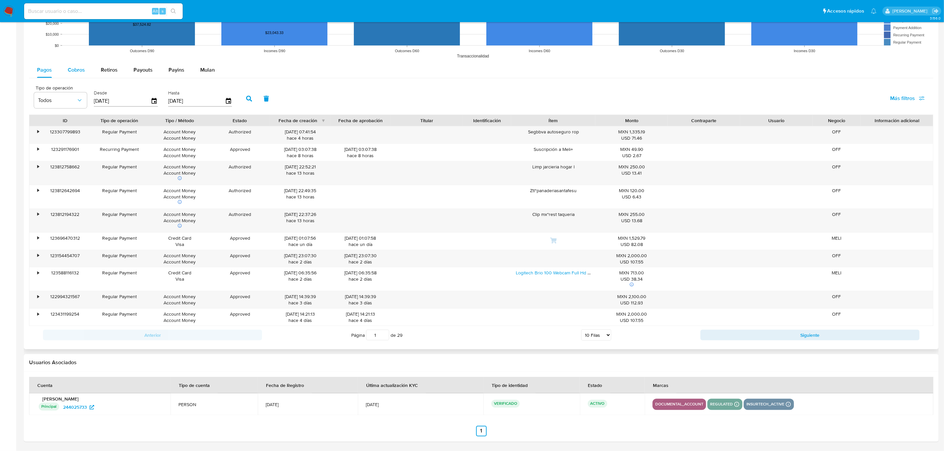
click at [80, 67] on span "Cobros" at bounding box center [76, 70] width 17 height 8
select select "10"
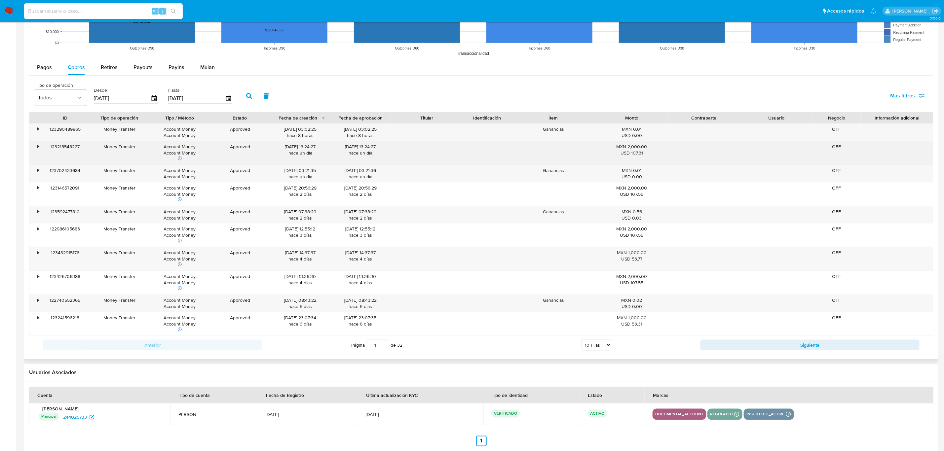
click at [85, 15] on input at bounding box center [103, 11] width 159 height 9
paste input "574451595"
type input "574451595"
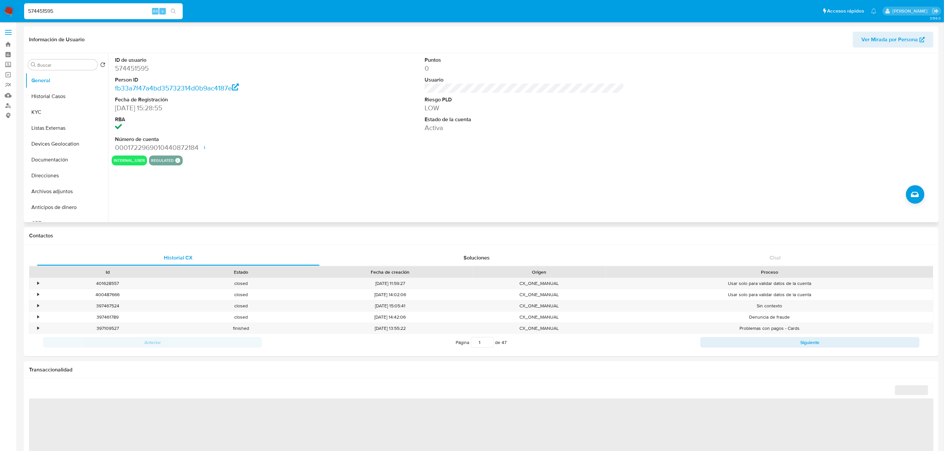
select select "10"
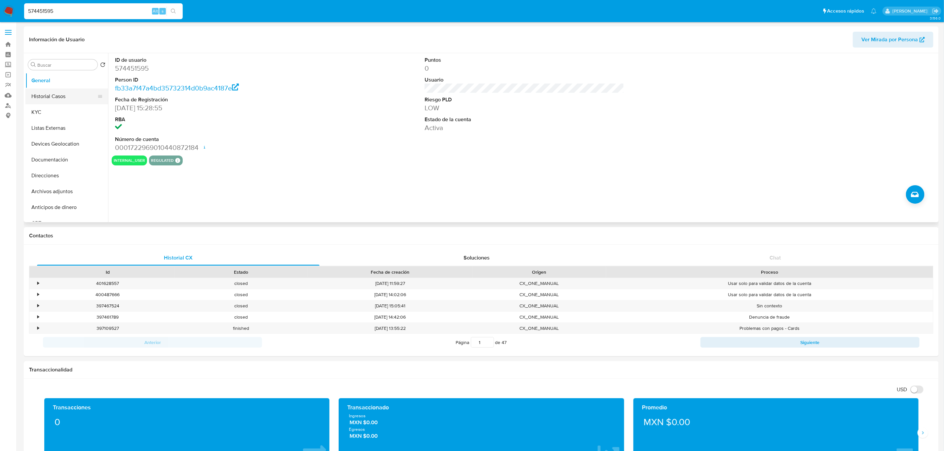
click at [55, 92] on button "Historial Casos" at bounding box center [63, 97] width 77 height 16
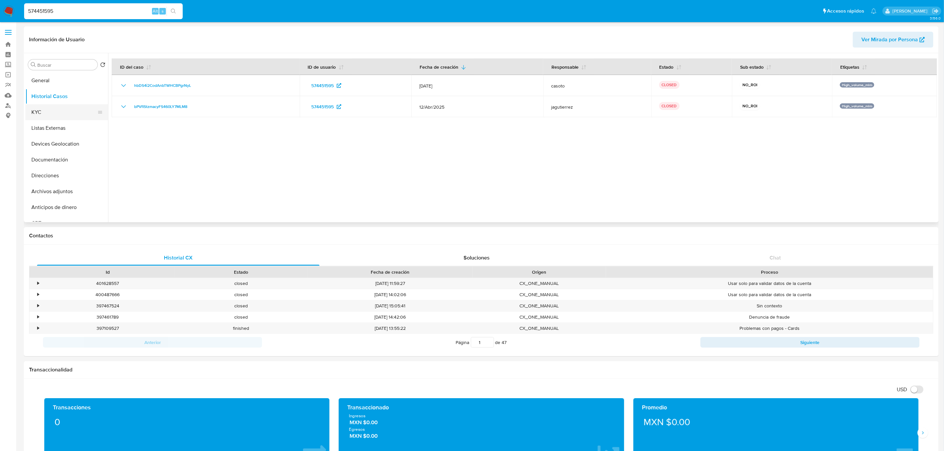
click at [42, 109] on button "KYC" at bounding box center [63, 112] width 77 height 16
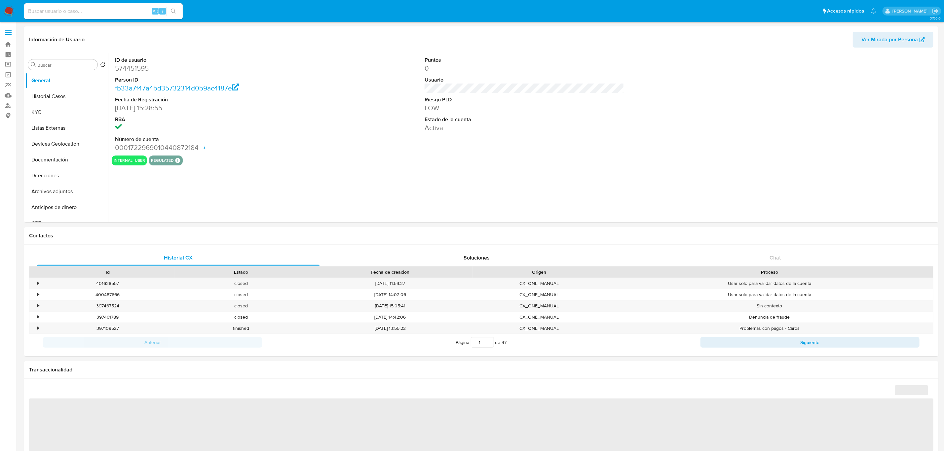
click at [7, 6] on img at bounding box center [8, 11] width 11 height 11
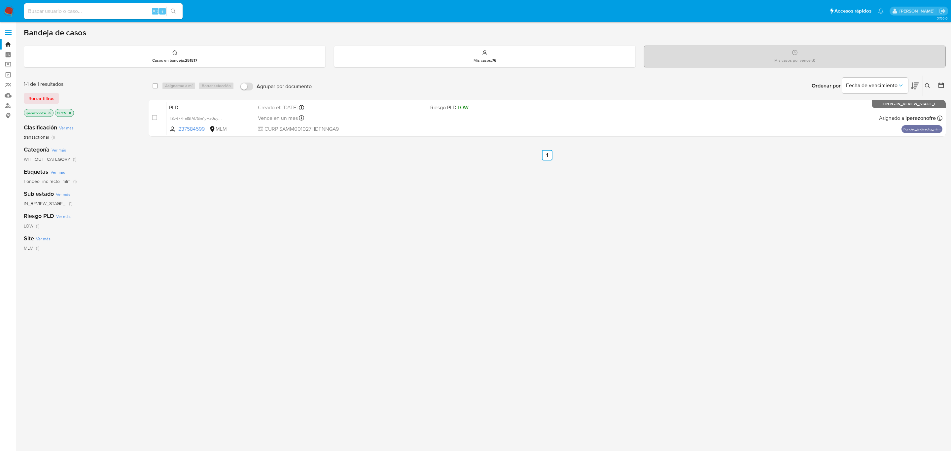
click at [927, 86] on icon at bounding box center [927, 85] width 5 height 5
click at [841, 113] on input at bounding box center [873, 111] width 112 height 9
type input "244025733"
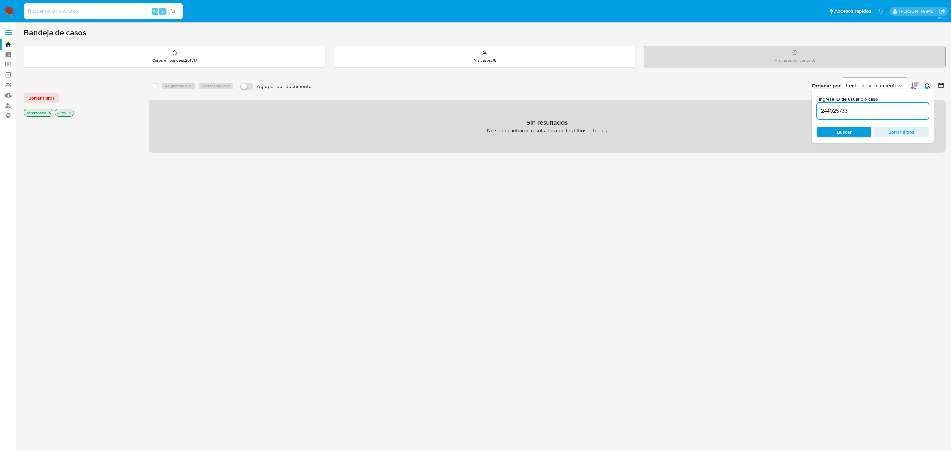
click at [835, 132] on span "Buscar" at bounding box center [844, 131] width 45 height 9
click at [51, 113] on icon "close-filter" at bounding box center [50, 113] width 4 height 4
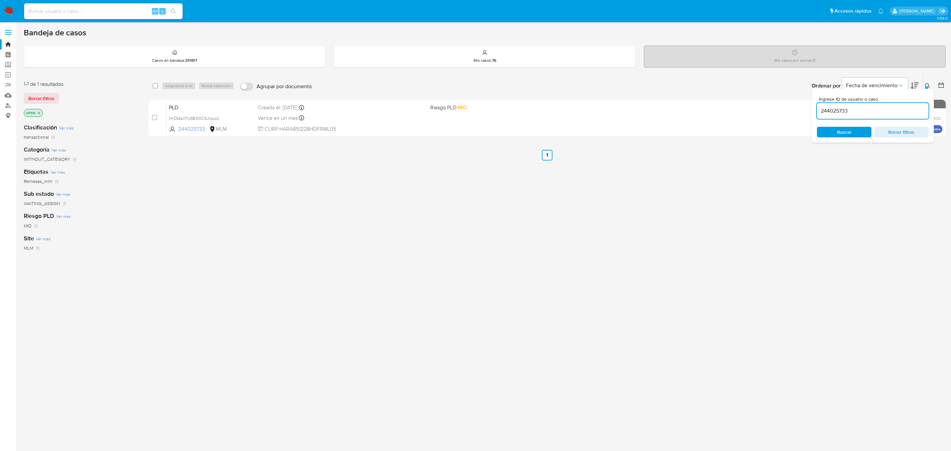
click at [40, 113] on icon "close-filter" at bounding box center [39, 113] width 4 height 4
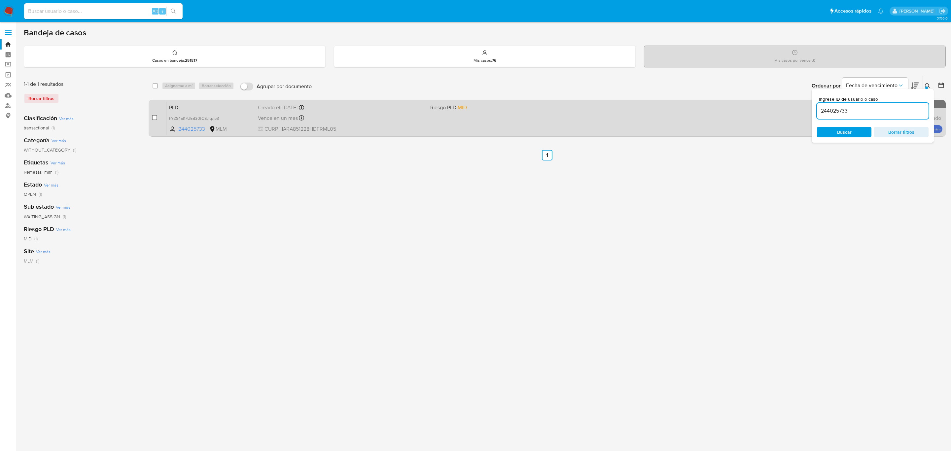
click at [154, 116] on input "checkbox" at bounding box center [154, 117] width 5 height 5
checkbox input "true"
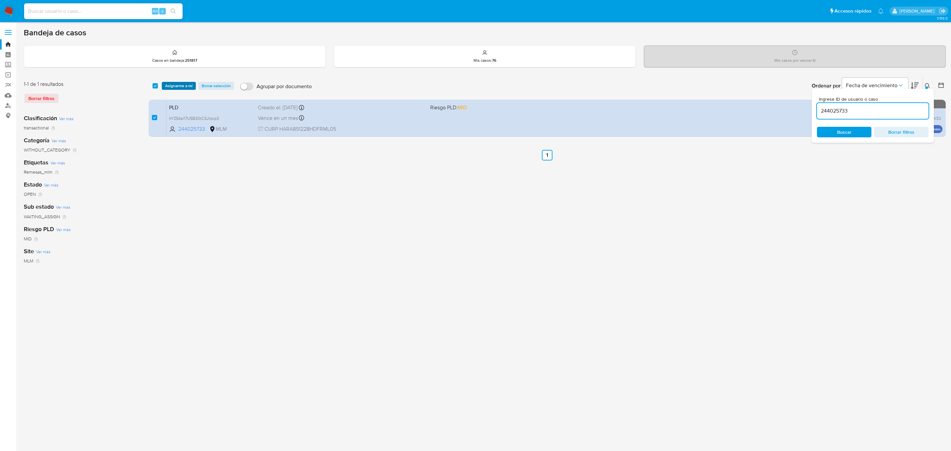
click at [182, 83] on span "Asignarme a mí" at bounding box center [178, 86] width 27 height 7
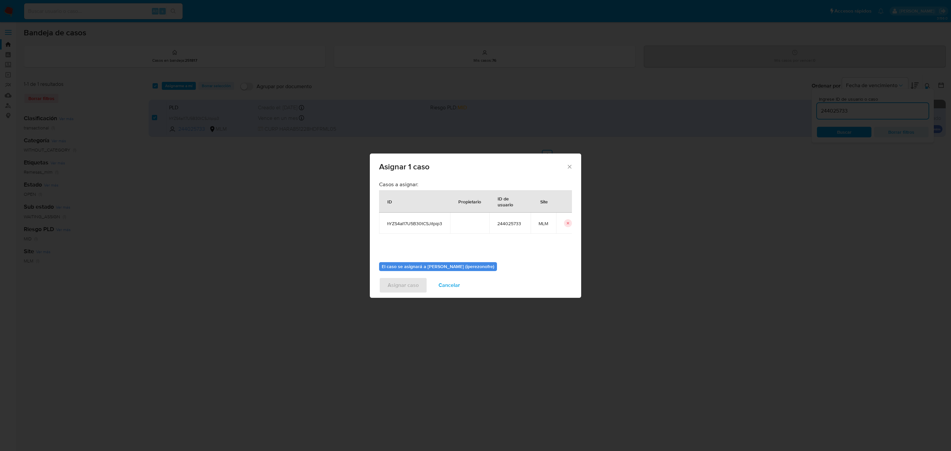
scroll to position [34, 0]
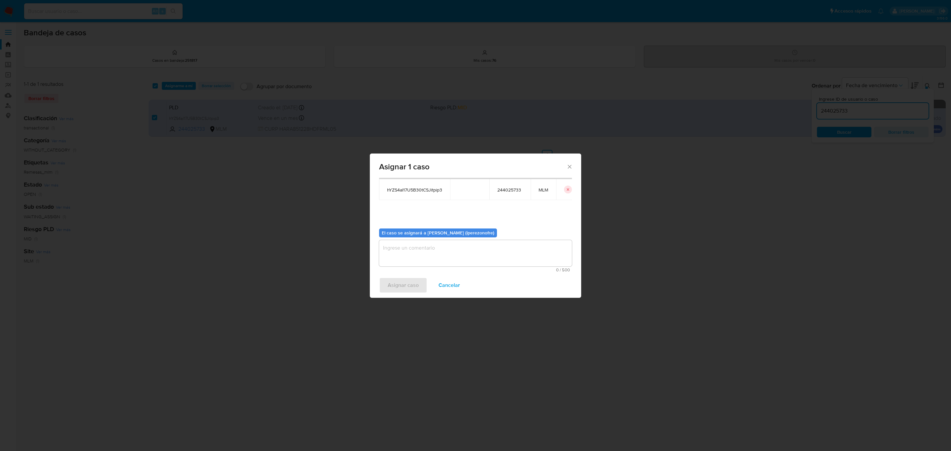
click at [450, 245] on textarea "assign-modal" at bounding box center [475, 253] width 193 height 26
type textarea "IPO"
click at [403, 284] on span "Asignar caso" at bounding box center [403, 285] width 31 height 15
checkbox input "false"
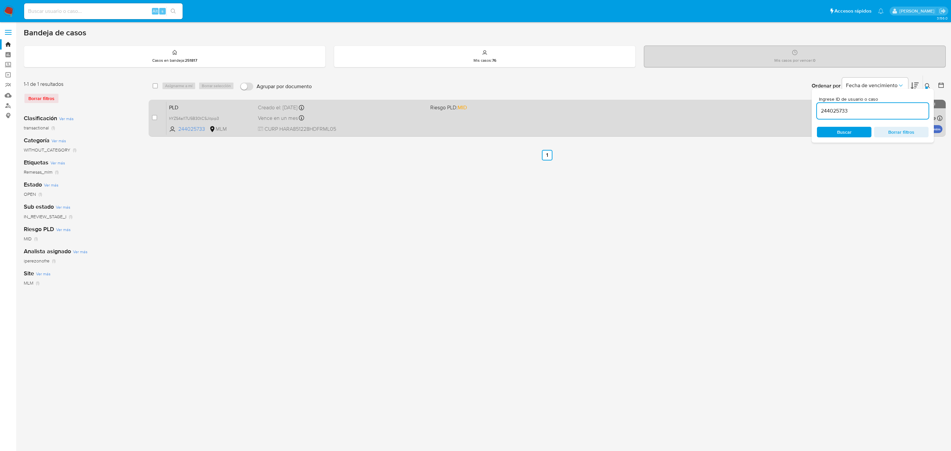
click at [403, 128] on span "CURP HARA851228HDFRML05" at bounding box center [341, 129] width 167 height 7
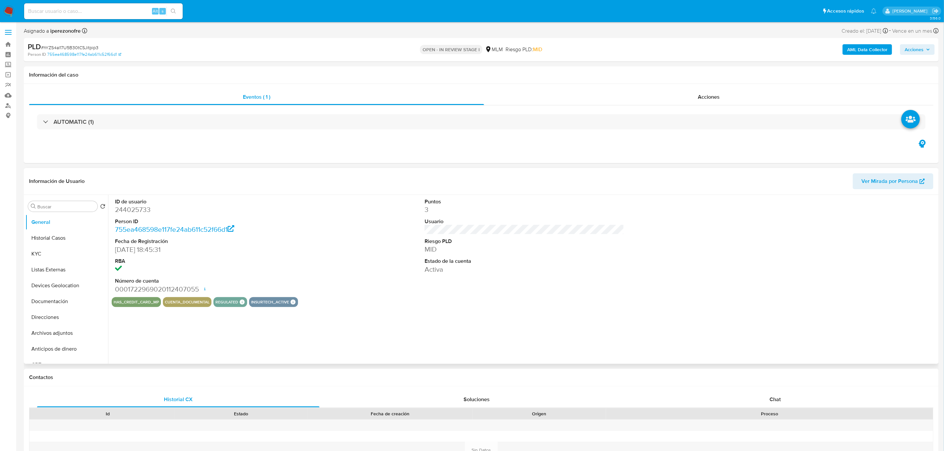
select select "10"
click at [336, 218] on div "ID de usuario 244025733 Person ID 755ea468598e117fe24ab611c52f66d1 Fecha de Reg…" at bounding box center [524, 246] width 825 height 102
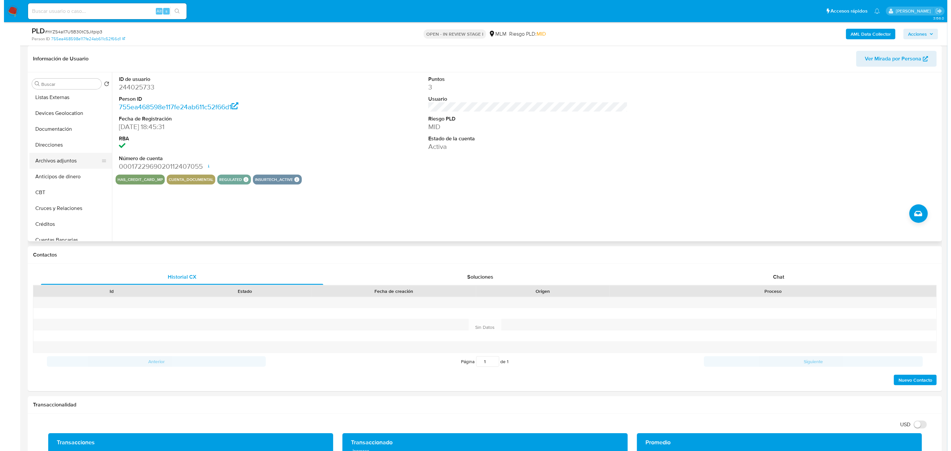
scroll to position [50, 0]
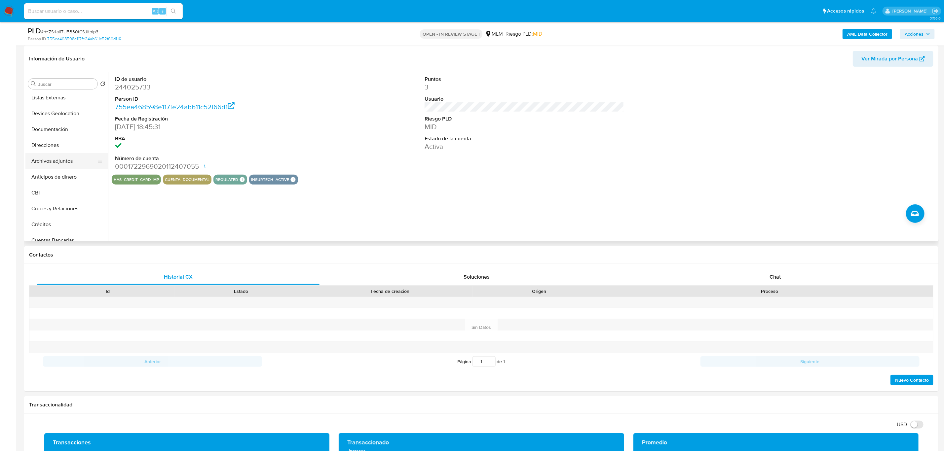
click at [54, 161] on button "Archivos adjuntos" at bounding box center [63, 161] width 77 height 16
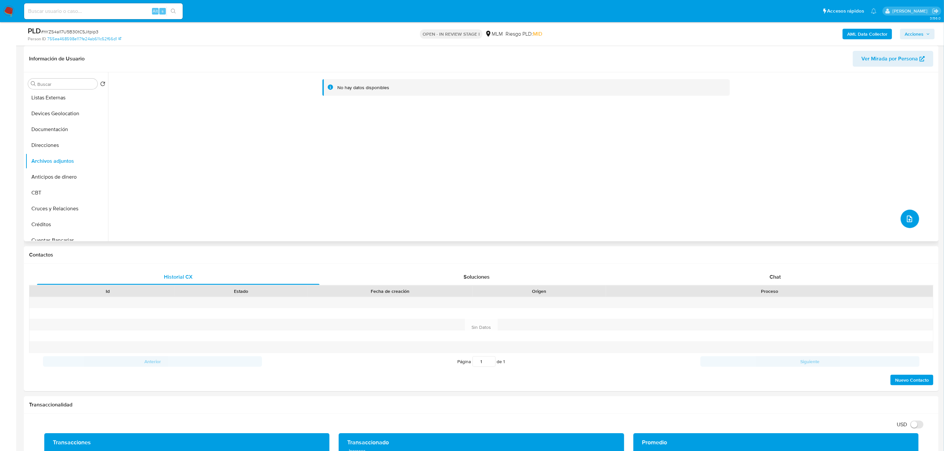
click at [911, 215] on span "upload-file" at bounding box center [909, 219] width 8 height 8
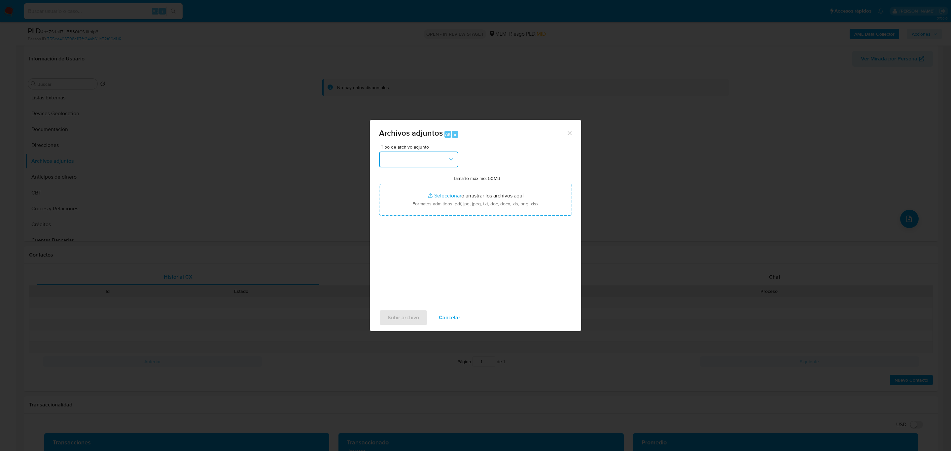
click at [435, 157] on button "button" at bounding box center [418, 160] width 79 height 16
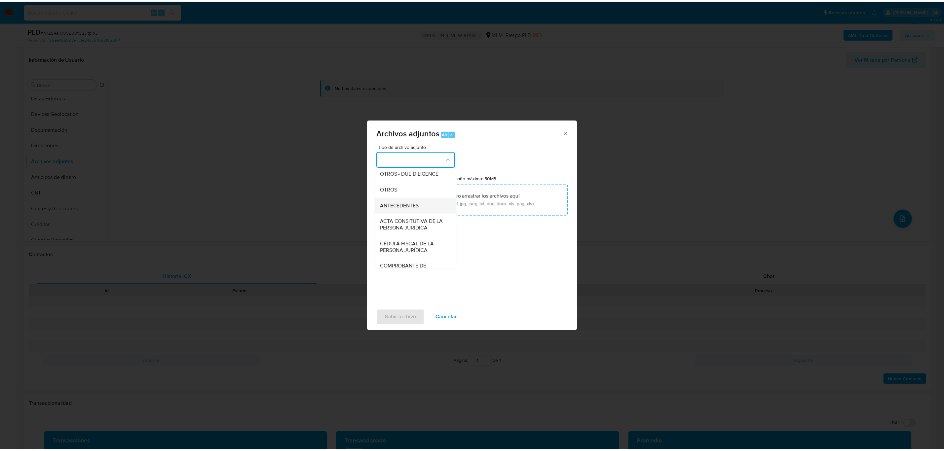
scroll to position [99, 0]
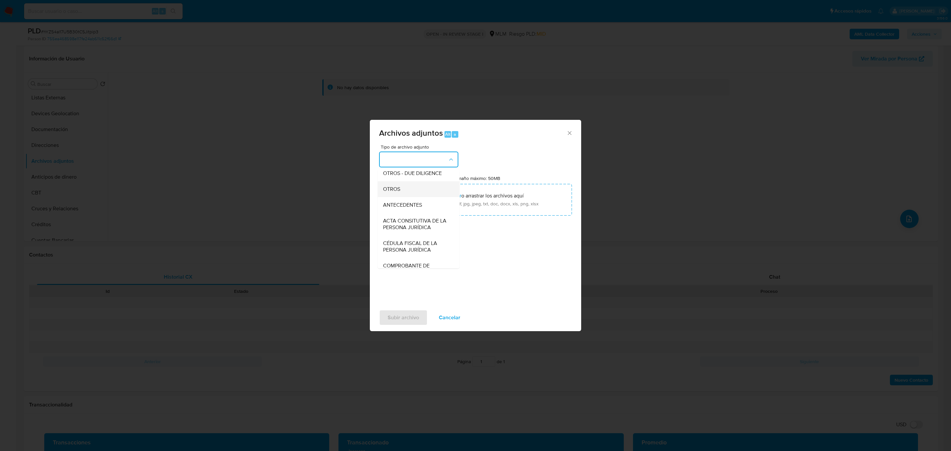
click at [406, 197] on div "OTROS" at bounding box center [416, 189] width 67 height 16
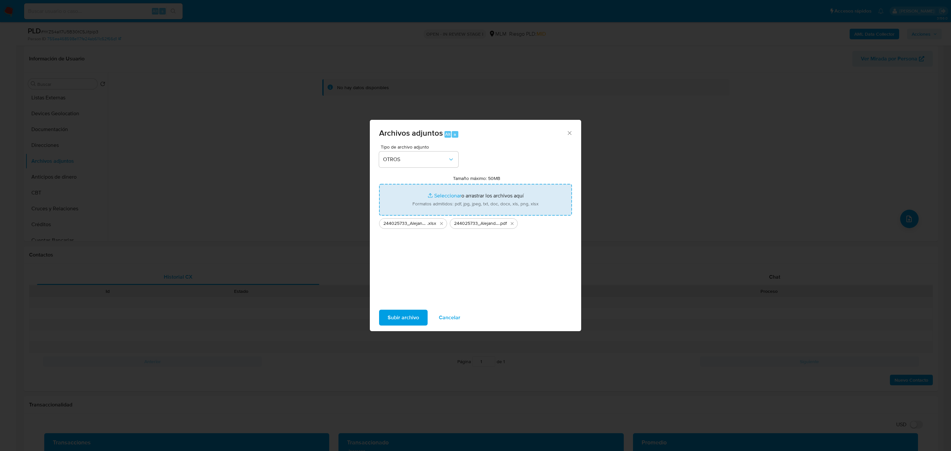
click at [405, 319] on span "Subir archivo" at bounding box center [403, 317] width 31 height 15
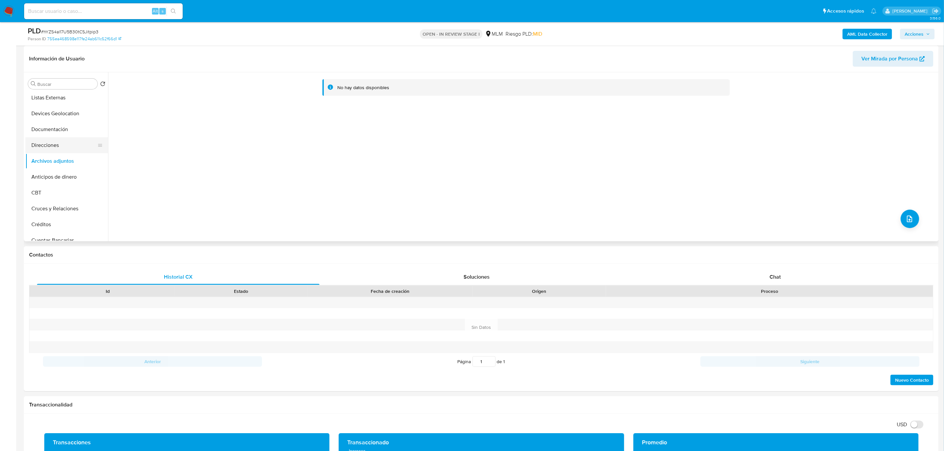
click at [49, 148] on button "Direcciones" at bounding box center [63, 145] width 77 height 16
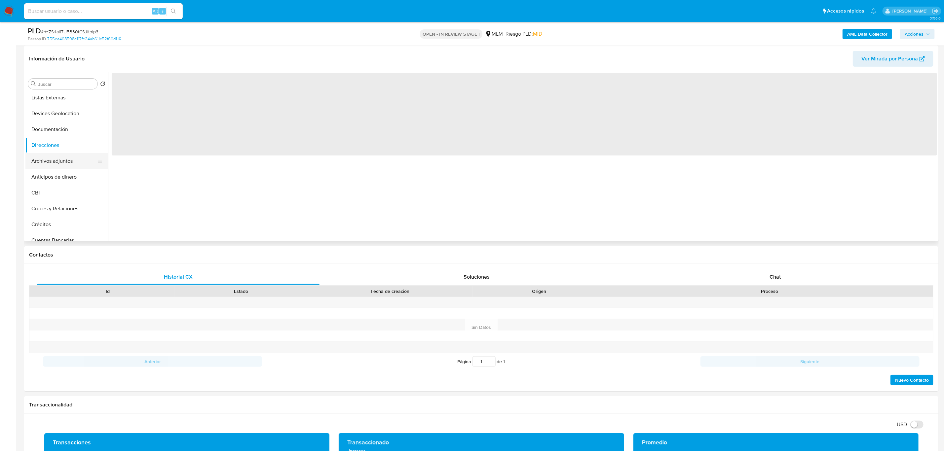
click at [55, 158] on button "Archivos adjuntos" at bounding box center [63, 161] width 77 height 16
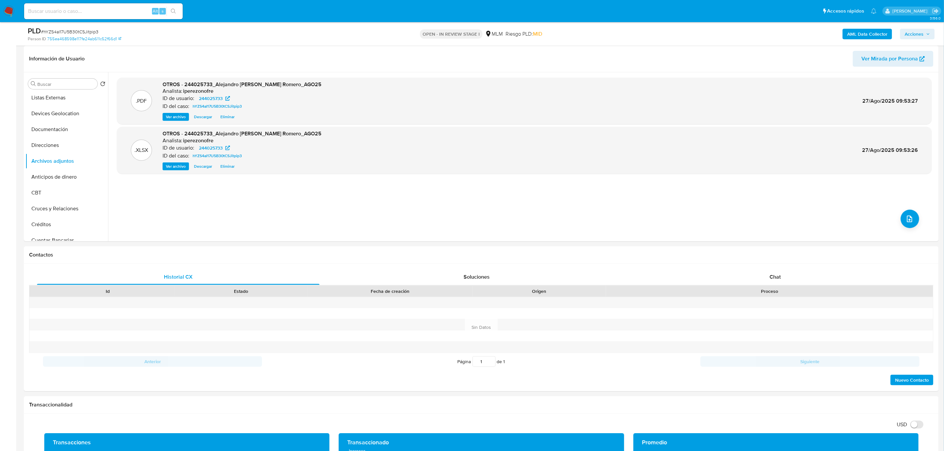
click at [923, 33] on span "Acciones" at bounding box center [913, 34] width 19 height 11
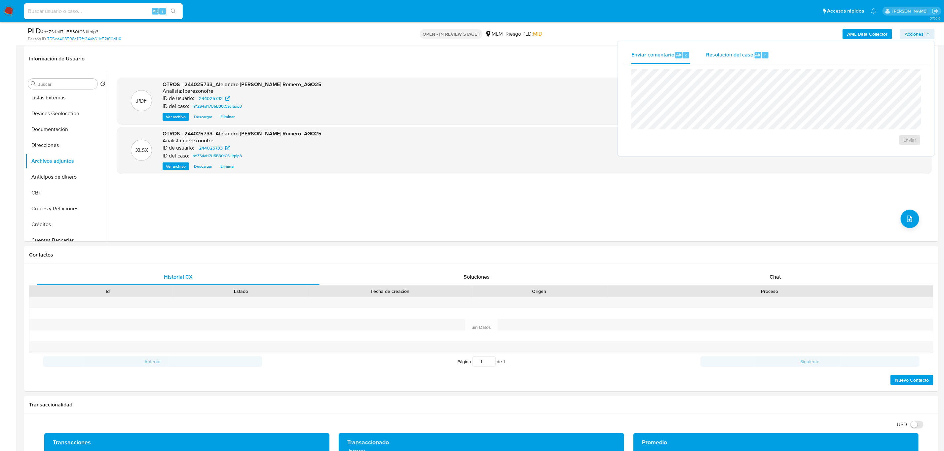
click at [727, 59] on div "Resolución del caso Alt r" at bounding box center [737, 55] width 63 height 17
click at [844, 150] on span "No ROI" at bounding box center [845, 150] width 34 height 9
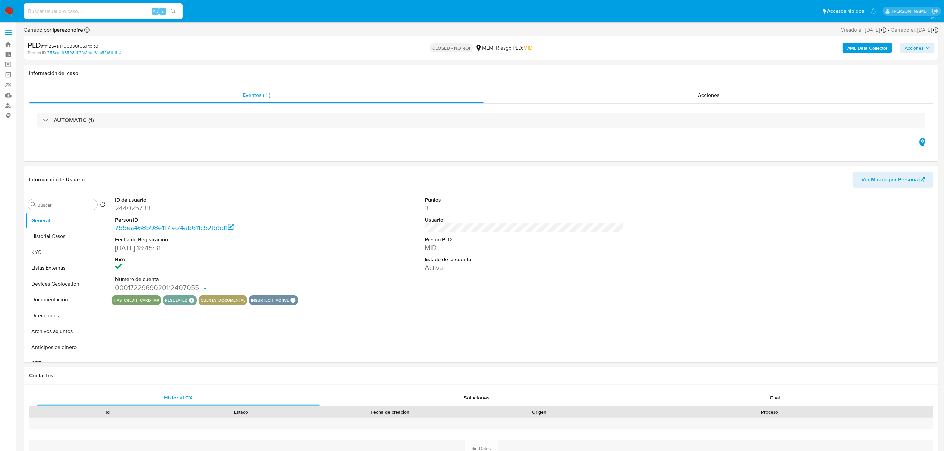
select select "10"
